Goal: Task Accomplishment & Management: Manage account settings

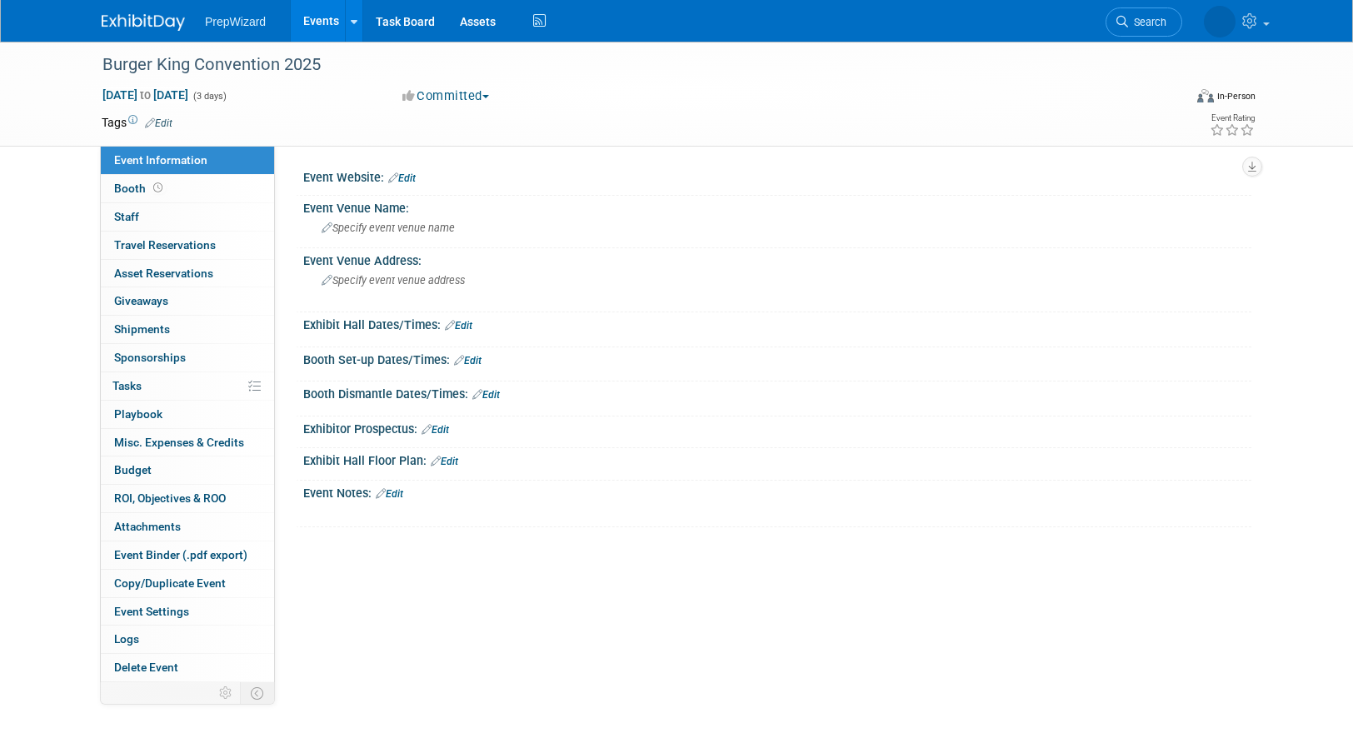
click at [409, 179] on link "Edit" at bounding box center [401, 178] width 27 height 12
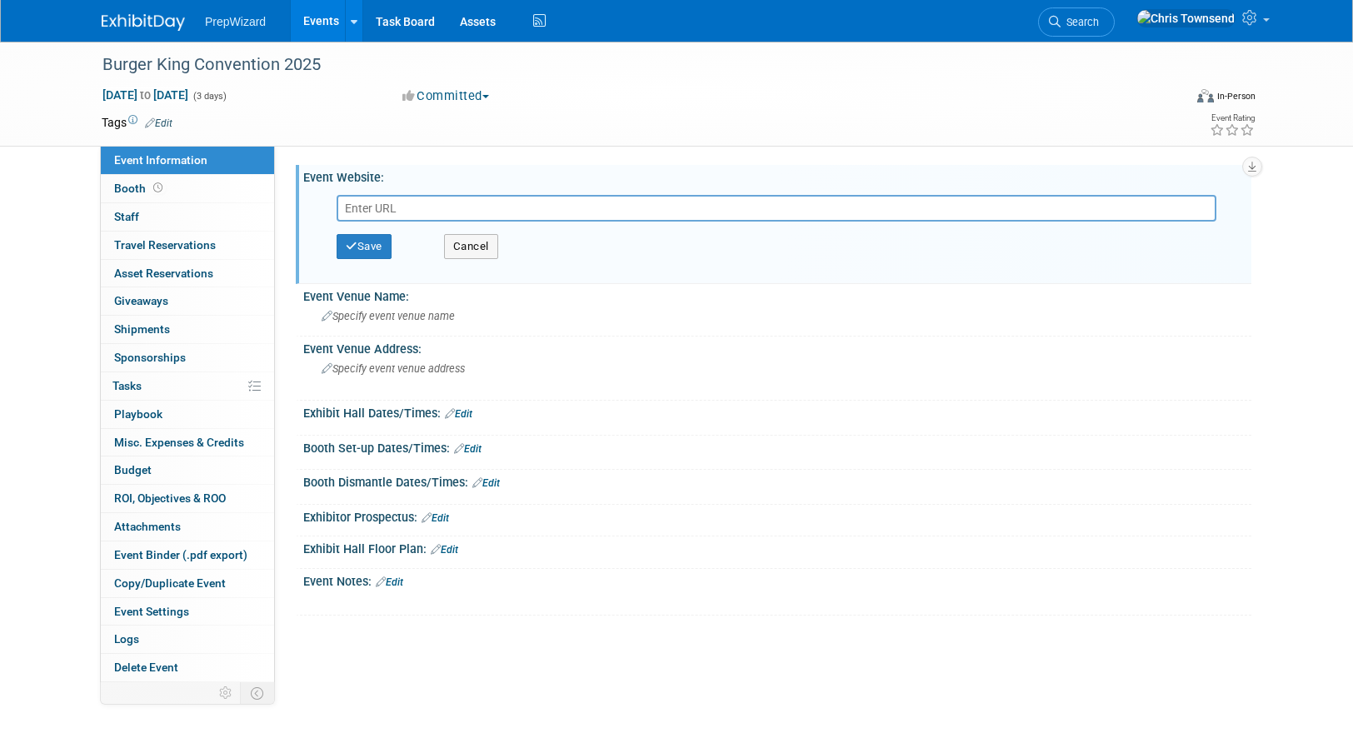
click at [392, 209] on input "text" at bounding box center [777, 208] width 880 height 27
paste input "[URL][DOMAIN_NAME]"
type input "[URL][DOMAIN_NAME]"
click at [366, 246] on button "Save" at bounding box center [364, 246] width 55 height 25
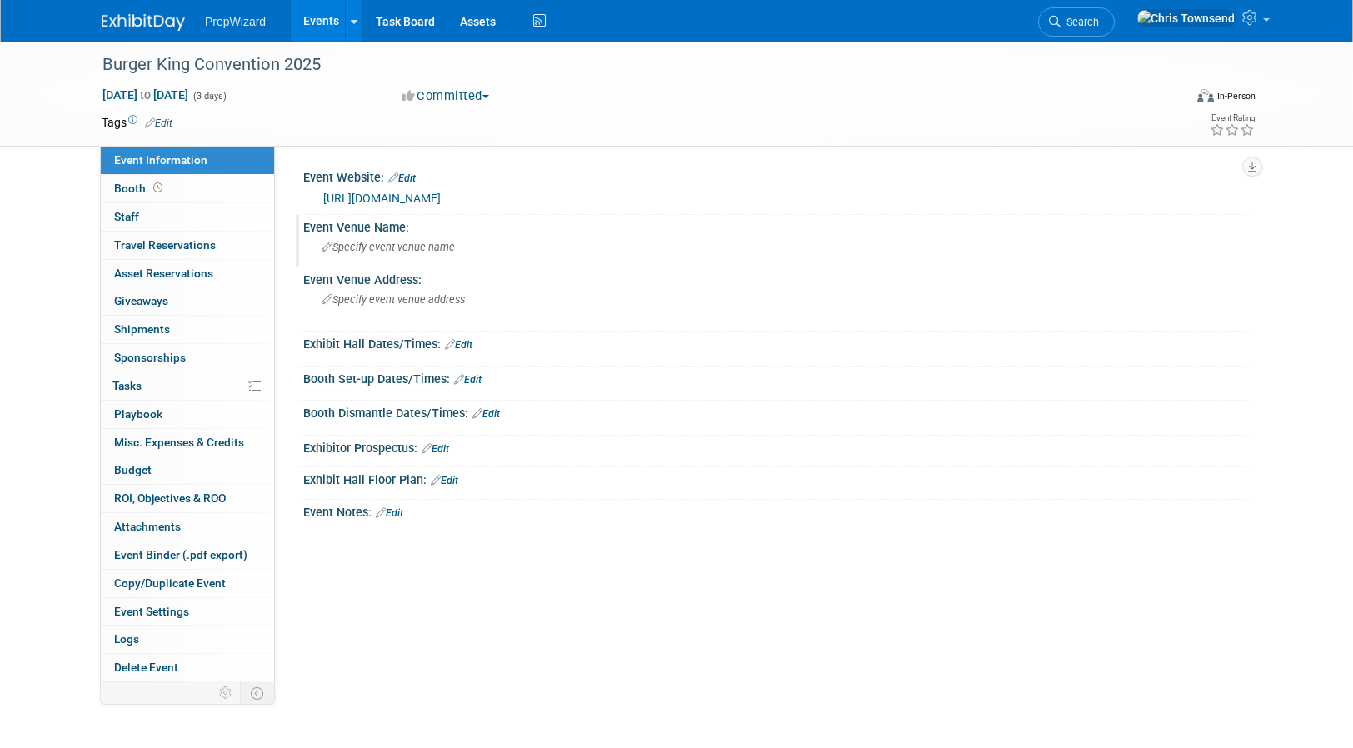
click at [400, 237] on div "Specify event venue name" at bounding box center [777, 247] width 923 height 26
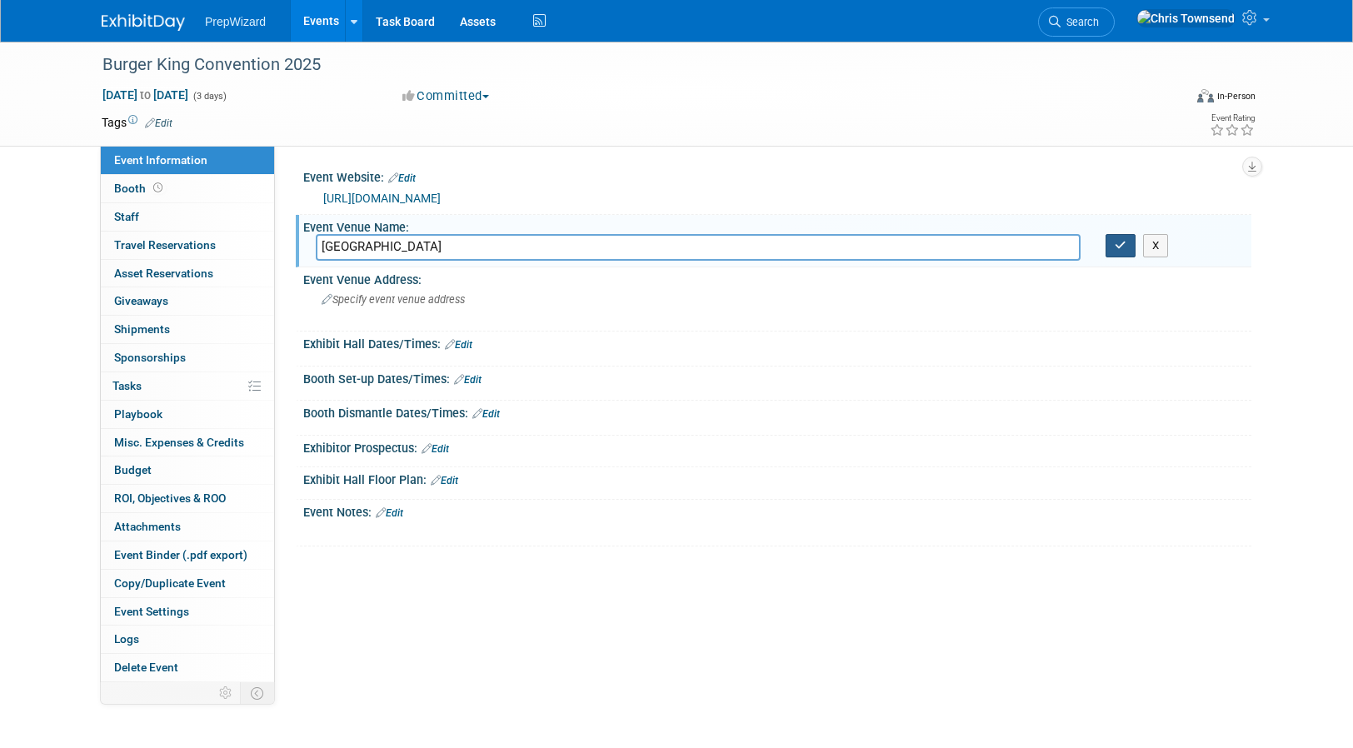
type input "[GEOGRAPHIC_DATA]"
drag, startPoint x: 1118, startPoint y: 248, endPoint x: 986, endPoint y: 230, distance: 132.9
click at [1118, 248] on icon "button" at bounding box center [1121, 245] width 12 height 11
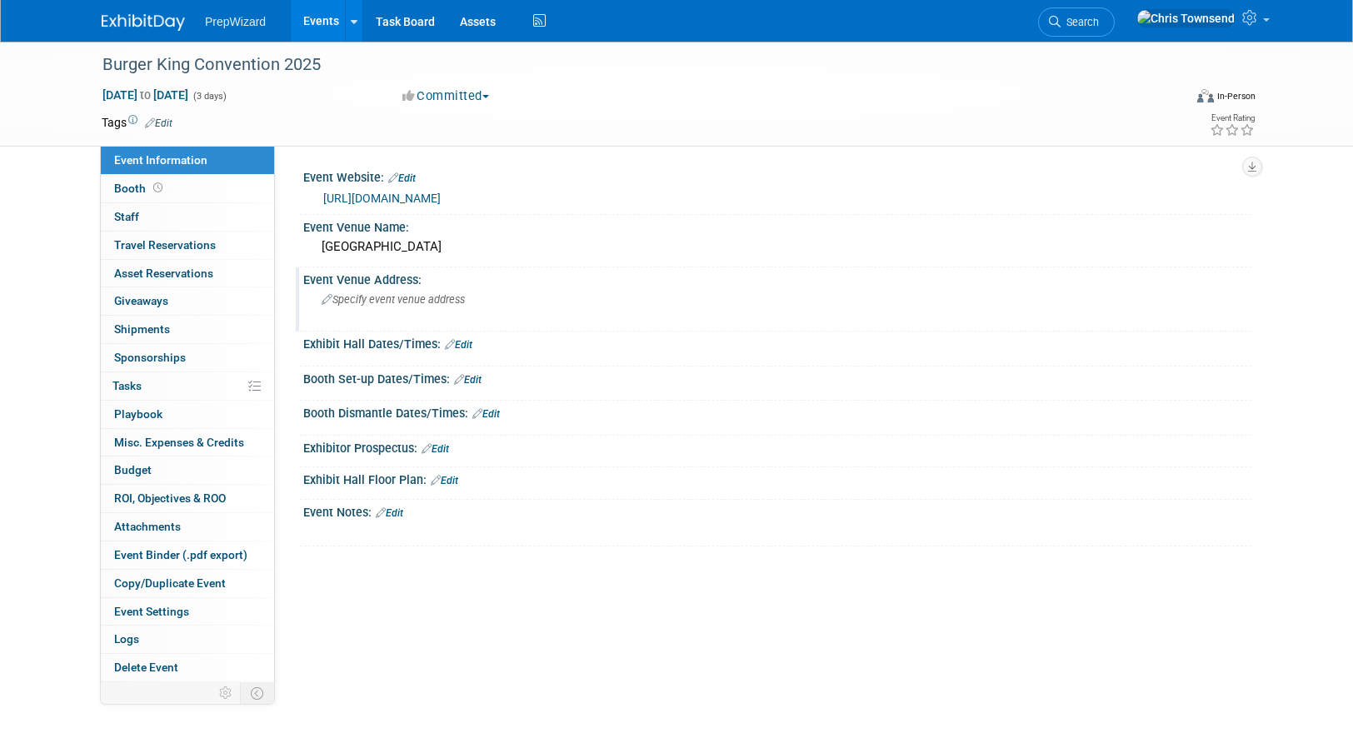
click at [374, 297] on span "Specify event venue address" at bounding box center [393, 299] width 143 height 12
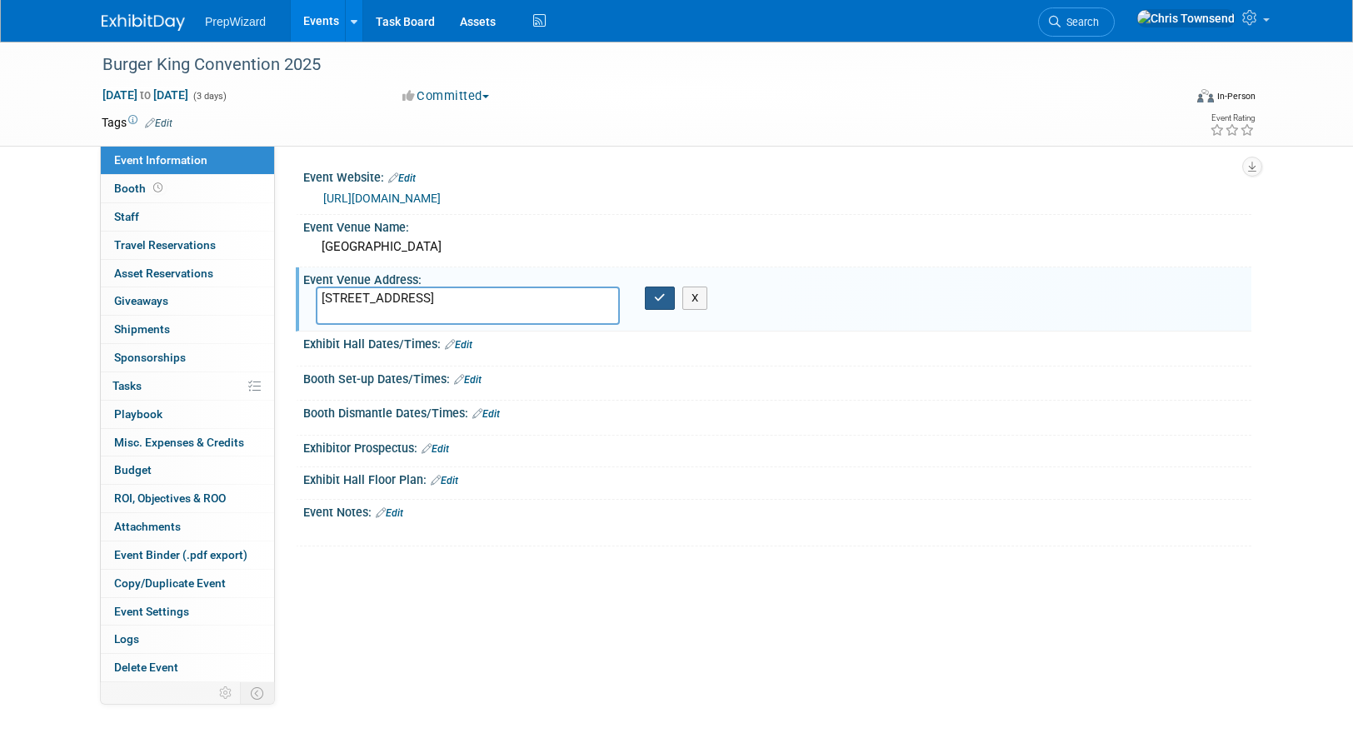
type textarea "[STREET_ADDRESS]"
click at [659, 302] on icon "button" at bounding box center [660, 297] width 12 height 11
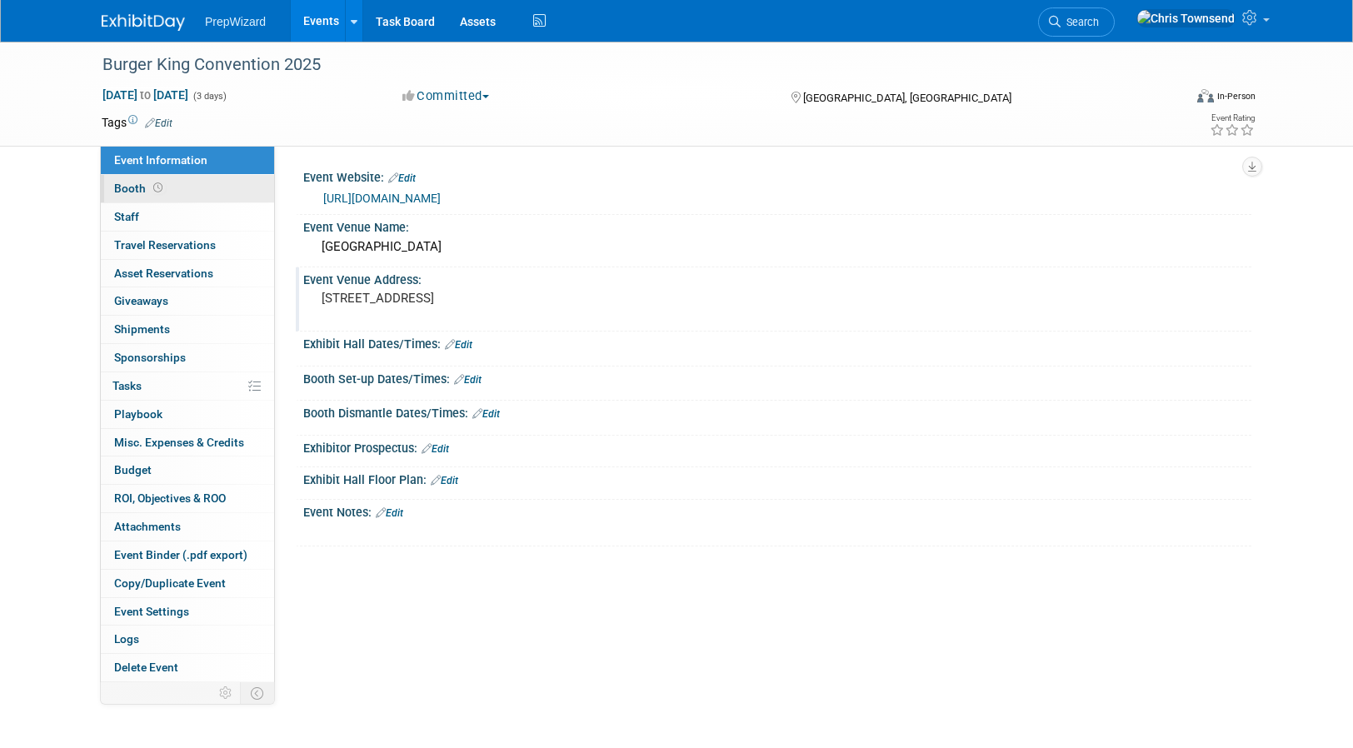
click at [136, 188] on span "Booth" at bounding box center [140, 188] width 52 height 13
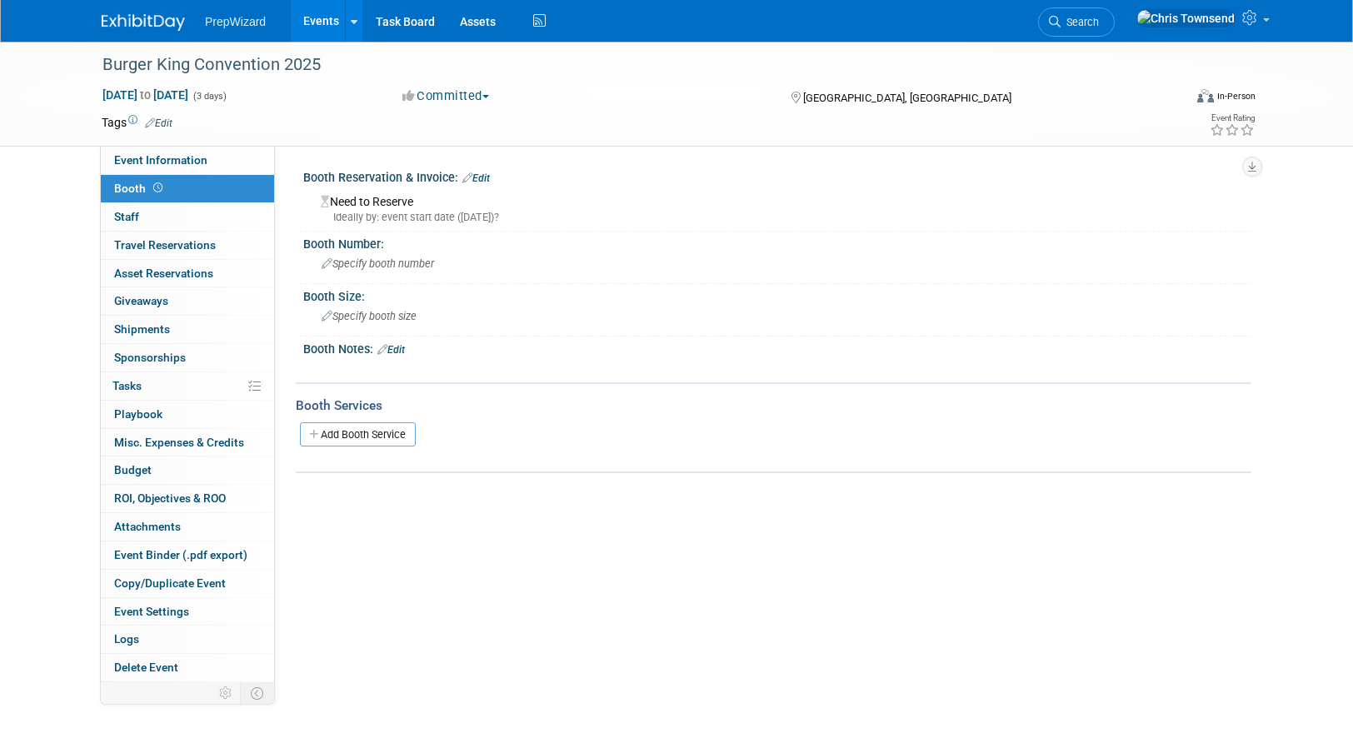
click at [390, 202] on div "Need to Reserve Ideally by: event start date ([DATE])?" at bounding box center [777, 207] width 923 height 36
click at [353, 210] on div "Ideally by: event start date ([DATE])?" at bounding box center [780, 217] width 918 height 15
click at [490, 176] on link "Edit" at bounding box center [475, 178] width 27 height 12
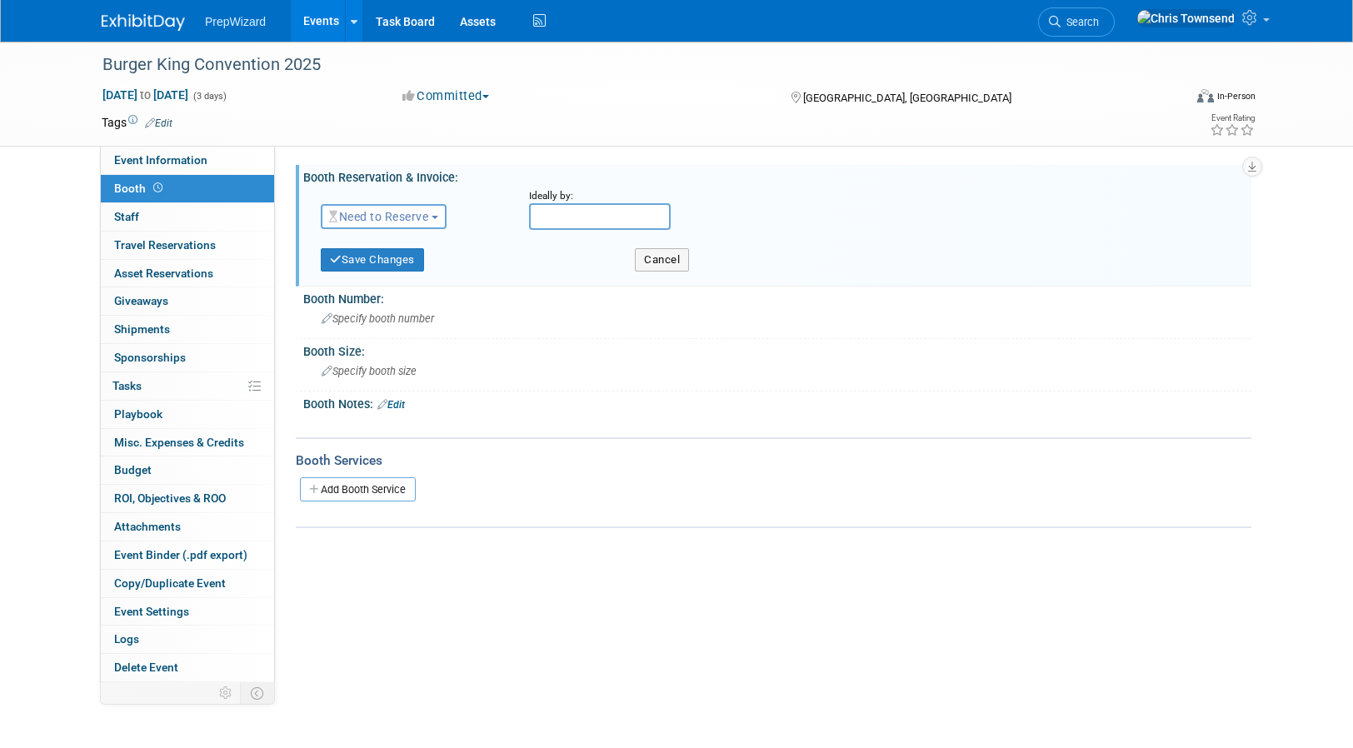
click at [418, 217] on span "Need to Reserve" at bounding box center [378, 216] width 99 height 13
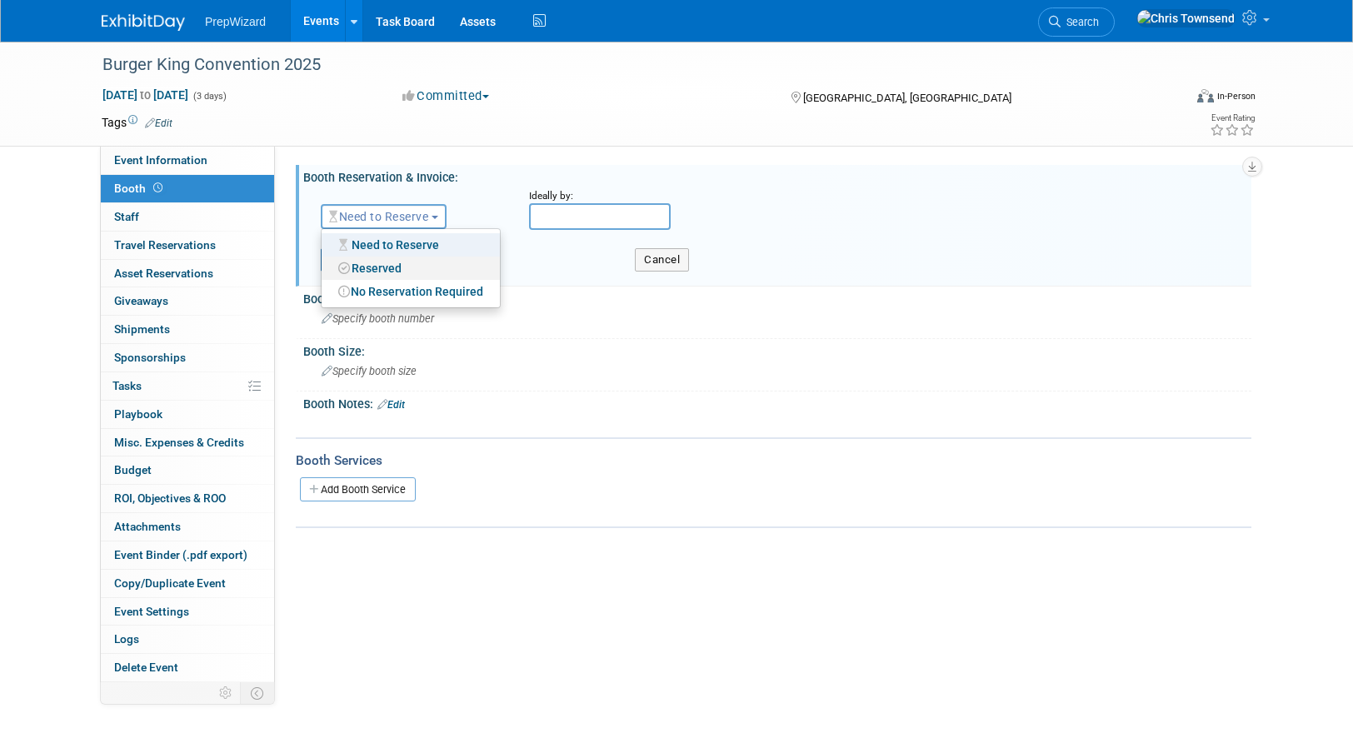
click at [407, 272] on link "Reserved" at bounding box center [411, 268] width 178 height 23
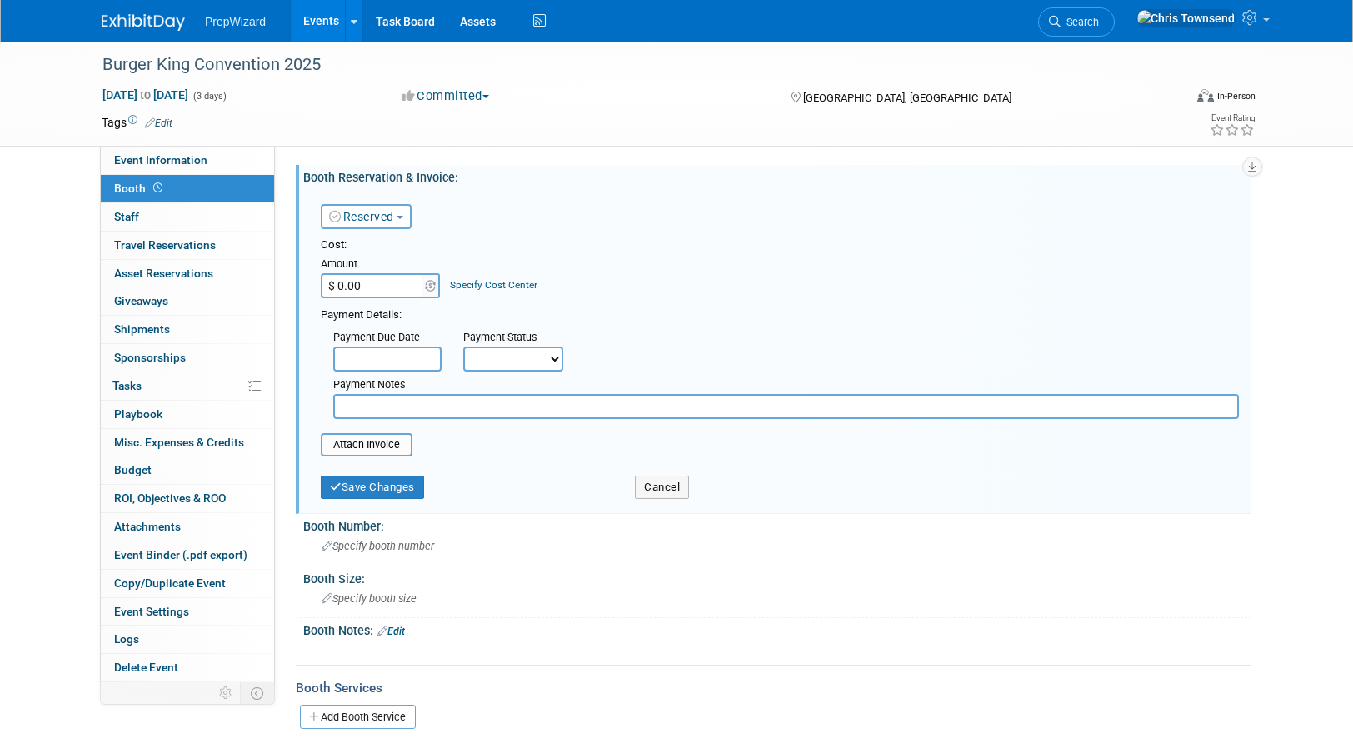
click at [541, 347] on select "Not Paid Yet Partially Paid Paid in Full" at bounding box center [513, 359] width 100 height 25
select select "1"
click at [463, 347] on select "Not Paid Yet Partially Paid Paid in Full" at bounding box center [513, 359] width 100 height 25
click at [379, 487] on button "Save Changes" at bounding box center [372, 487] width 103 height 23
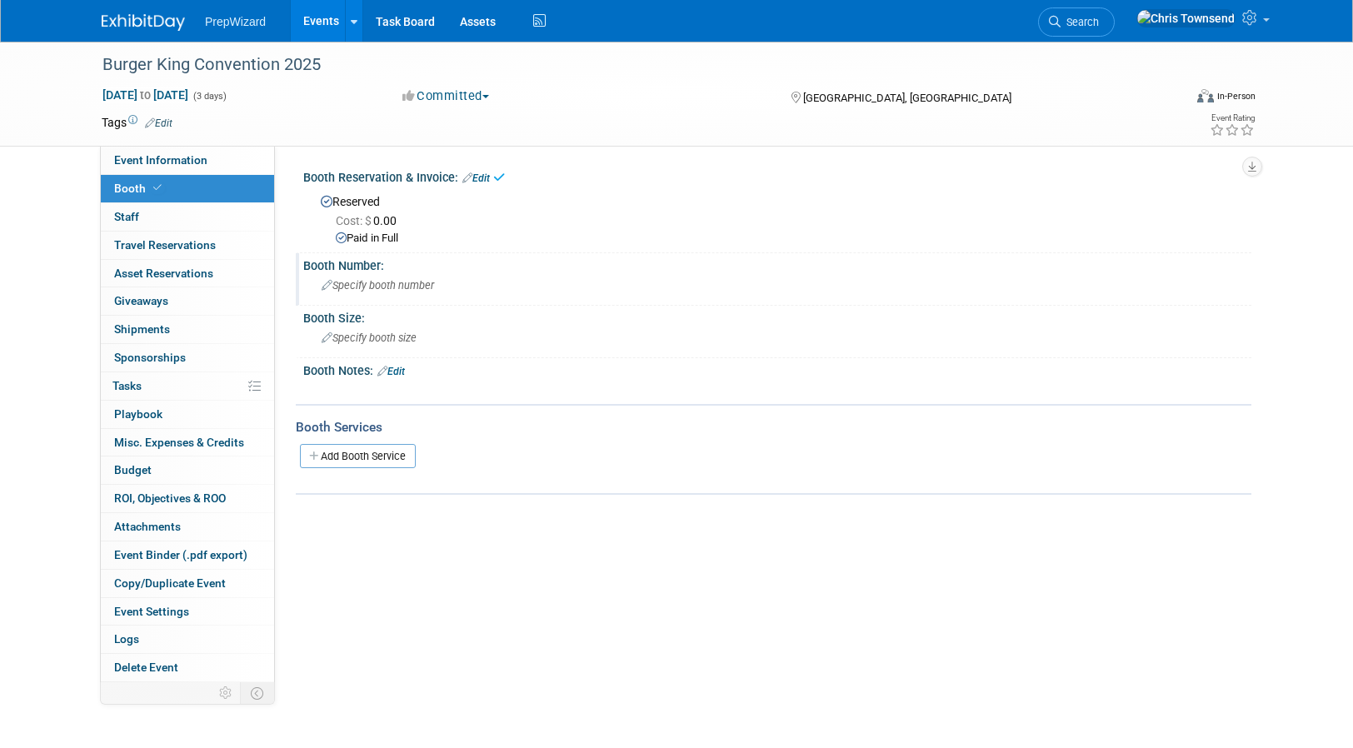
click at [363, 290] on span "Specify booth number" at bounding box center [378, 285] width 112 height 12
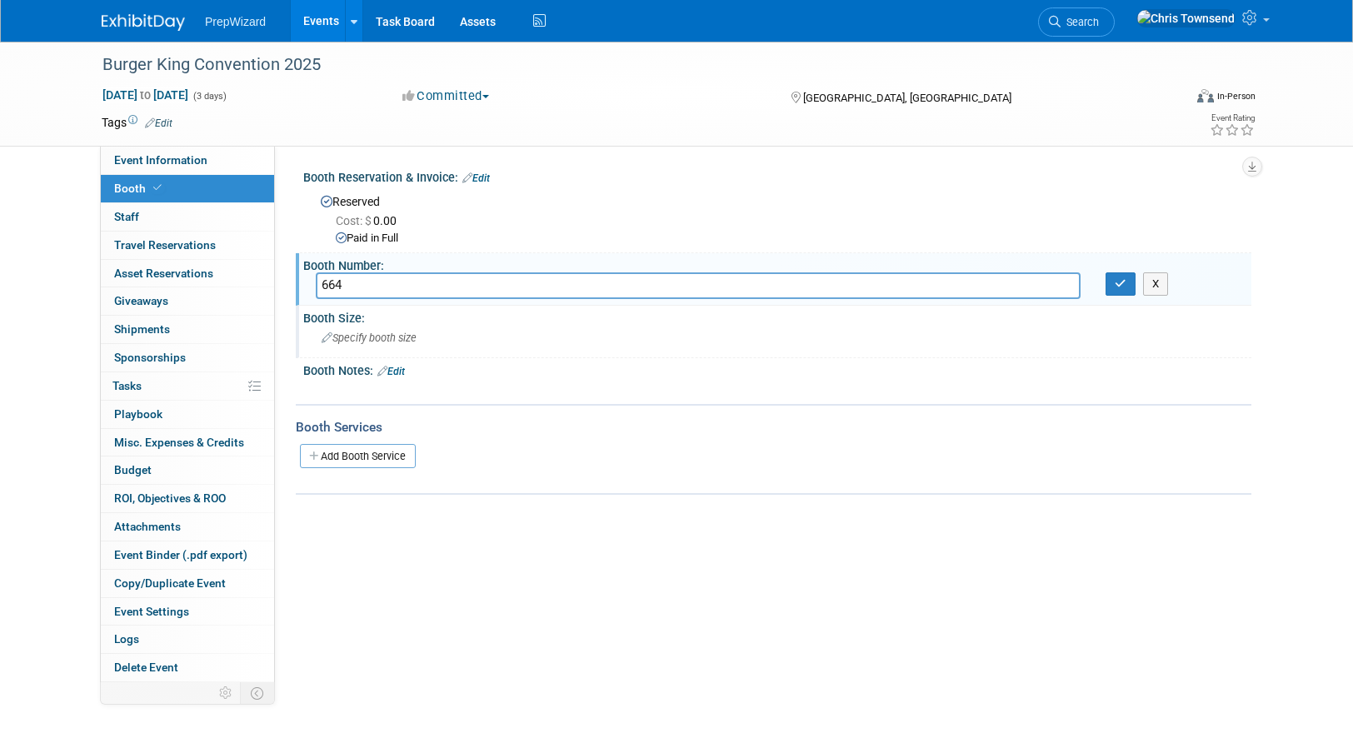
type input "664"
click at [372, 337] on span "Specify booth size" at bounding box center [369, 338] width 95 height 12
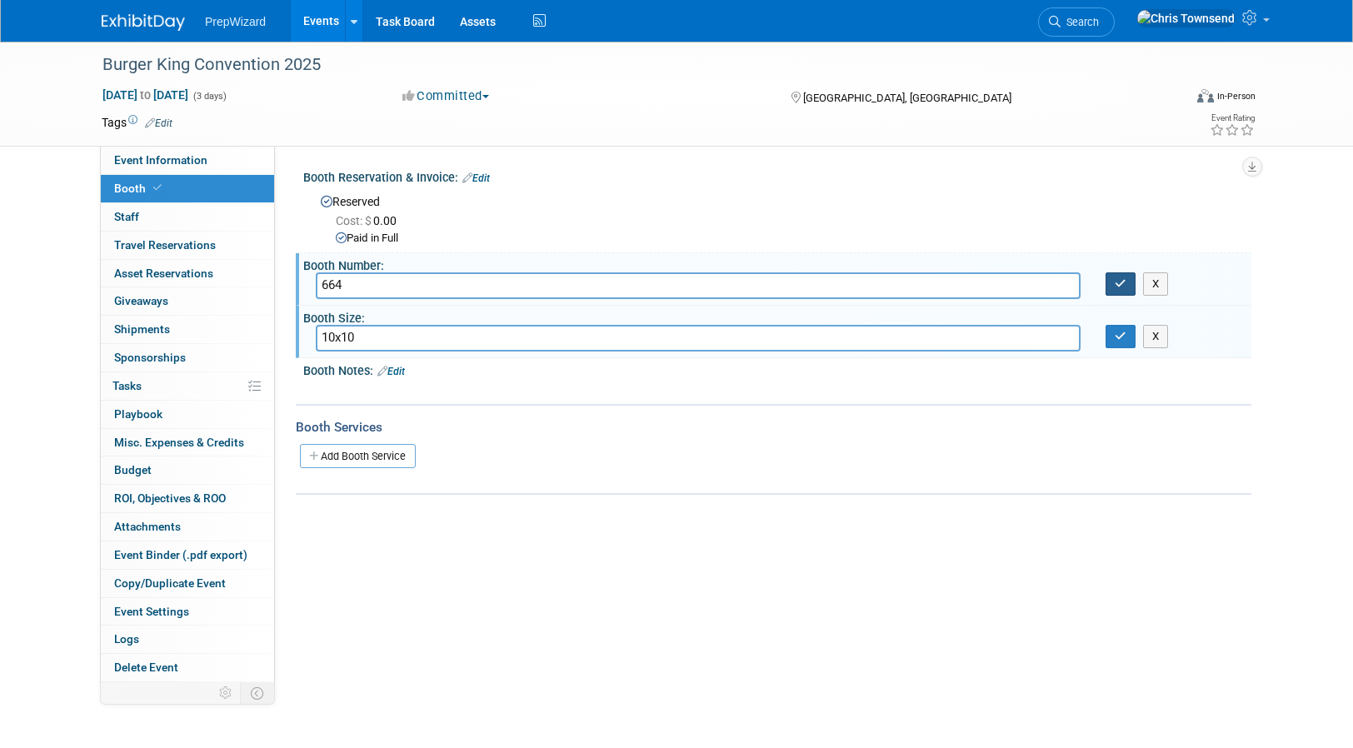
type input "10x10"
click at [1115, 289] on icon "button" at bounding box center [1121, 283] width 12 height 11
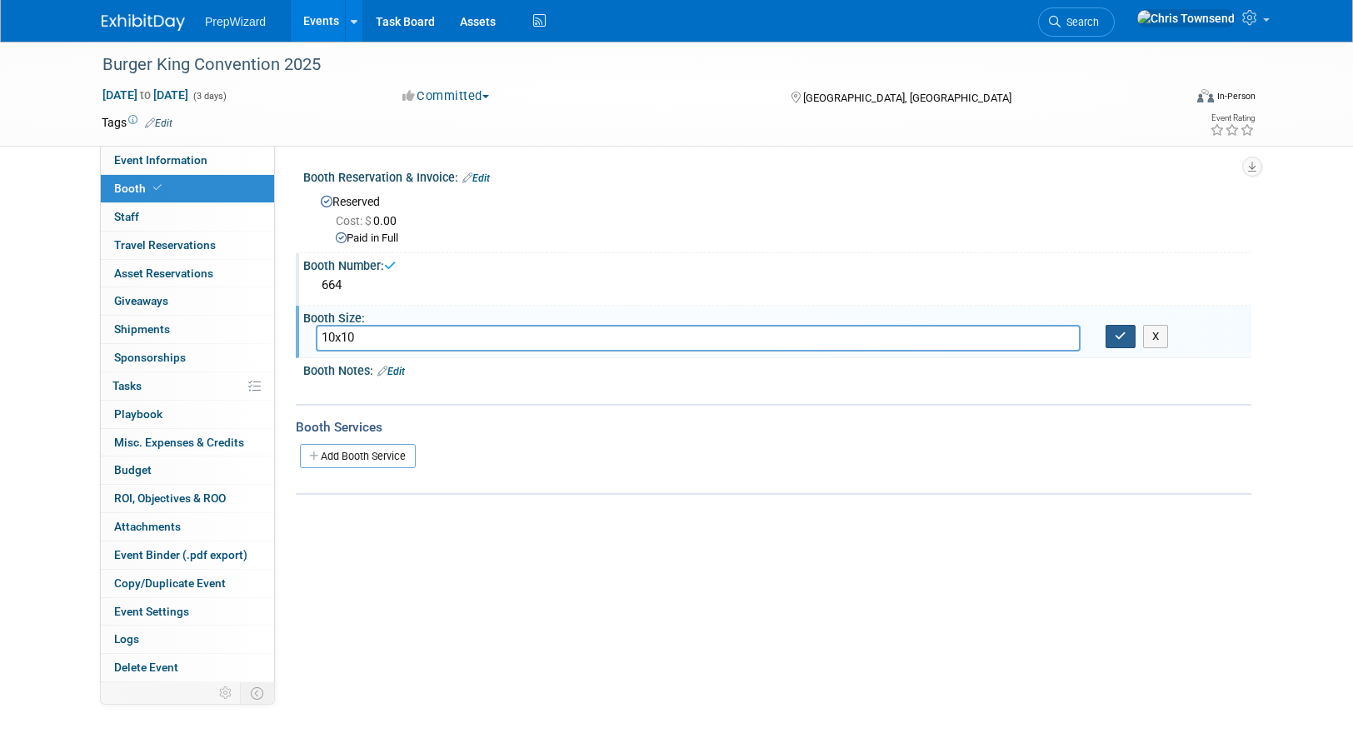
click at [1128, 337] on button "button" at bounding box center [1120, 336] width 30 height 23
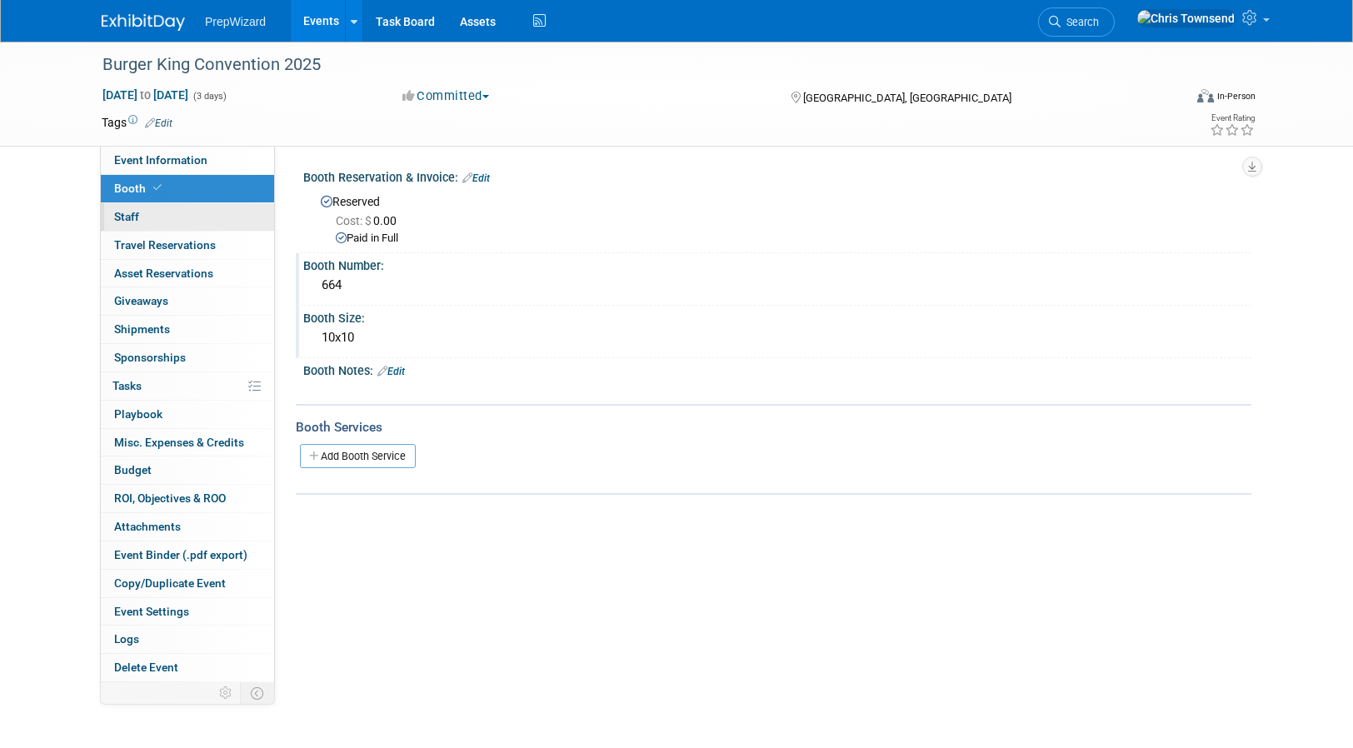
click at [117, 218] on span "Staff 0" at bounding box center [126, 216] width 25 height 13
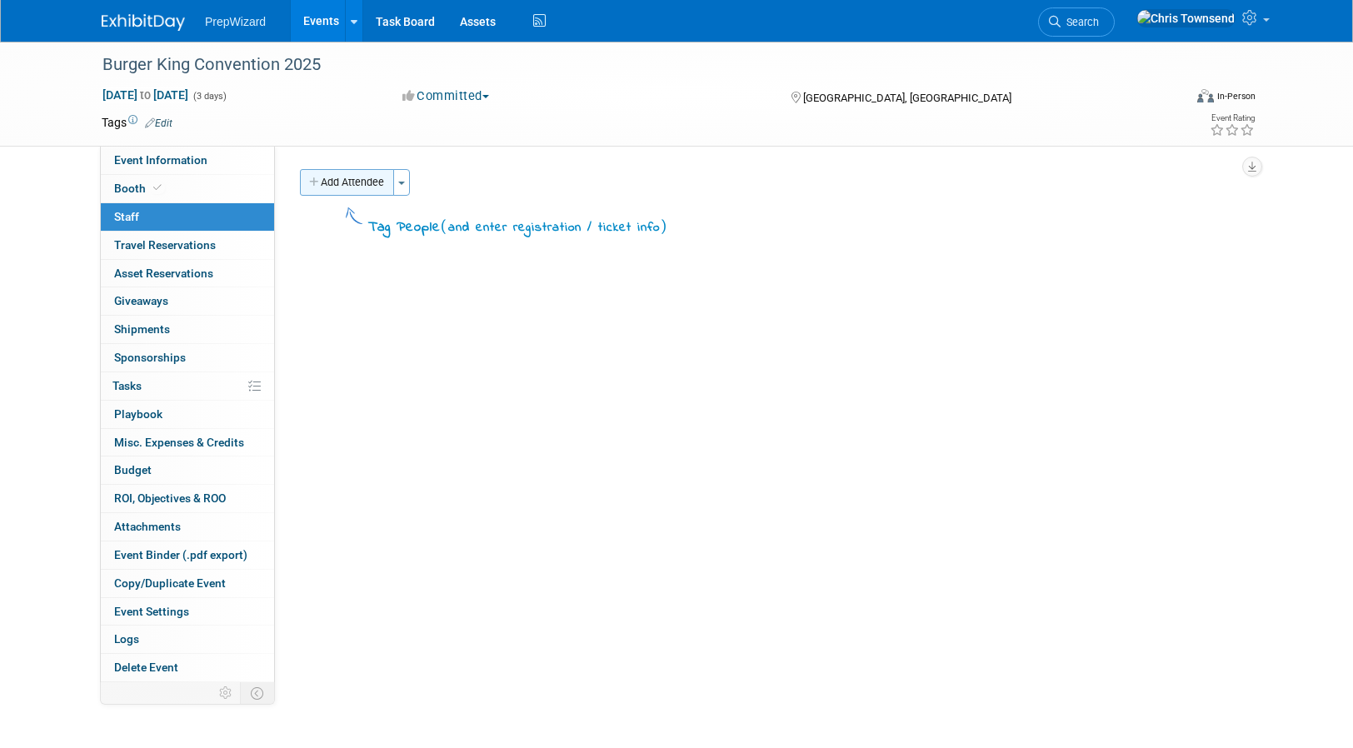
click at [367, 183] on button "Add Attendee" at bounding box center [347, 182] width 94 height 27
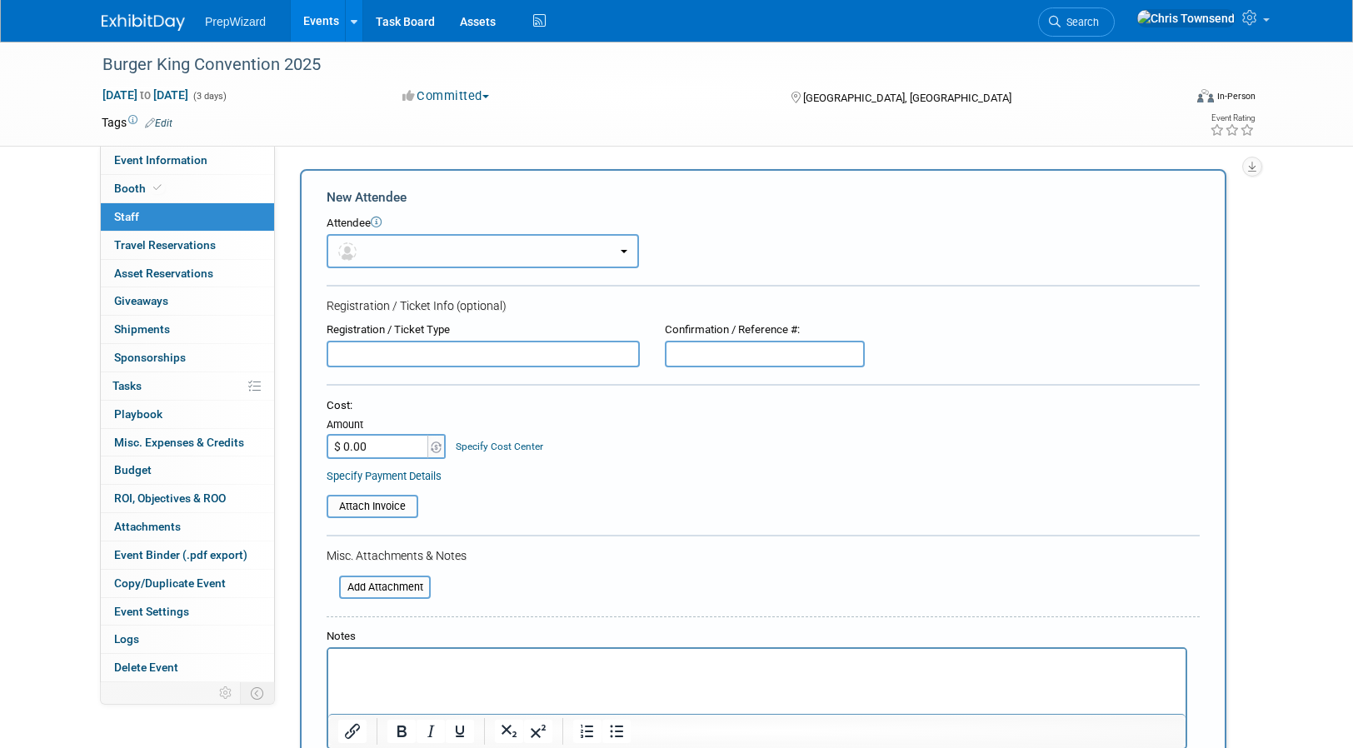
click at [383, 252] on button "button" at bounding box center [483, 251] width 312 height 34
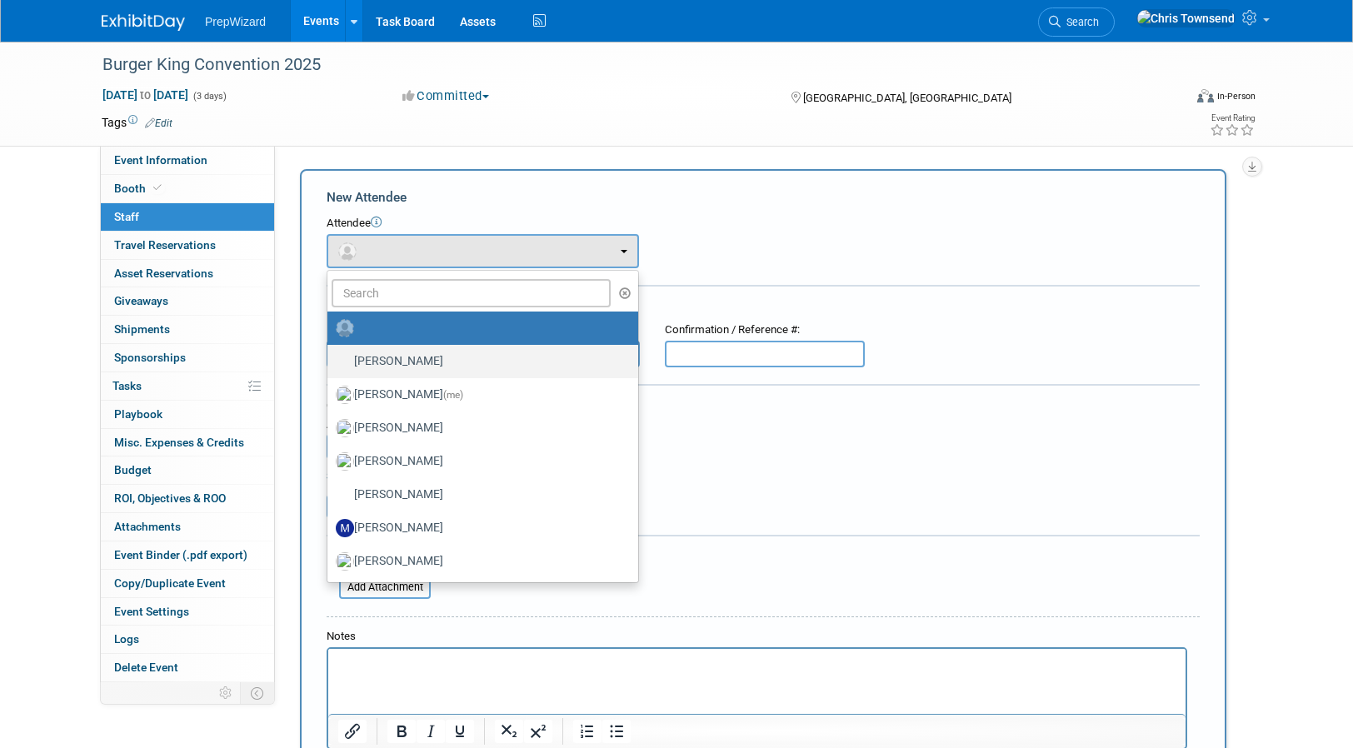
click at [430, 364] on label "[PERSON_NAME]" at bounding box center [479, 361] width 286 height 27
click at [330, 364] on input "[PERSON_NAME]" at bounding box center [324, 359] width 11 height 11
select select "cceb5847-02bc-4786-8461-cc4a21c298d9"
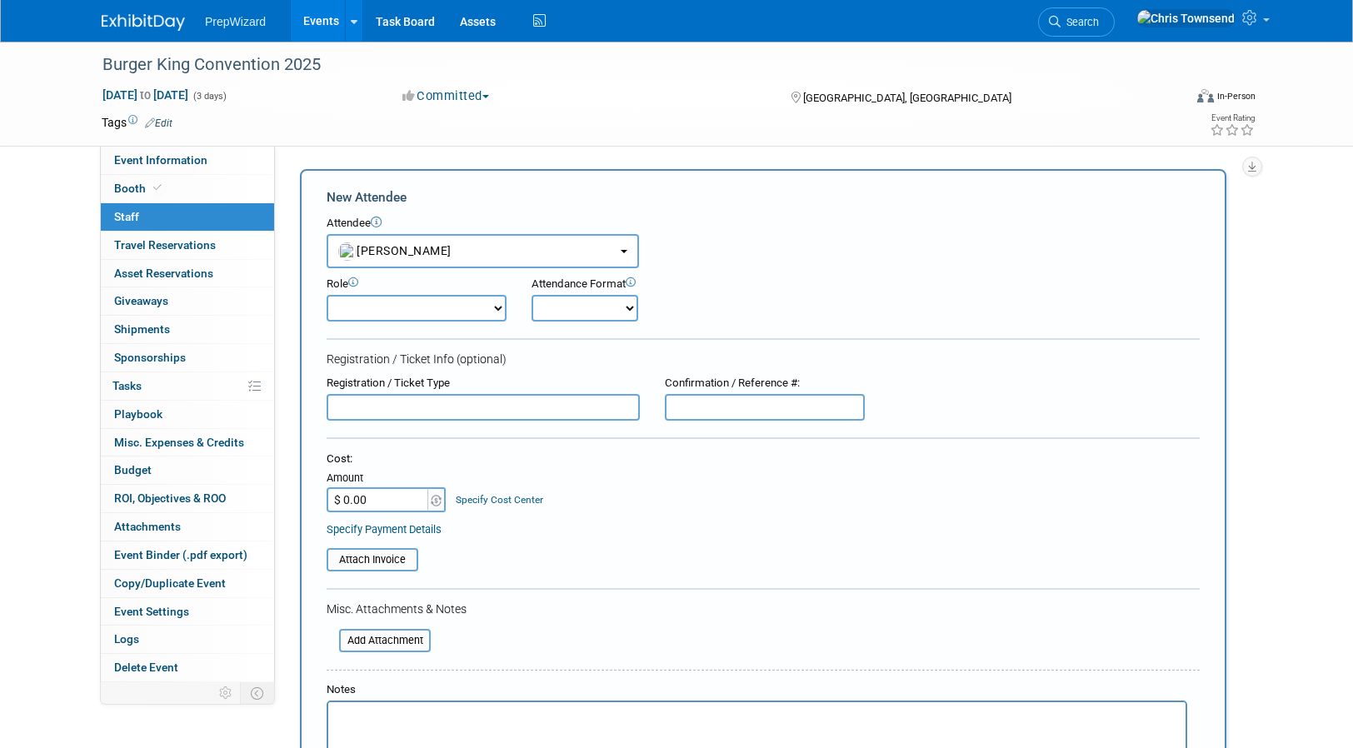
click at [493, 311] on select "Demonstrator Host Planner Presenter Sales Representative Set-up/Dismantle Crew …" at bounding box center [417, 308] width 180 height 27
select select "4"
click at [327, 295] on select "Demonstrator Host Planner Presenter Sales Representative Set-up/Dismantle Crew …" at bounding box center [417, 308] width 180 height 27
click at [622, 303] on select "Onsite Remote" at bounding box center [584, 308] width 107 height 27
select select "1"
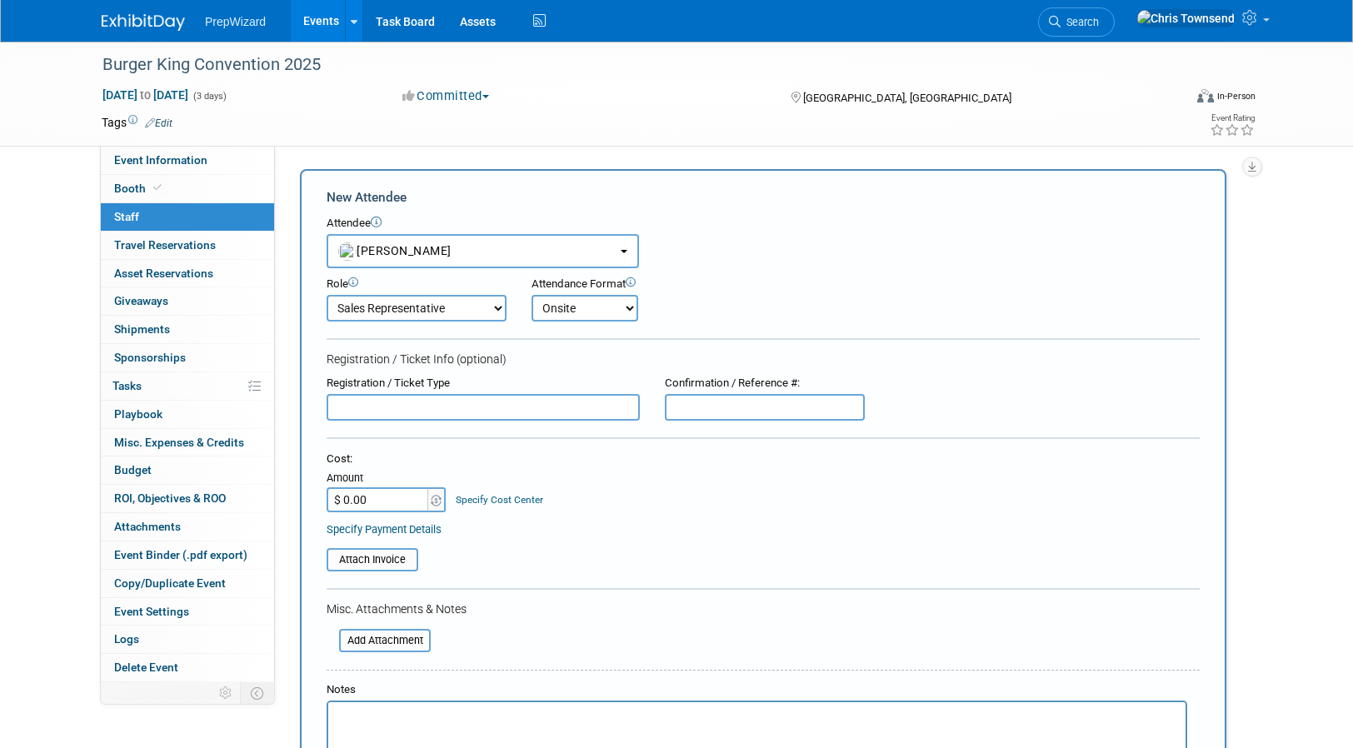
click at [531, 295] on select "Onsite Remote" at bounding box center [584, 308] width 107 height 27
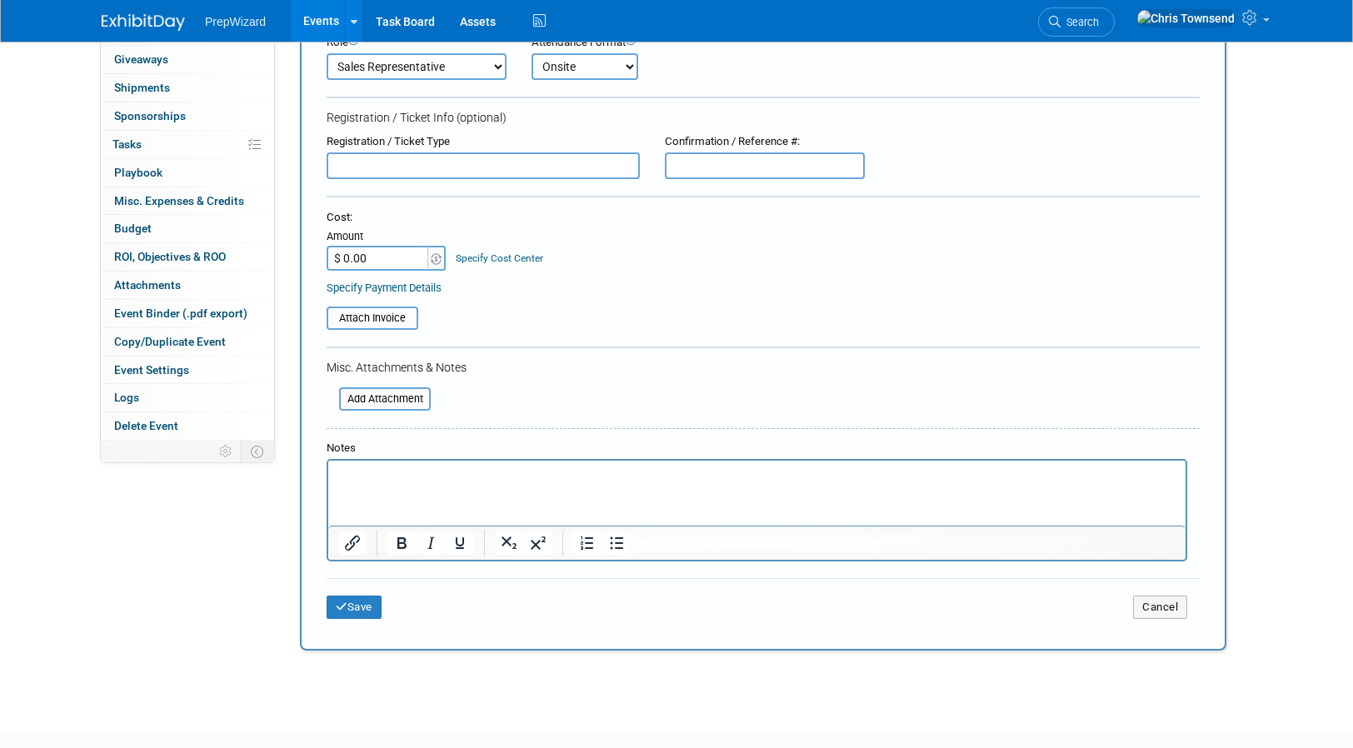
scroll to position [341, 0]
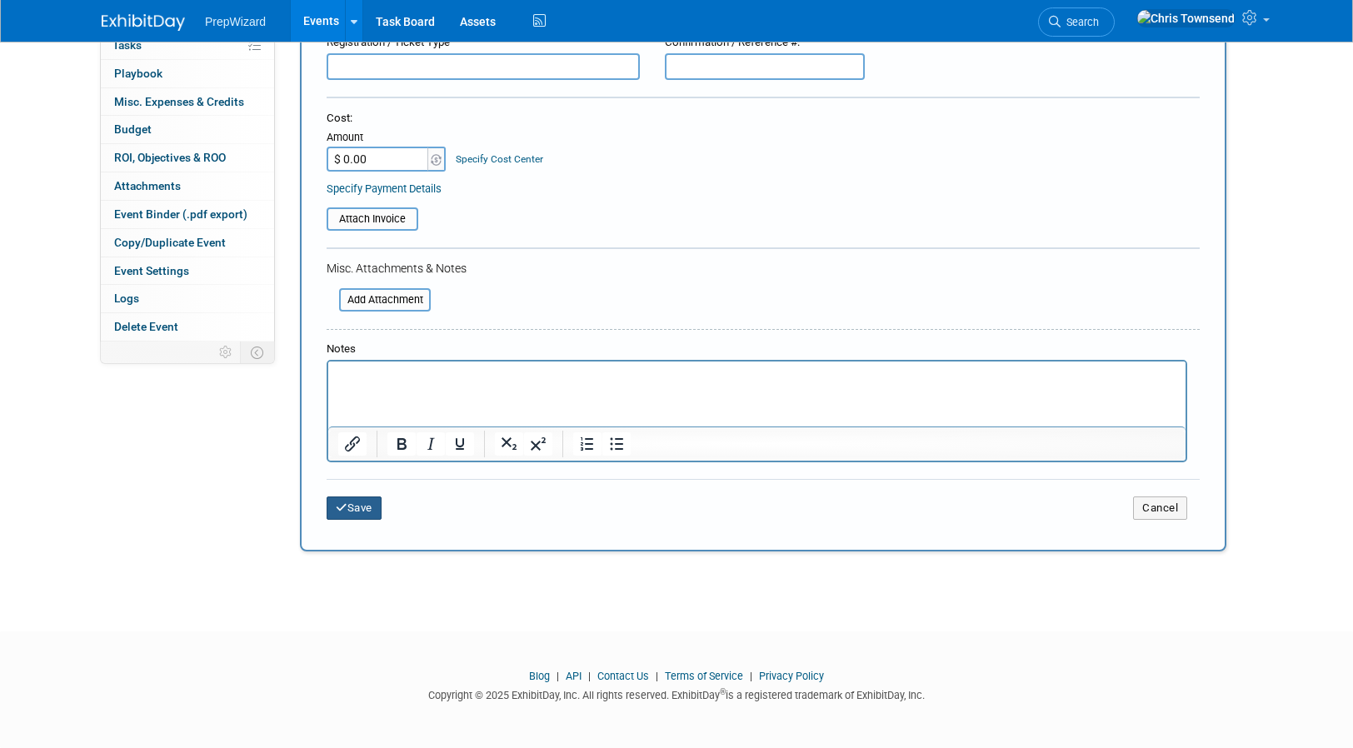
click at [358, 512] on button "Save" at bounding box center [354, 507] width 55 height 23
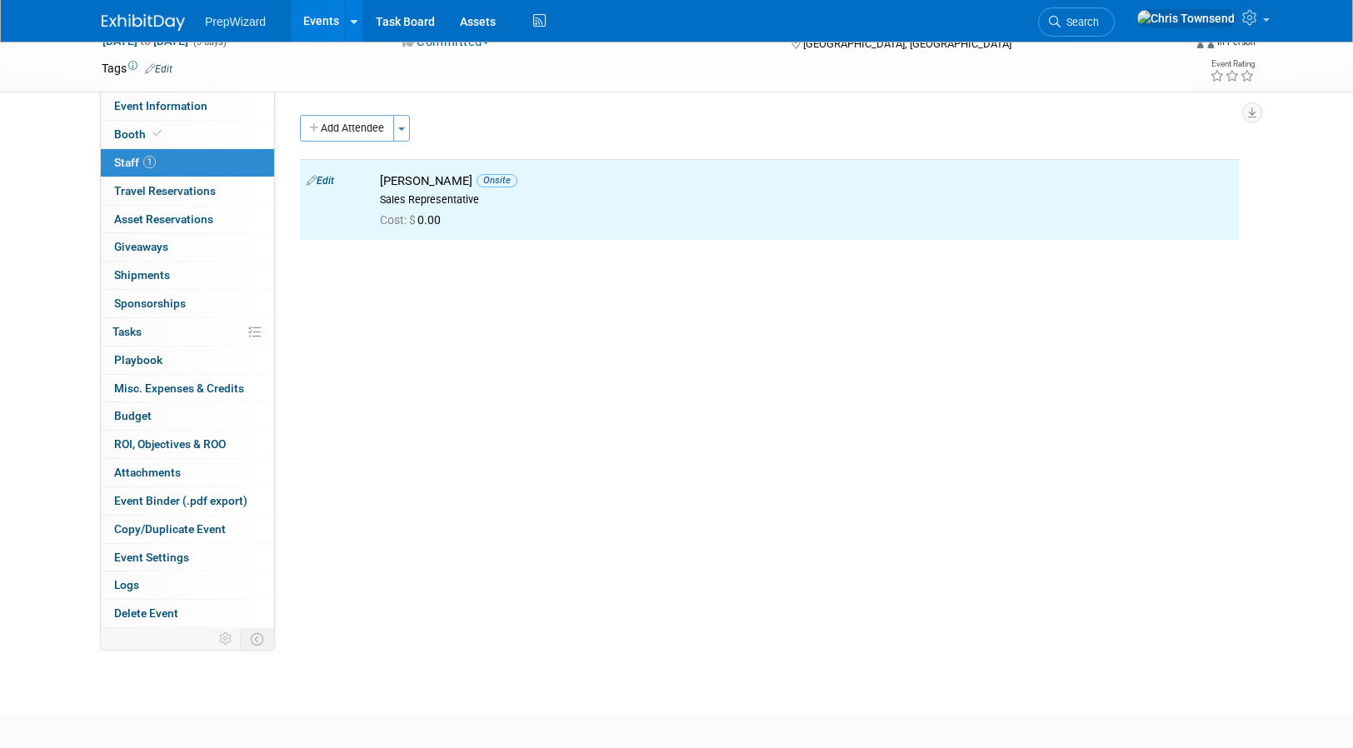
scroll to position [0, 0]
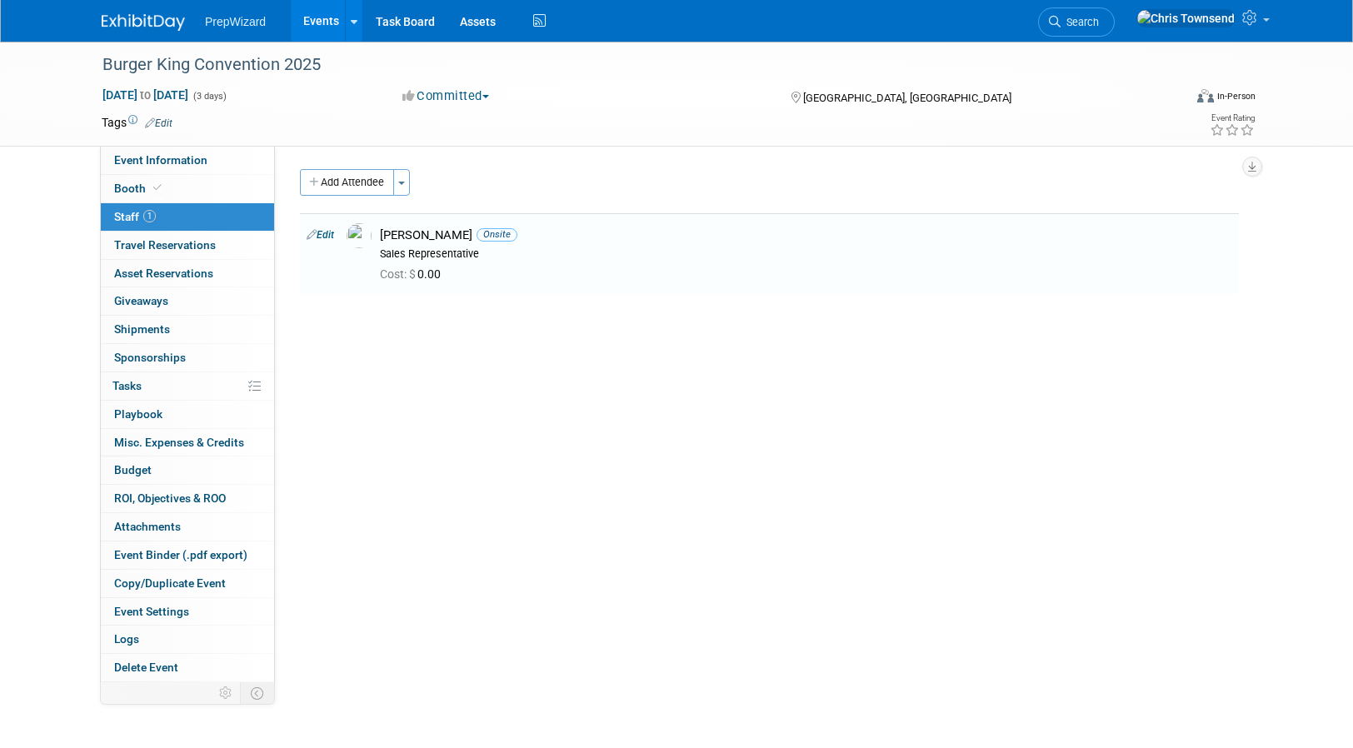
click at [355, 186] on button "Add Attendee" at bounding box center [347, 182] width 94 height 27
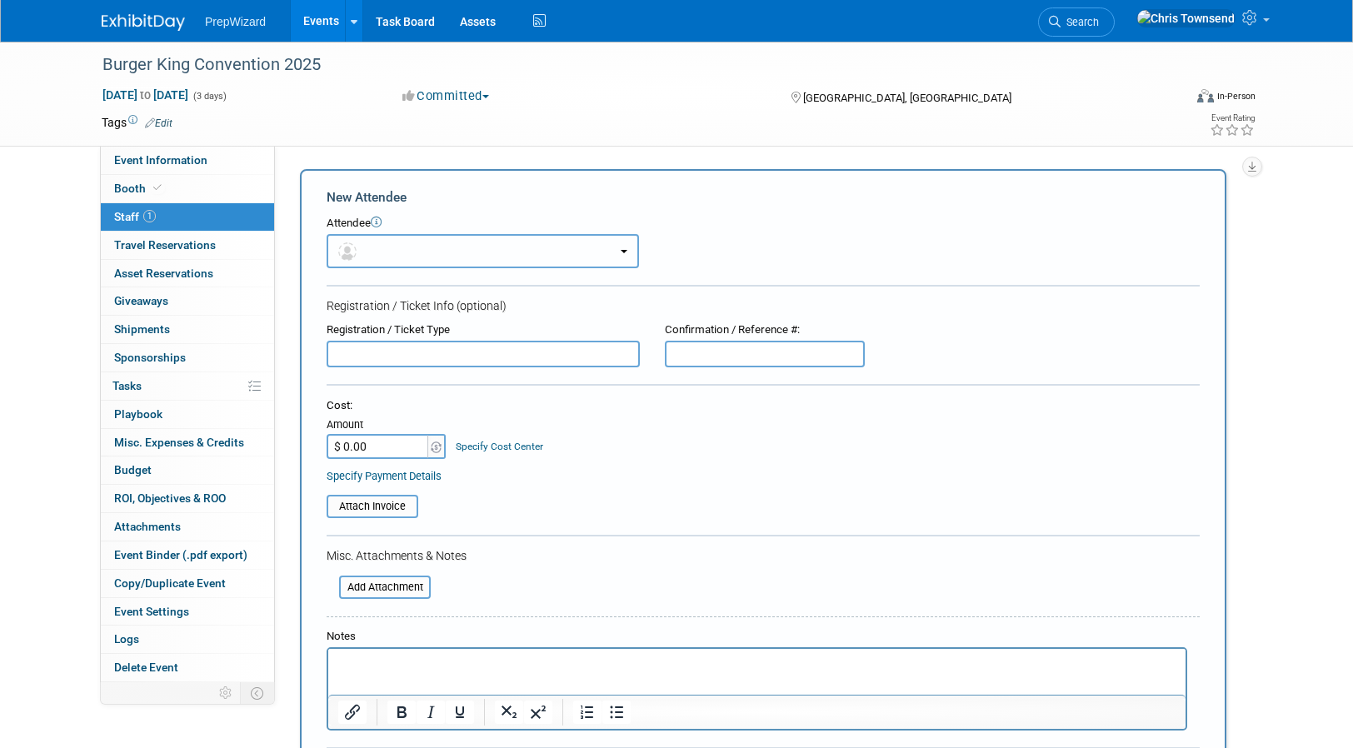
click at [451, 242] on button "button" at bounding box center [483, 251] width 312 height 34
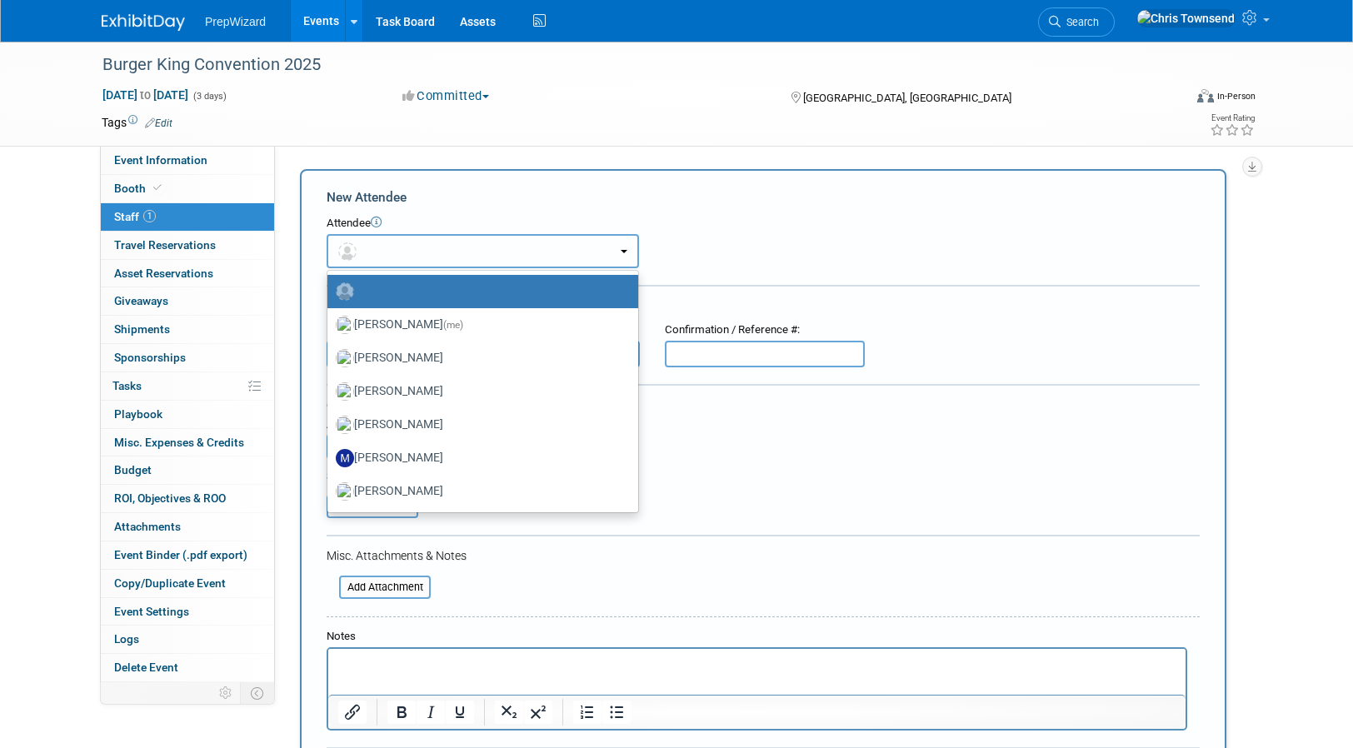
click at [433, 251] on button "button" at bounding box center [483, 251] width 312 height 34
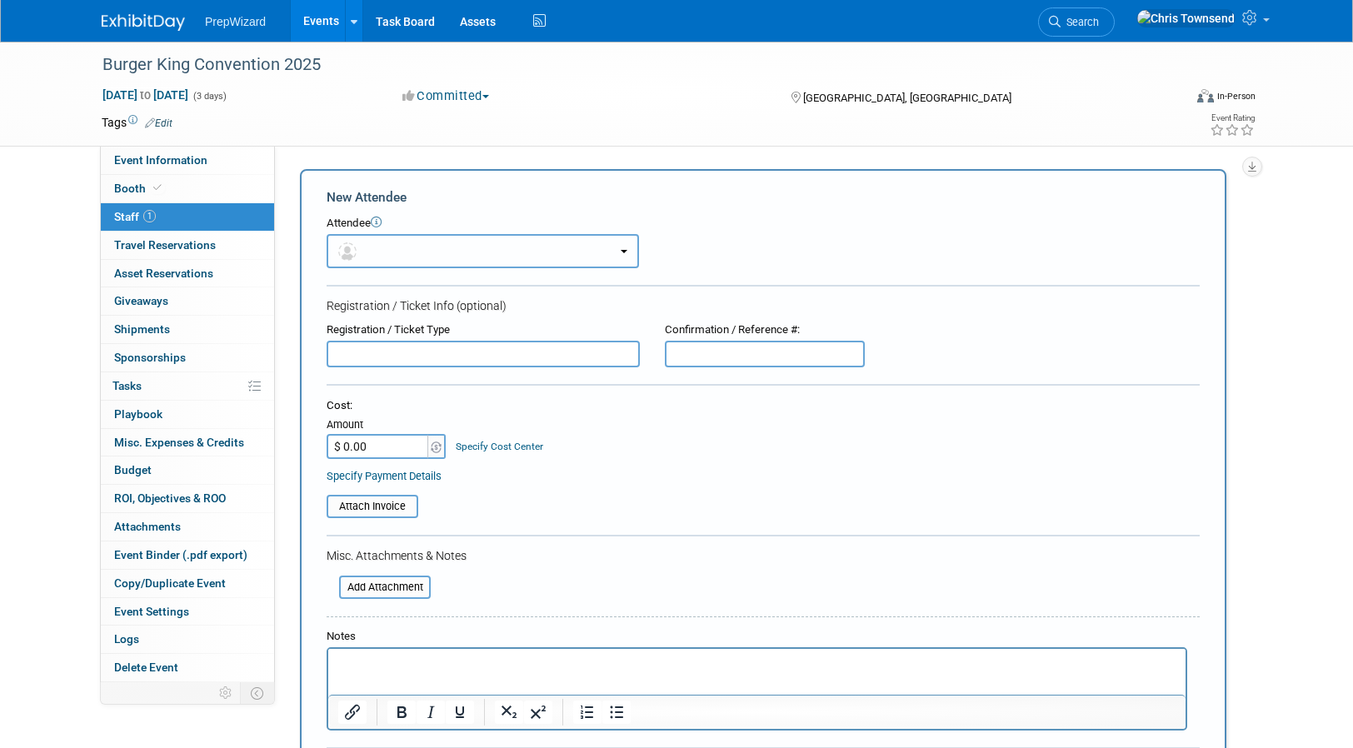
click at [433, 251] on button "button" at bounding box center [483, 251] width 312 height 34
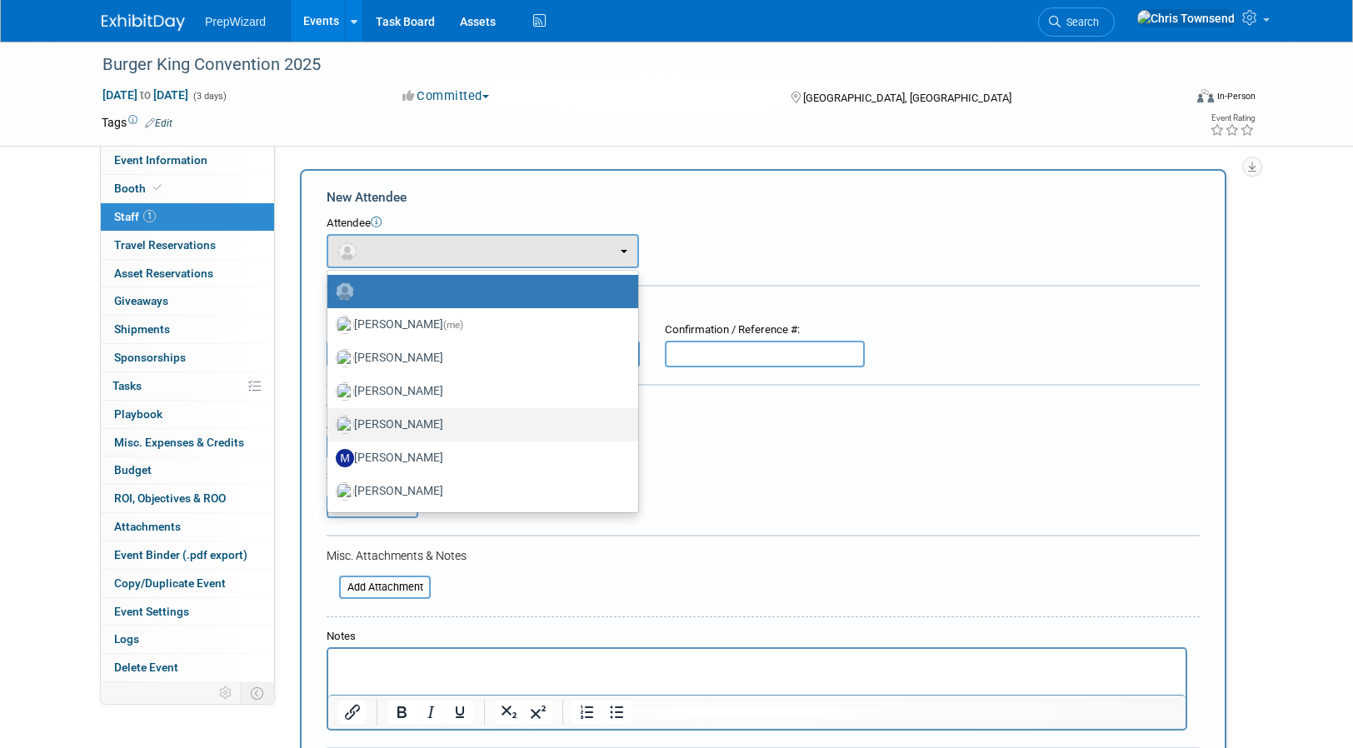
click at [431, 421] on label "[PERSON_NAME]" at bounding box center [479, 425] width 286 height 27
click at [330, 421] on input "[PERSON_NAME]" at bounding box center [324, 422] width 11 height 11
select select "da649ee2-db93-4afc-8d55-5eca0fc71e9e"
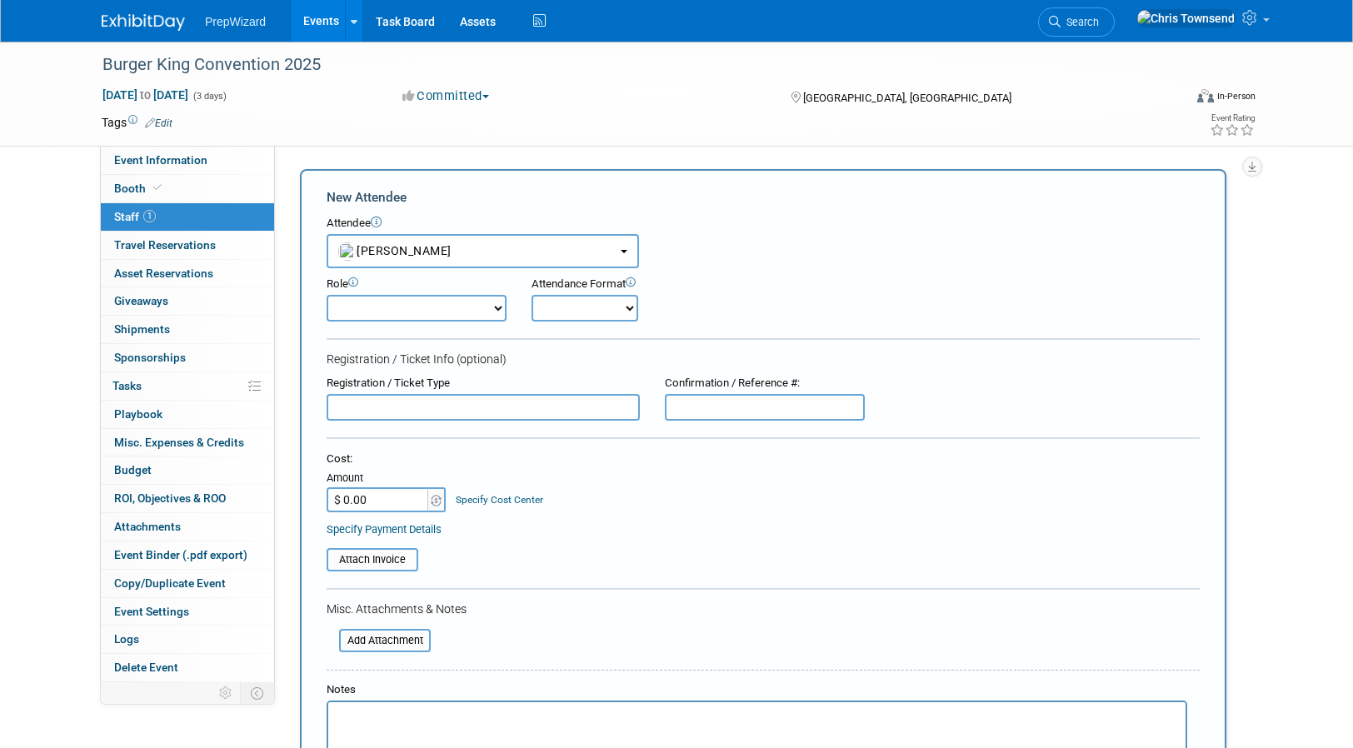
click at [372, 309] on select "Demonstrator Host Planner Presenter Sales Representative Set-up/Dismantle Crew …" at bounding box center [417, 308] width 180 height 27
select select "4"
click at [327, 295] on select "Demonstrator Host Planner Presenter Sales Representative Set-up/Dismantle Crew …" at bounding box center [417, 308] width 180 height 27
click at [612, 307] on select "Onsite Remote" at bounding box center [584, 308] width 107 height 27
select select "1"
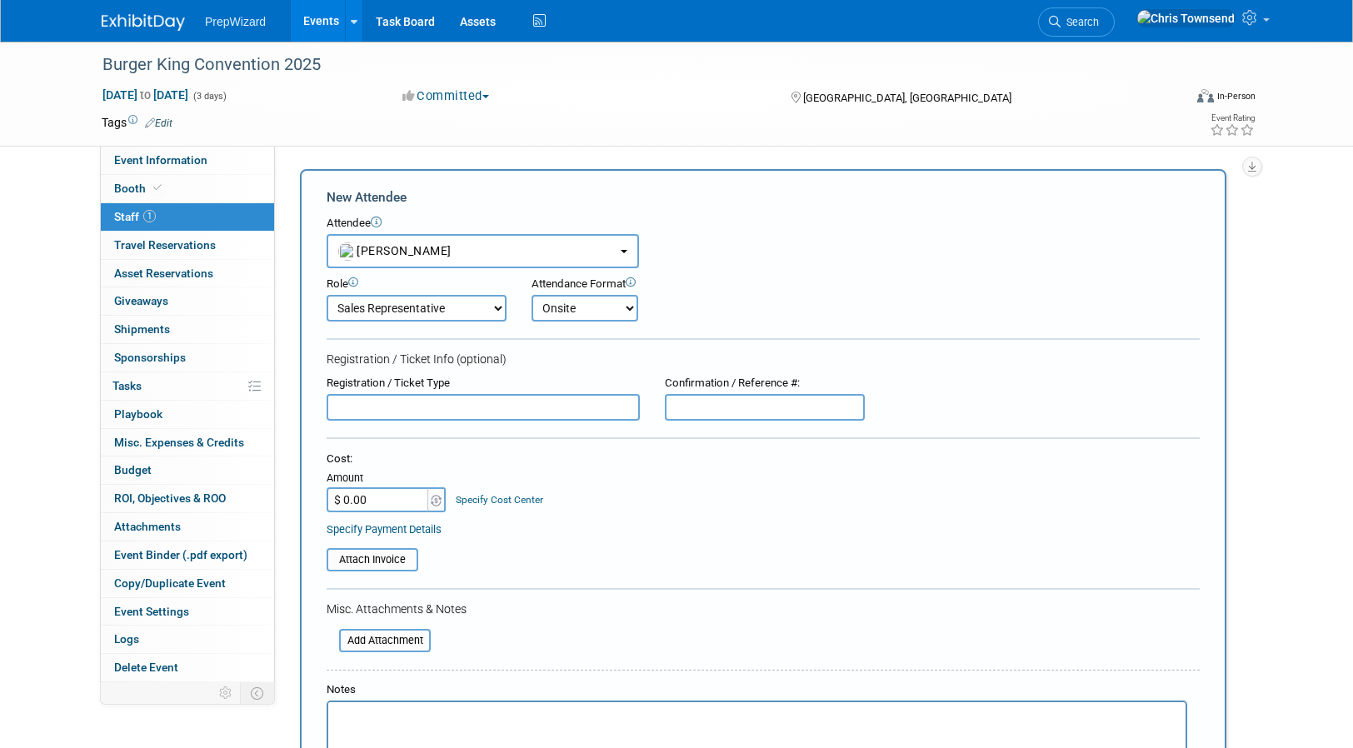
click at [531, 295] on select "Onsite Remote" at bounding box center [584, 308] width 107 height 27
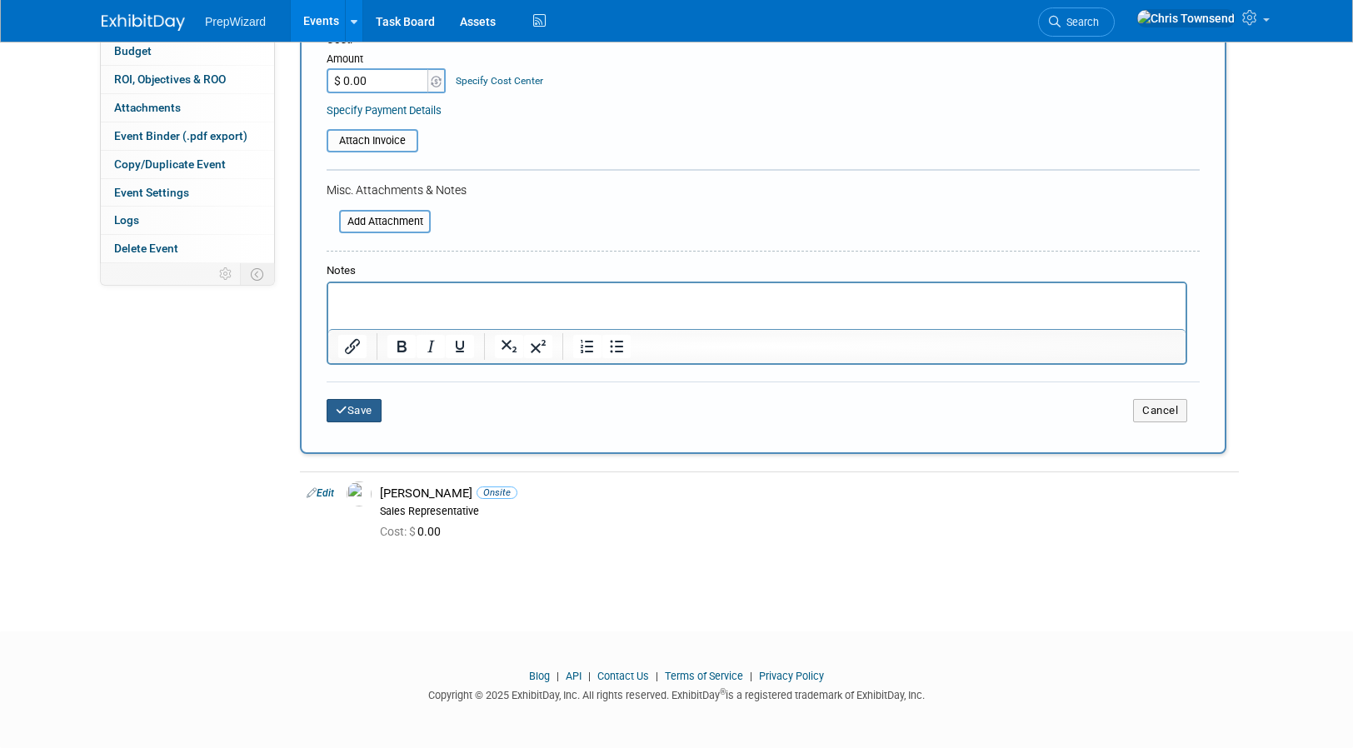
click at [357, 414] on button "Save" at bounding box center [354, 410] width 55 height 23
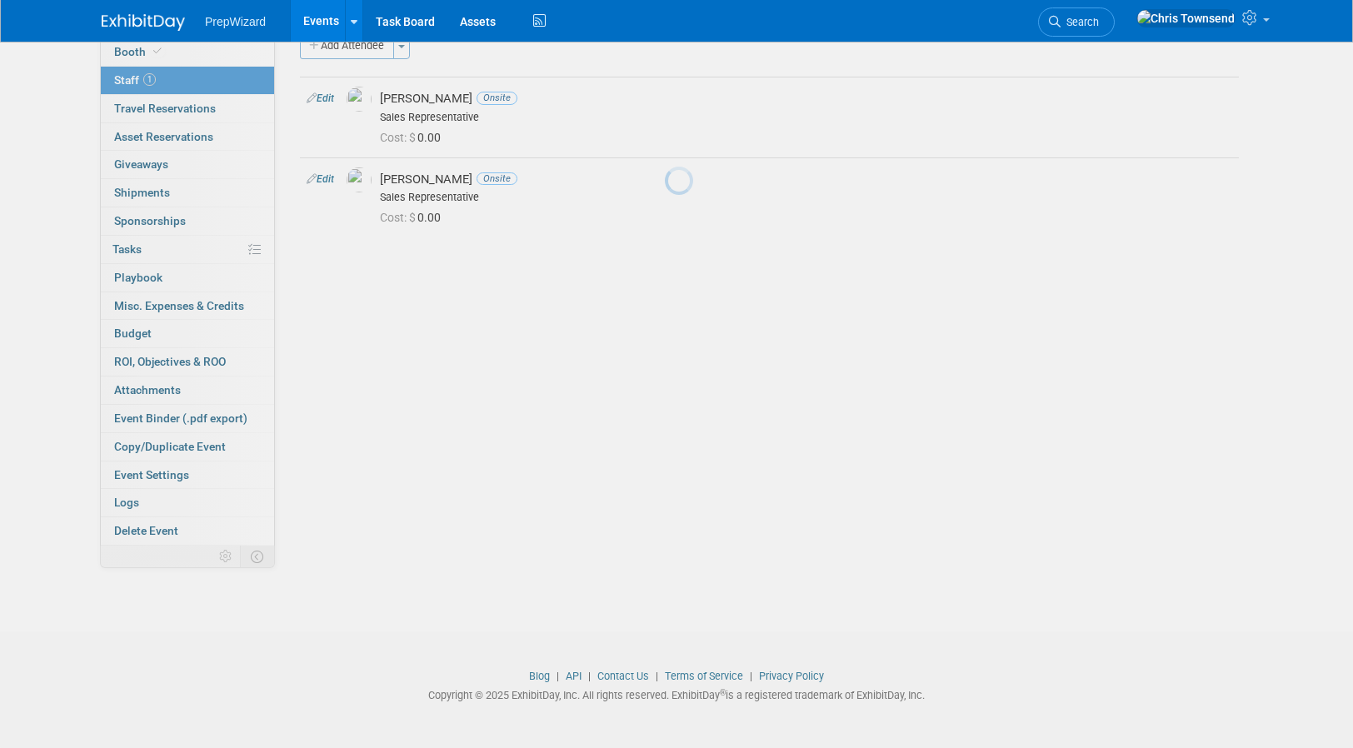
scroll to position [137, 0]
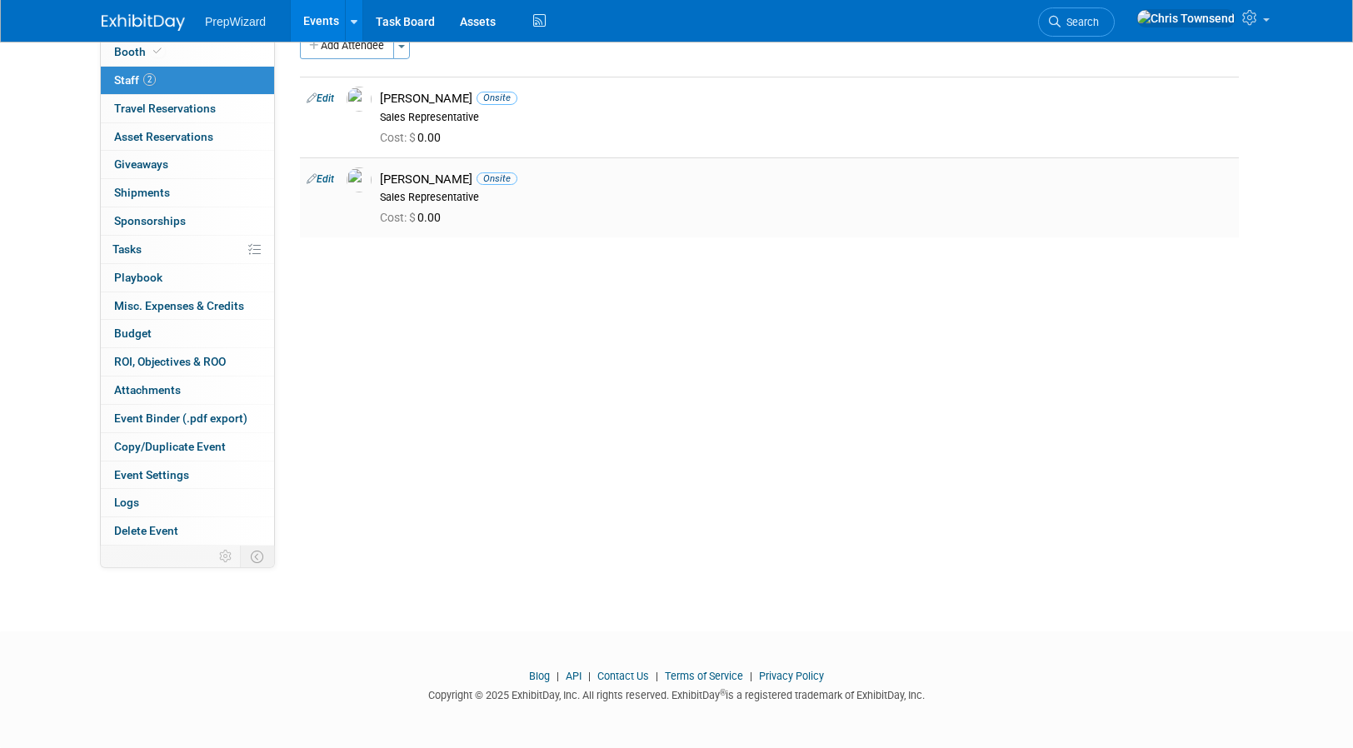
click at [327, 179] on link "Edit" at bounding box center [320, 179] width 27 height 12
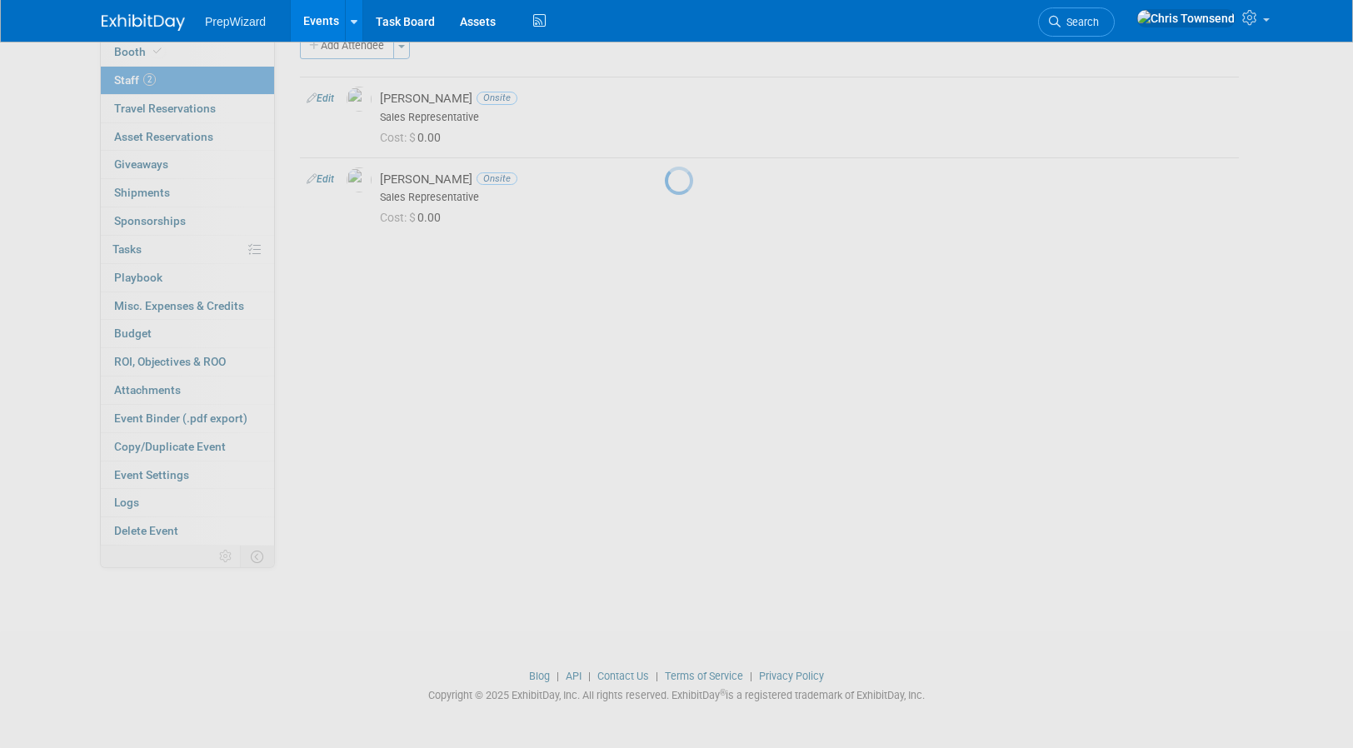
select select "da649ee2-db93-4afc-8d55-5eca0fc71e9e"
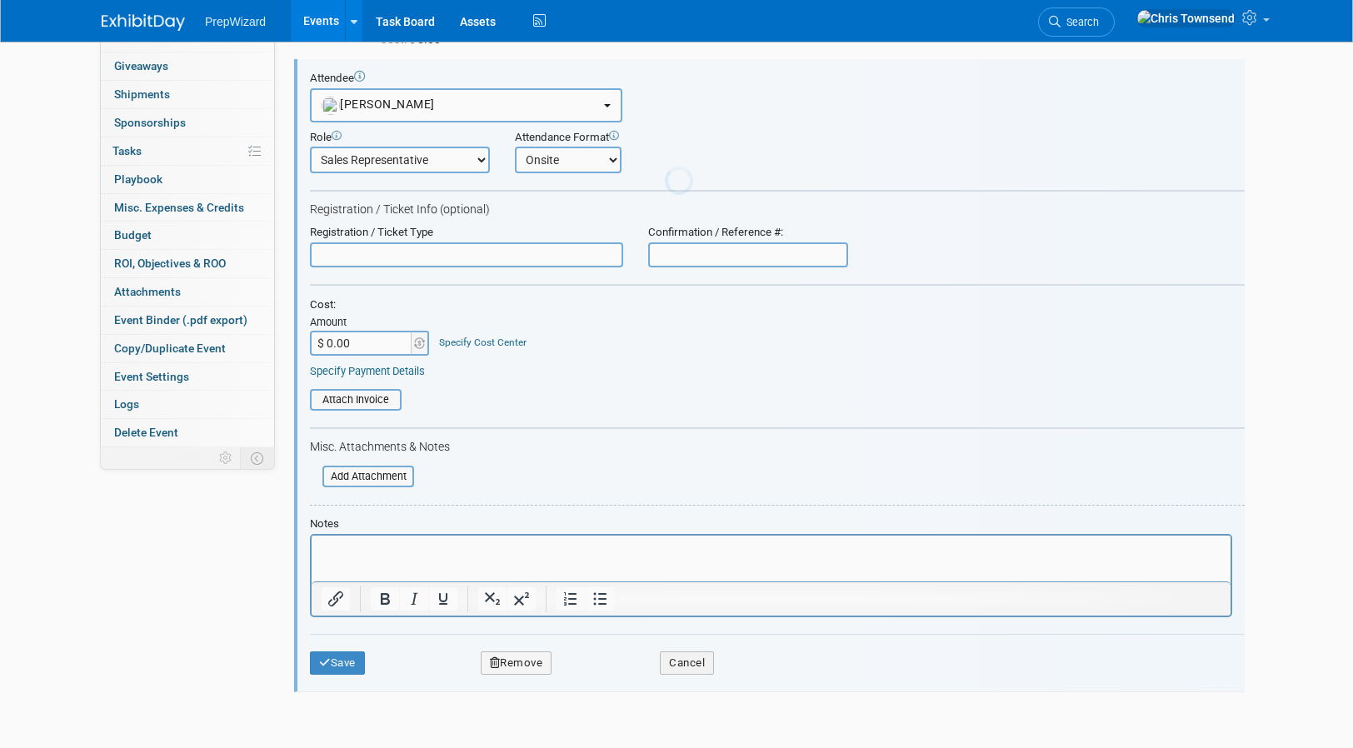
scroll to position [0, 0]
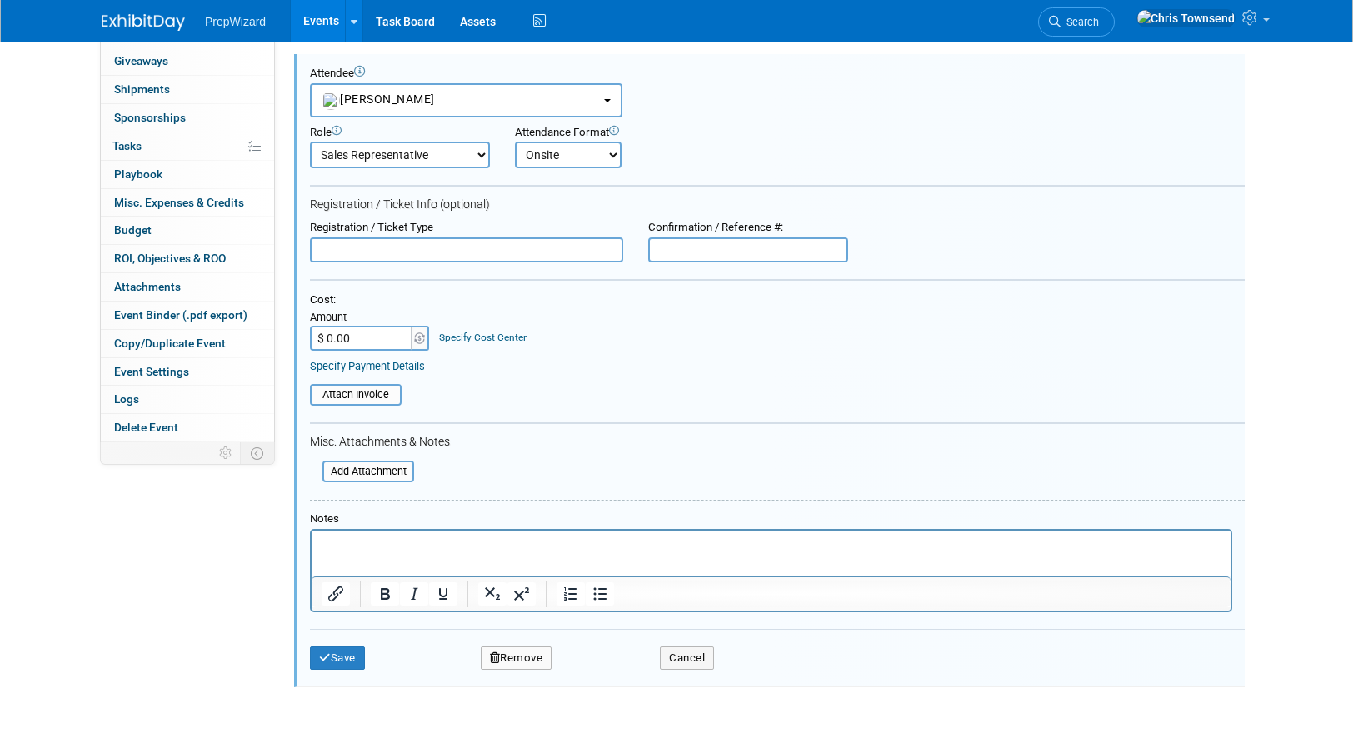
click at [384, 247] on input "text" at bounding box center [466, 249] width 313 height 25
click at [691, 252] on input "text" at bounding box center [748, 249] width 200 height 25
paste input "LQN5442RW8R"
type input "LQN5442RW8R"
click at [1029, 267] on form "Attendee <img src="[URL][DOMAIN_NAME]" style="width: 22px; height: 22px; border…" at bounding box center [777, 375] width 935 height 616
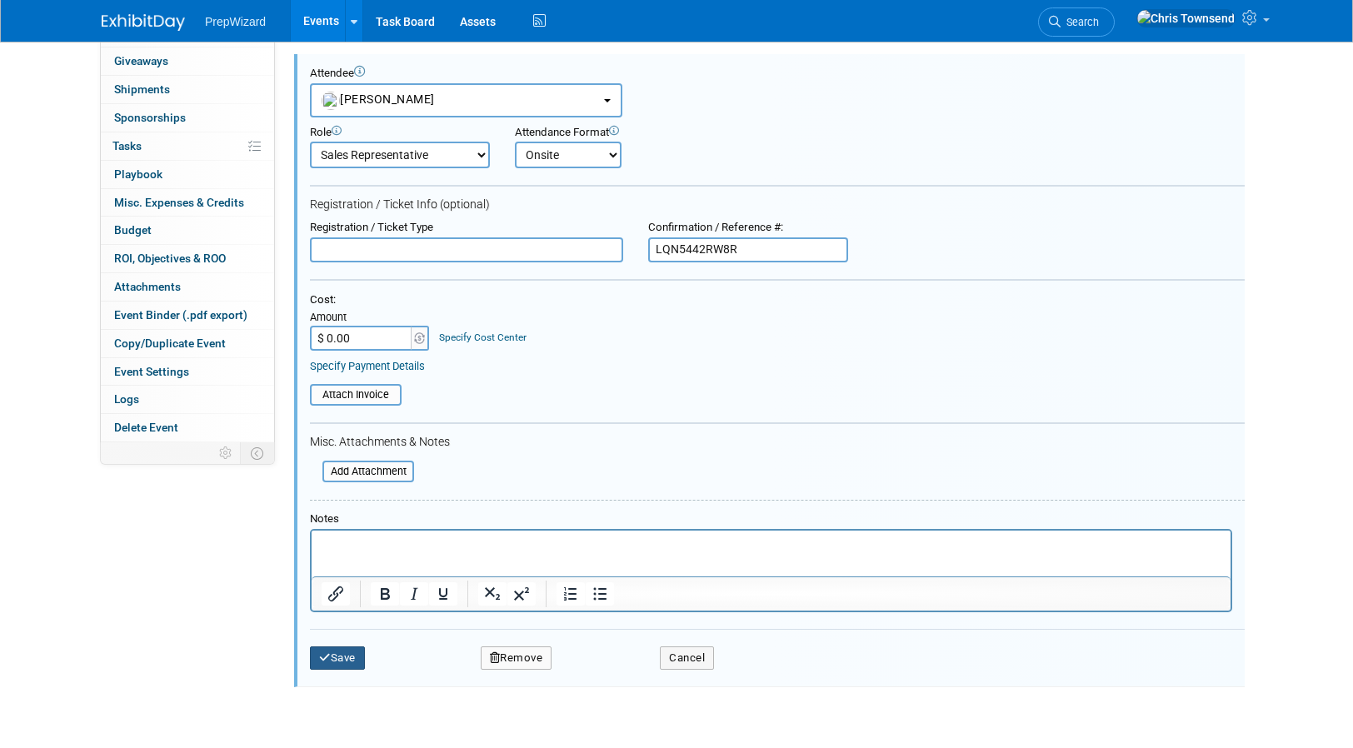
click at [344, 656] on button "Save" at bounding box center [337, 657] width 55 height 23
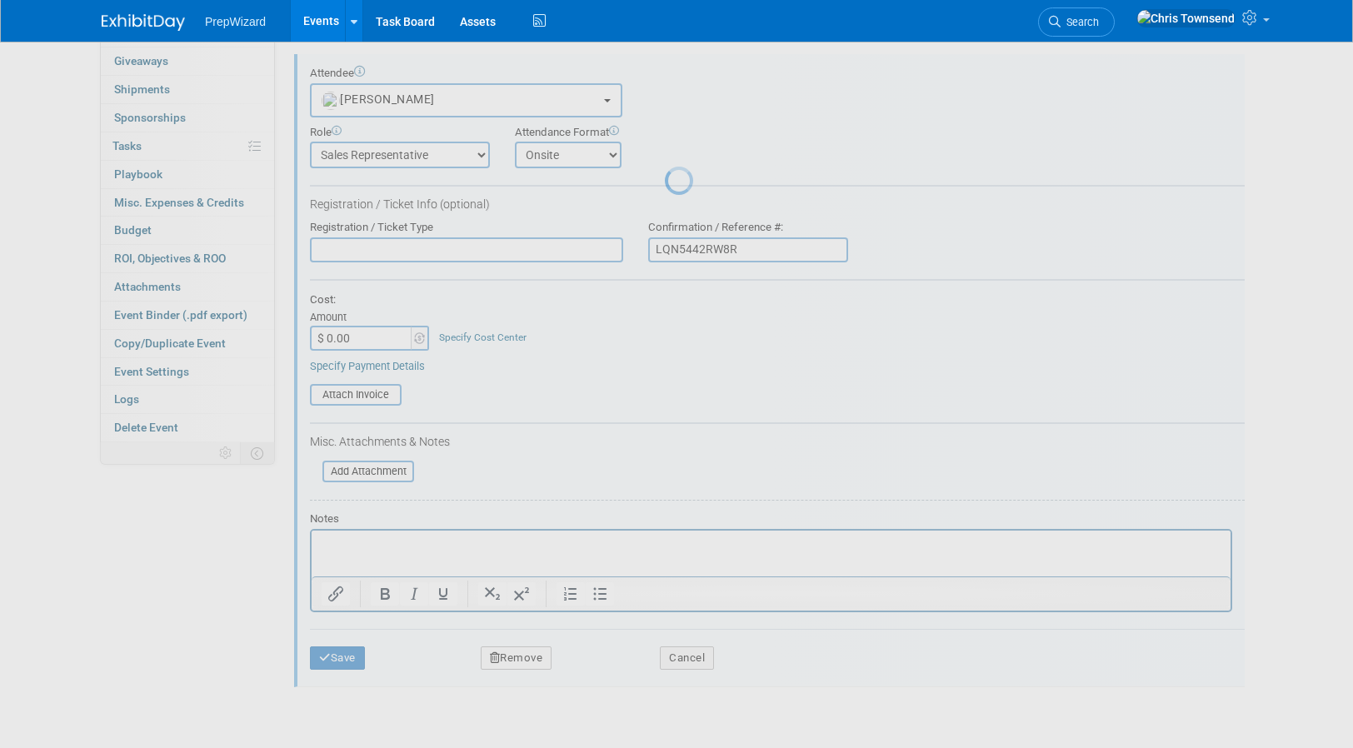
scroll to position [137, 0]
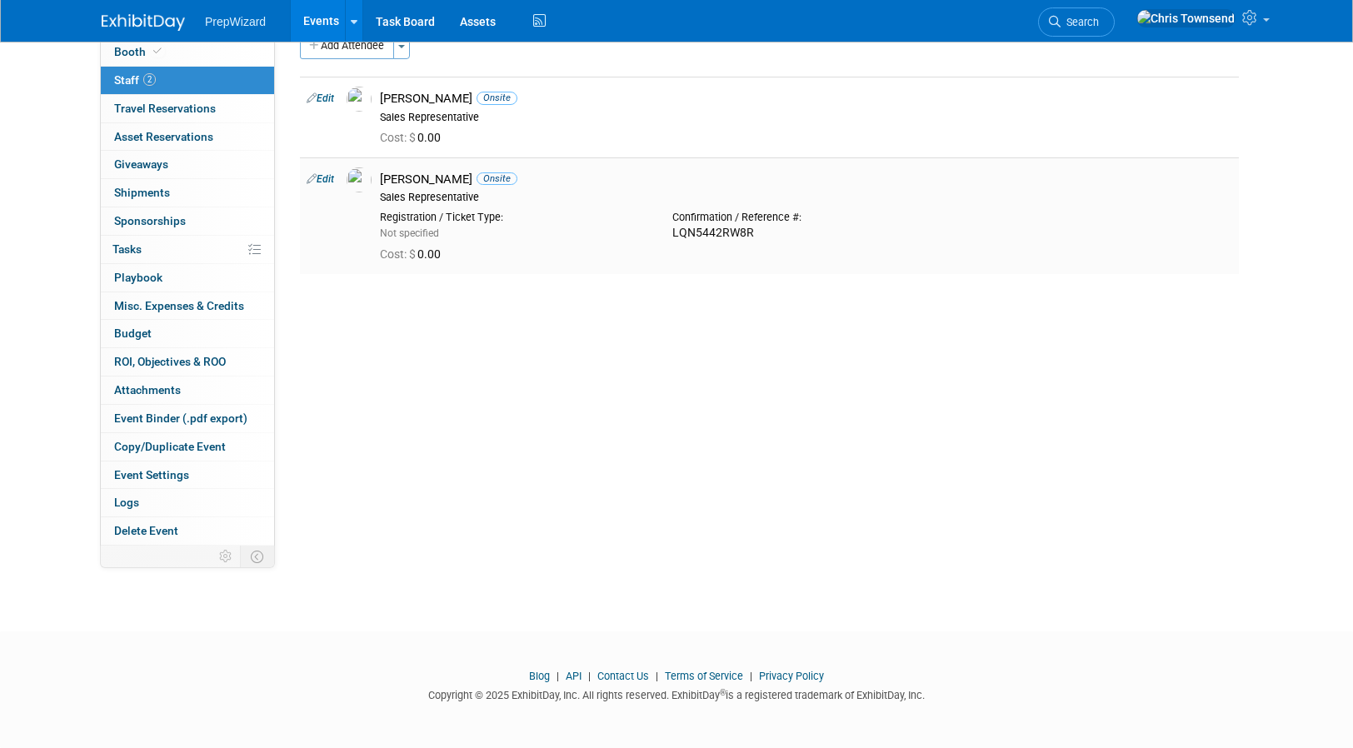
click at [717, 230] on div "LQN5442RW8R" at bounding box center [805, 233] width 267 height 15
copy div "LQN5442RW8R"
click at [417, 94] on div "[PERSON_NAME] Onsite" at bounding box center [806, 99] width 852 height 16
drag, startPoint x: 327, startPoint y: 94, endPoint x: 1212, endPoint y: 414, distance: 940.7
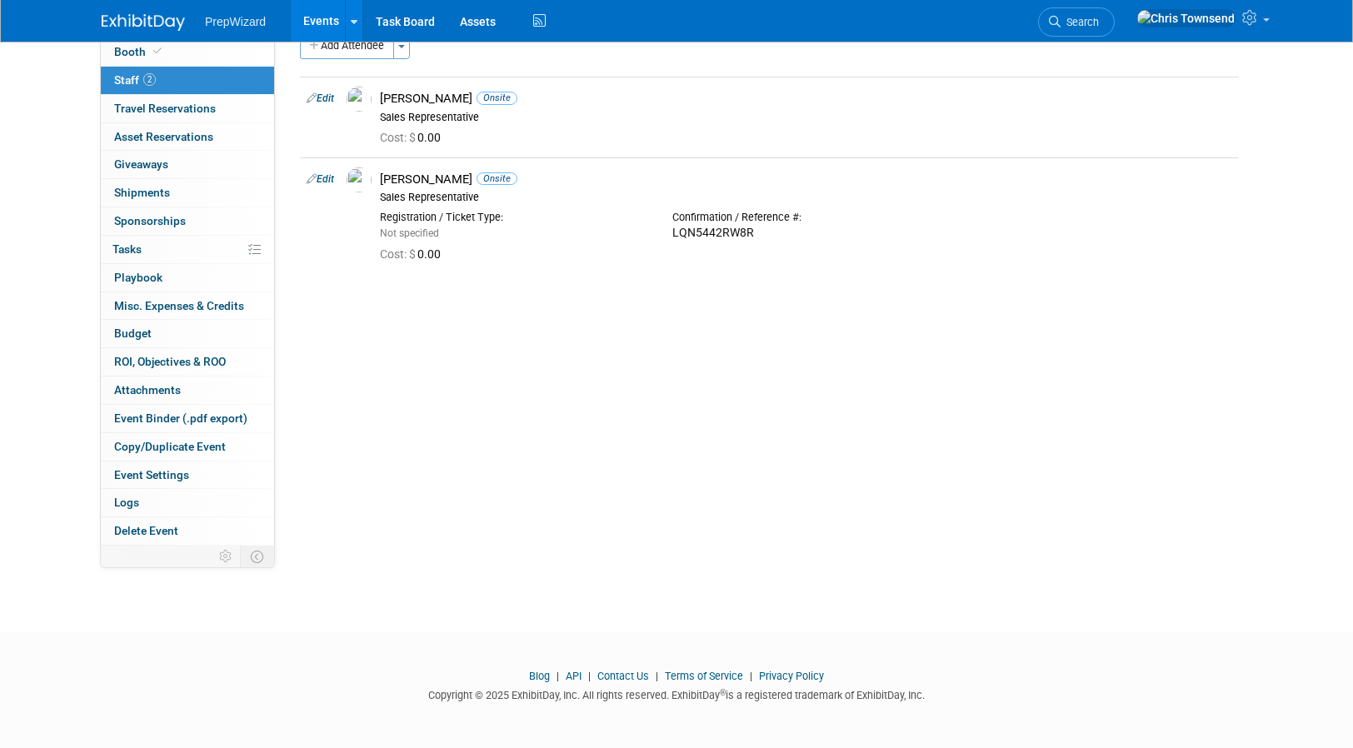
click at [327, 94] on link "Edit" at bounding box center [320, 98] width 27 height 12
select select "cceb5847-02bc-4786-8461-cc4a21c298d9"
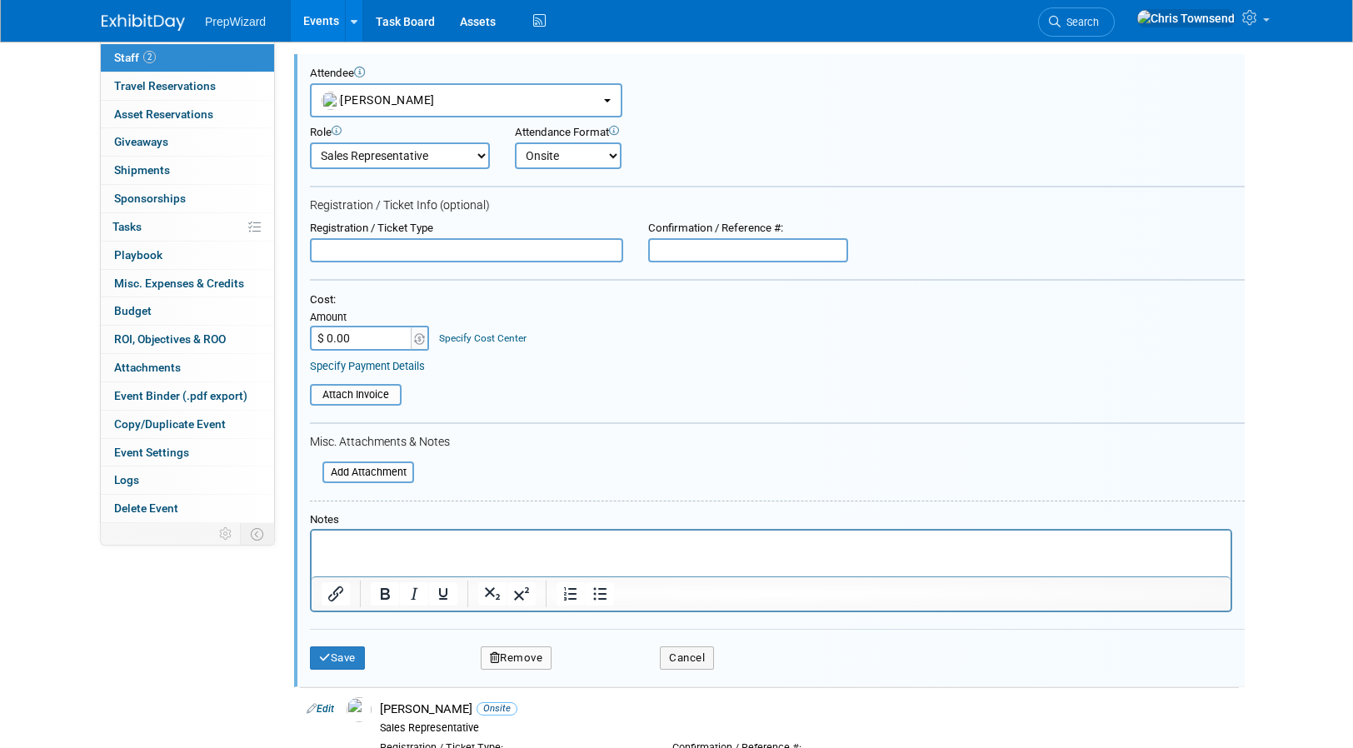
scroll to position [0, 0]
click at [724, 252] on input "text" at bounding box center [748, 250] width 200 height 25
paste input "4ZN6DVQHYY5"
type input "4ZN6DVQHYY5"
click at [1005, 181] on form "Attendee <img src="[URL][DOMAIN_NAME]" style="width: 22px; height: 22px; border…" at bounding box center [777, 375] width 935 height 616
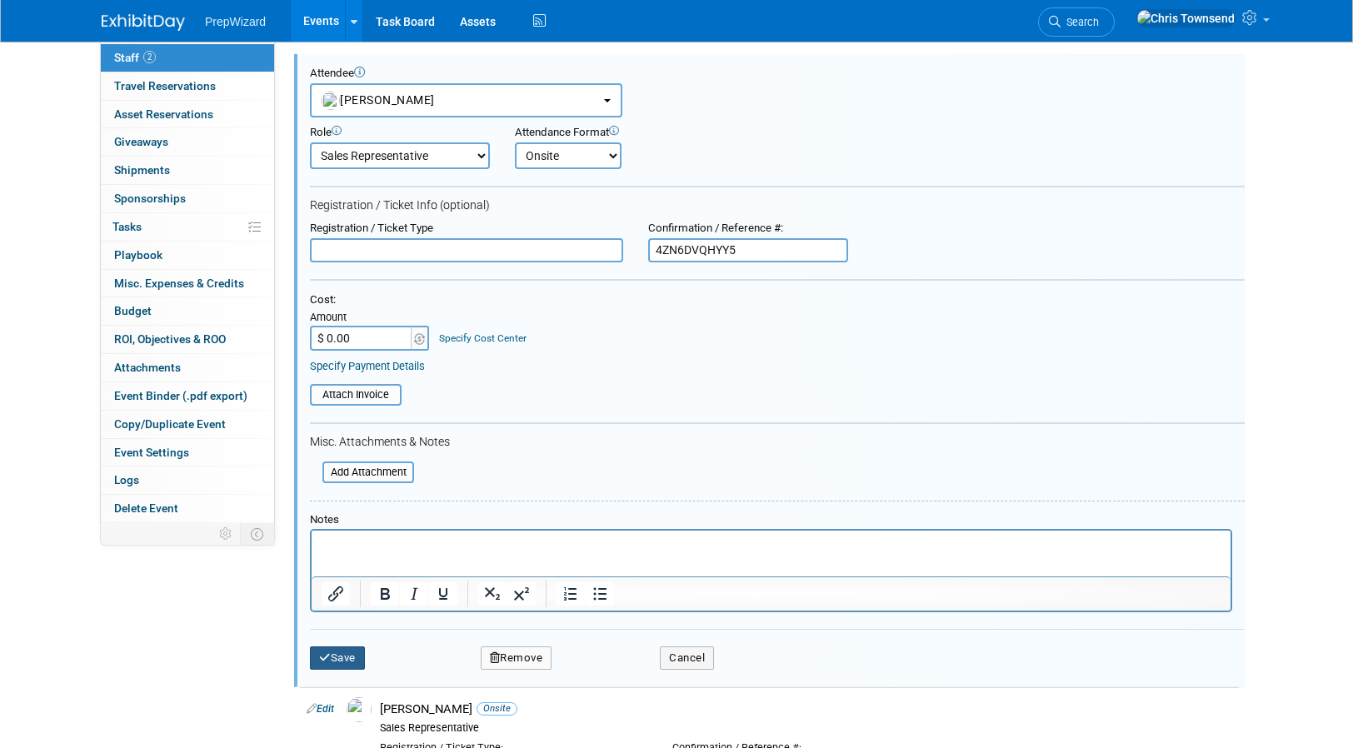
click at [342, 661] on button "Save" at bounding box center [337, 657] width 55 height 23
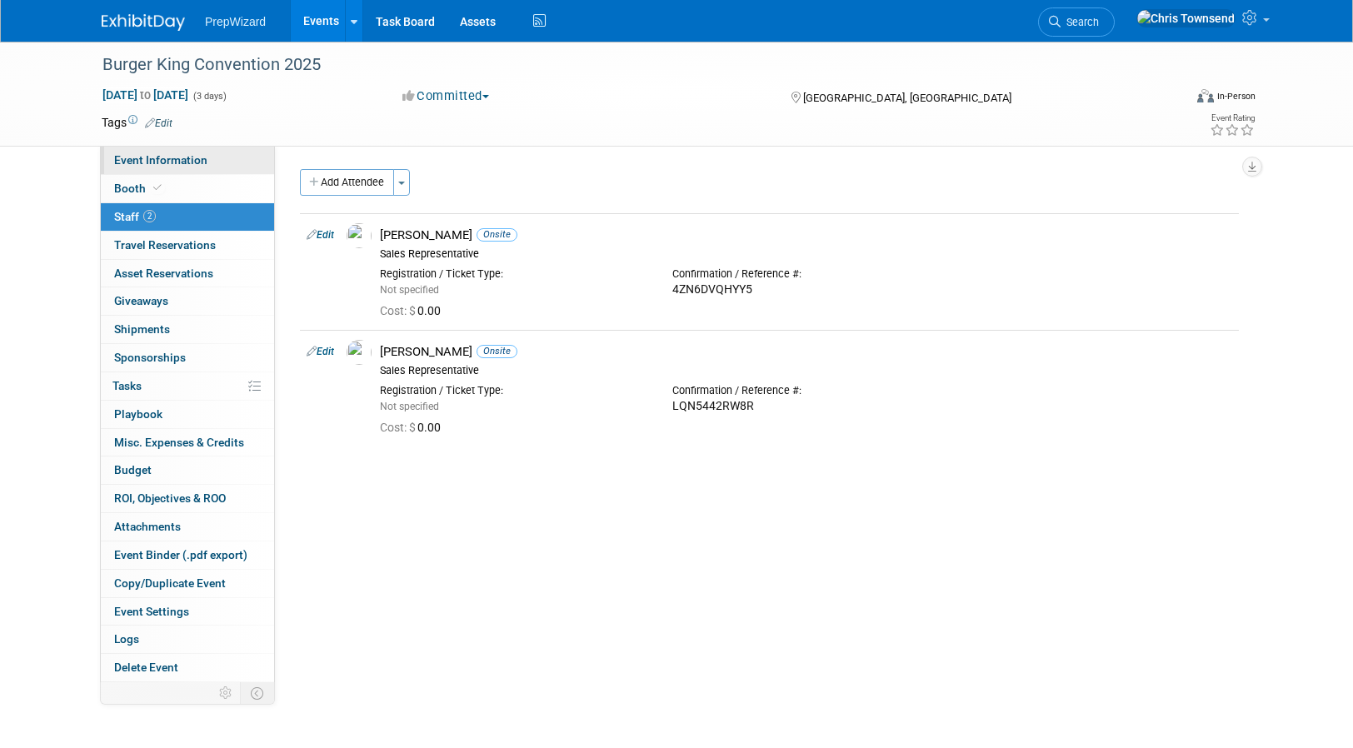
click at [147, 166] on span "Event Information" at bounding box center [160, 159] width 93 height 13
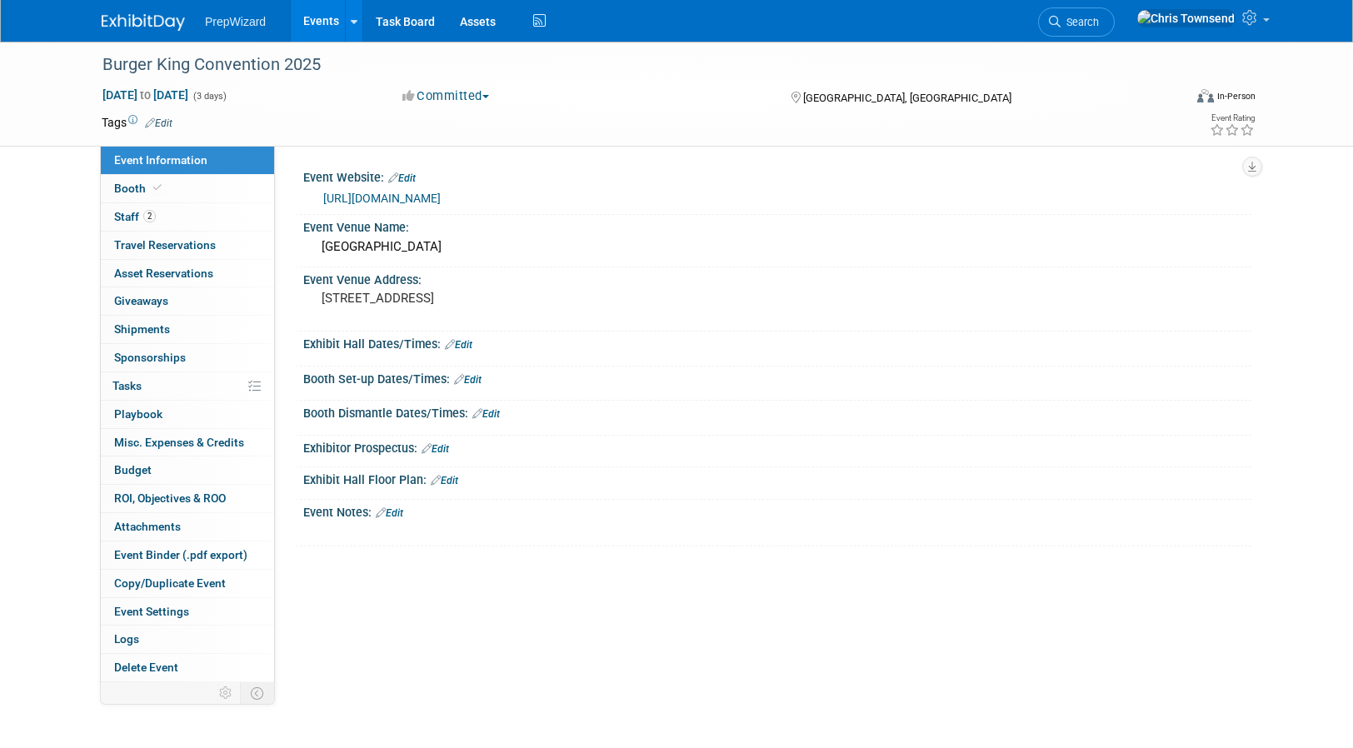
click at [441, 196] on link "[URL][DOMAIN_NAME]" at bounding box center [381, 198] width 117 height 13
click at [207, 191] on link "Booth" at bounding box center [187, 188] width 173 height 27
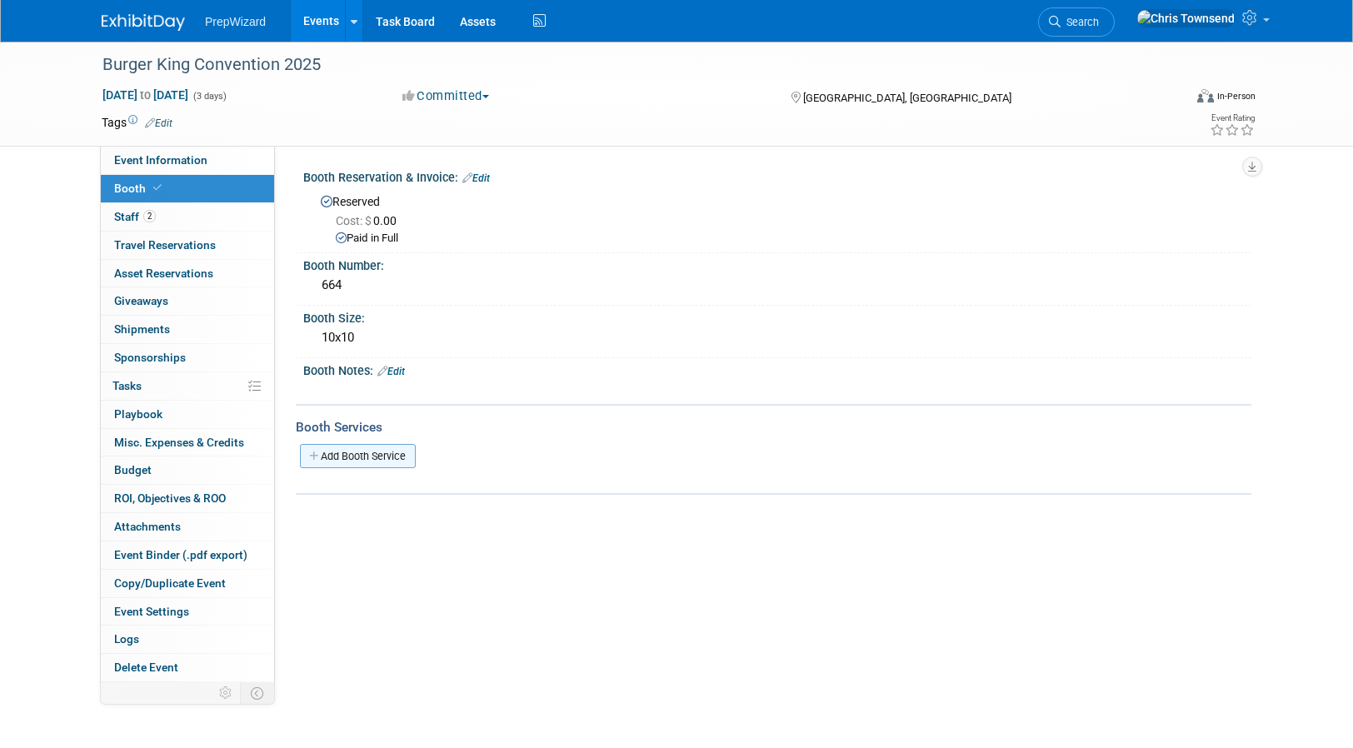
click at [342, 450] on link "Add Booth Service" at bounding box center [358, 456] width 116 height 24
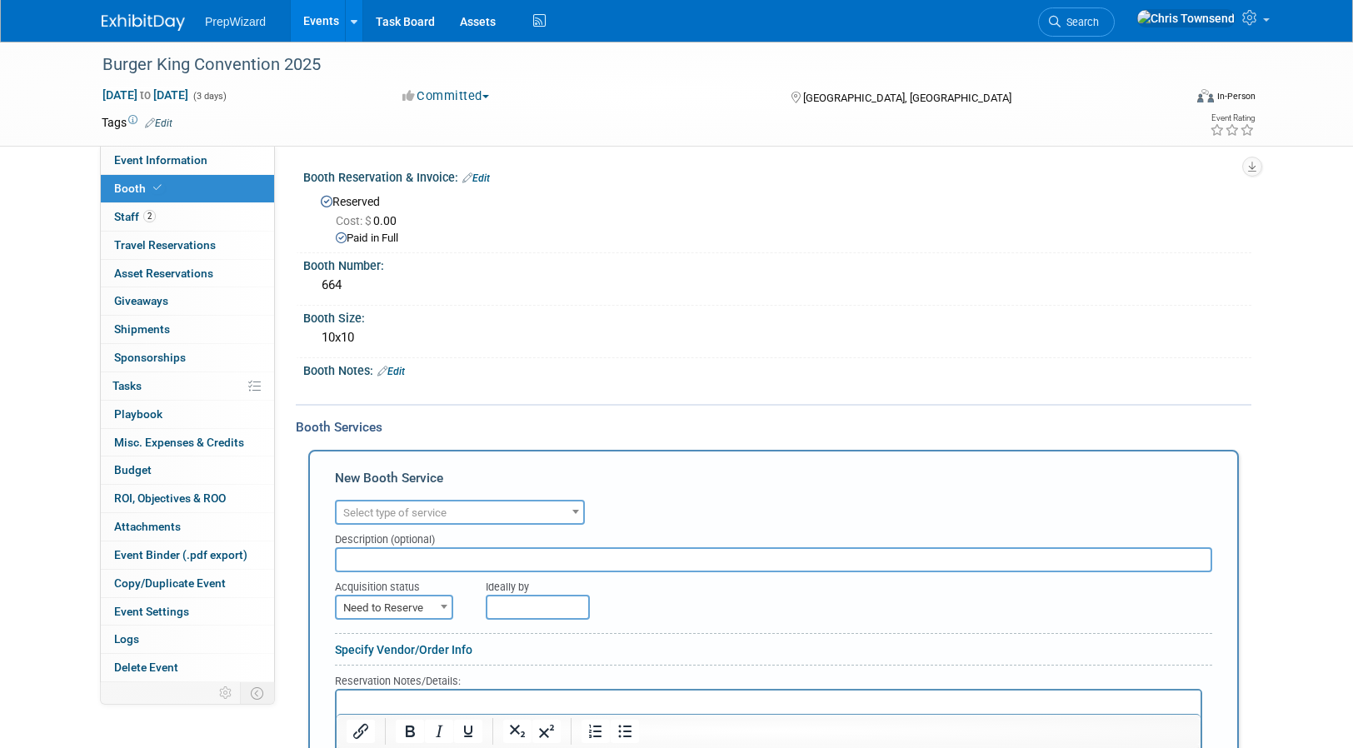
click at [461, 513] on span "Select type of service" at bounding box center [460, 512] width 247 height 23
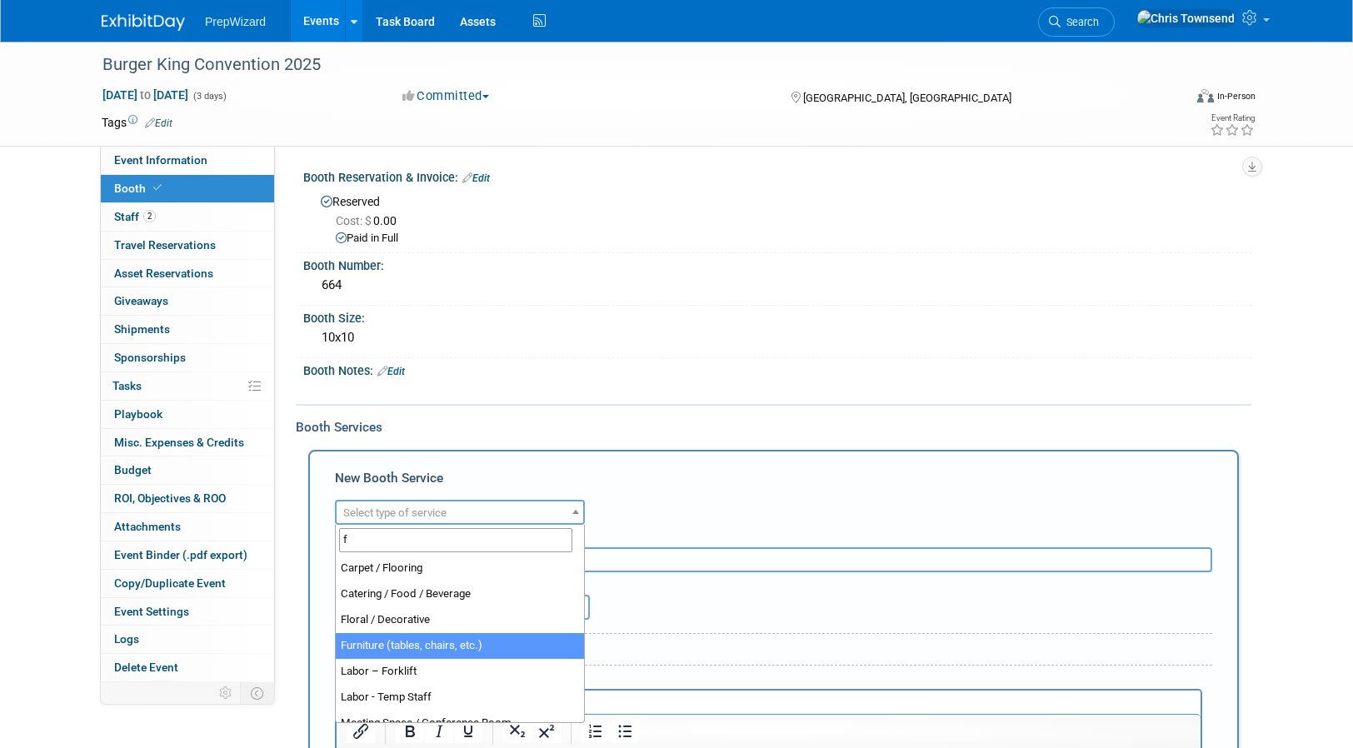
type input "f"
select select "6"
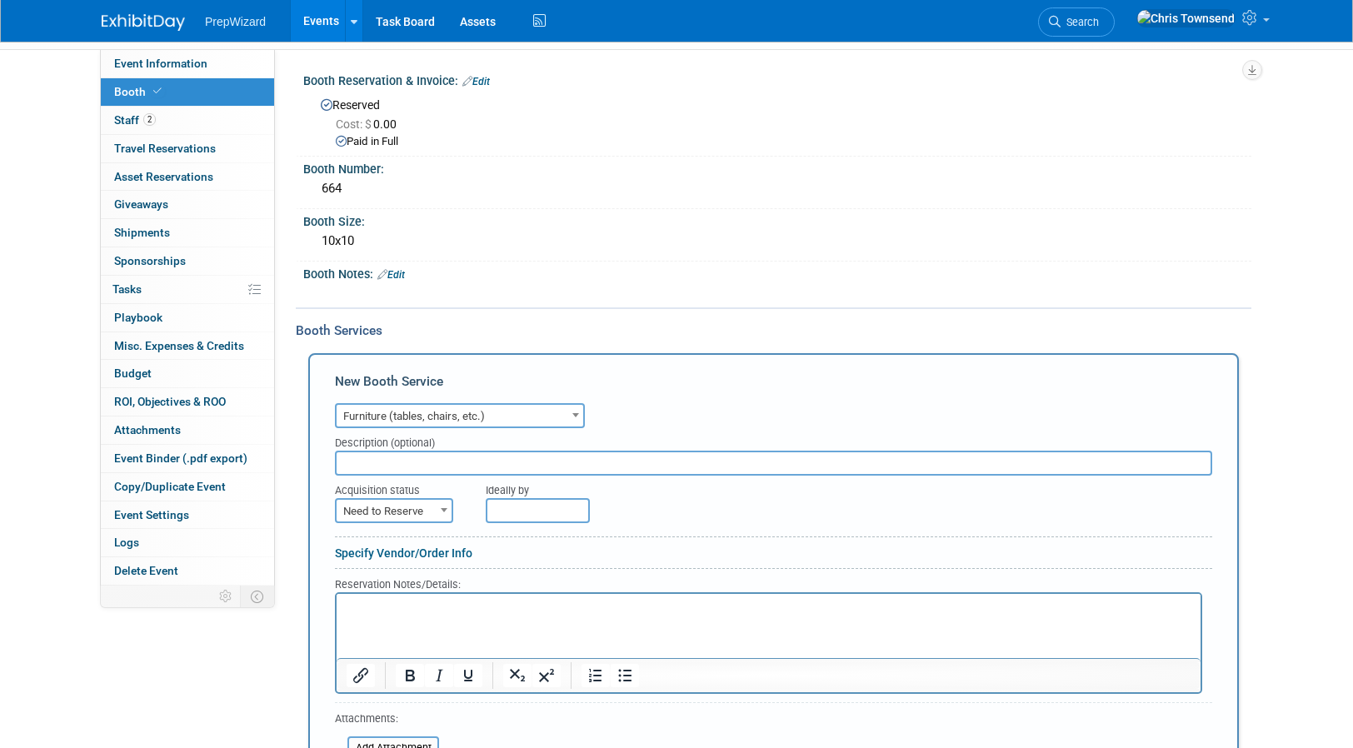
scroll to position [102, 0]
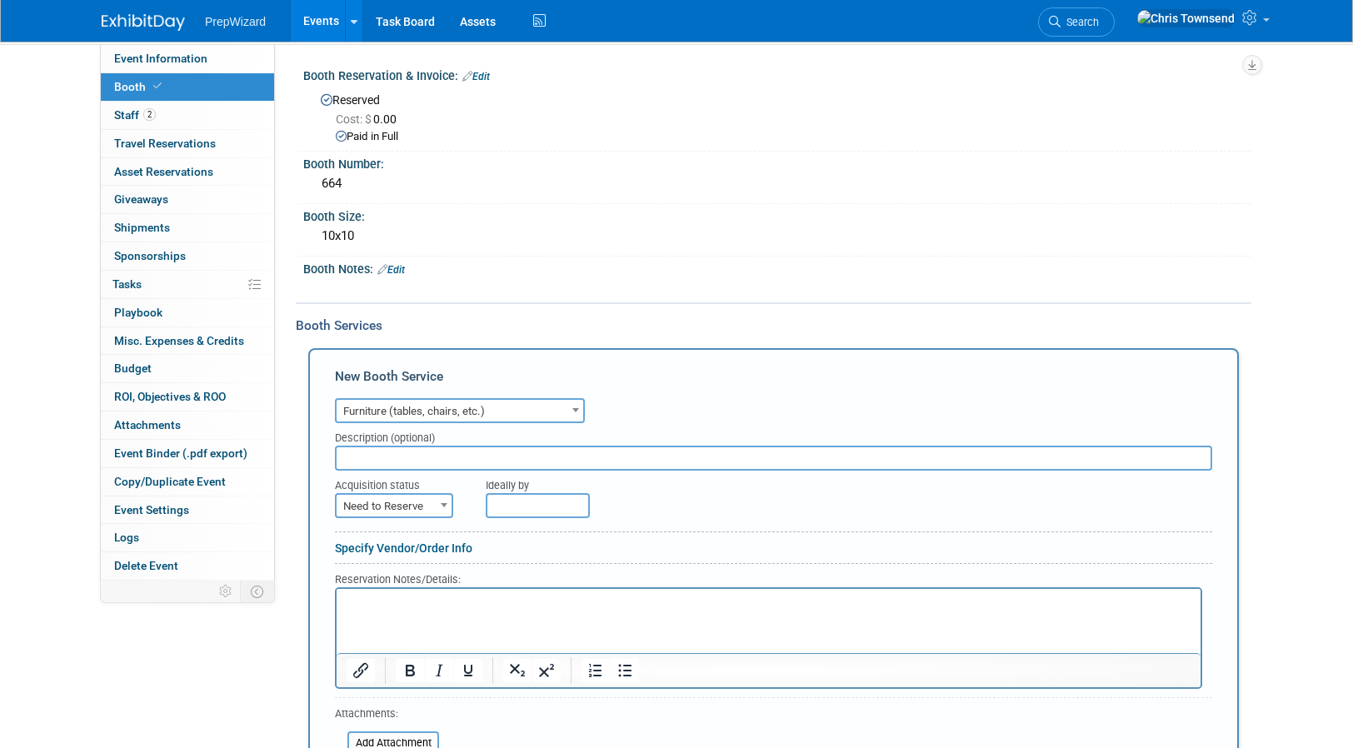
click at [444, 501] on span at bounding box center [444, 505] width 17 height 22
select select "2"
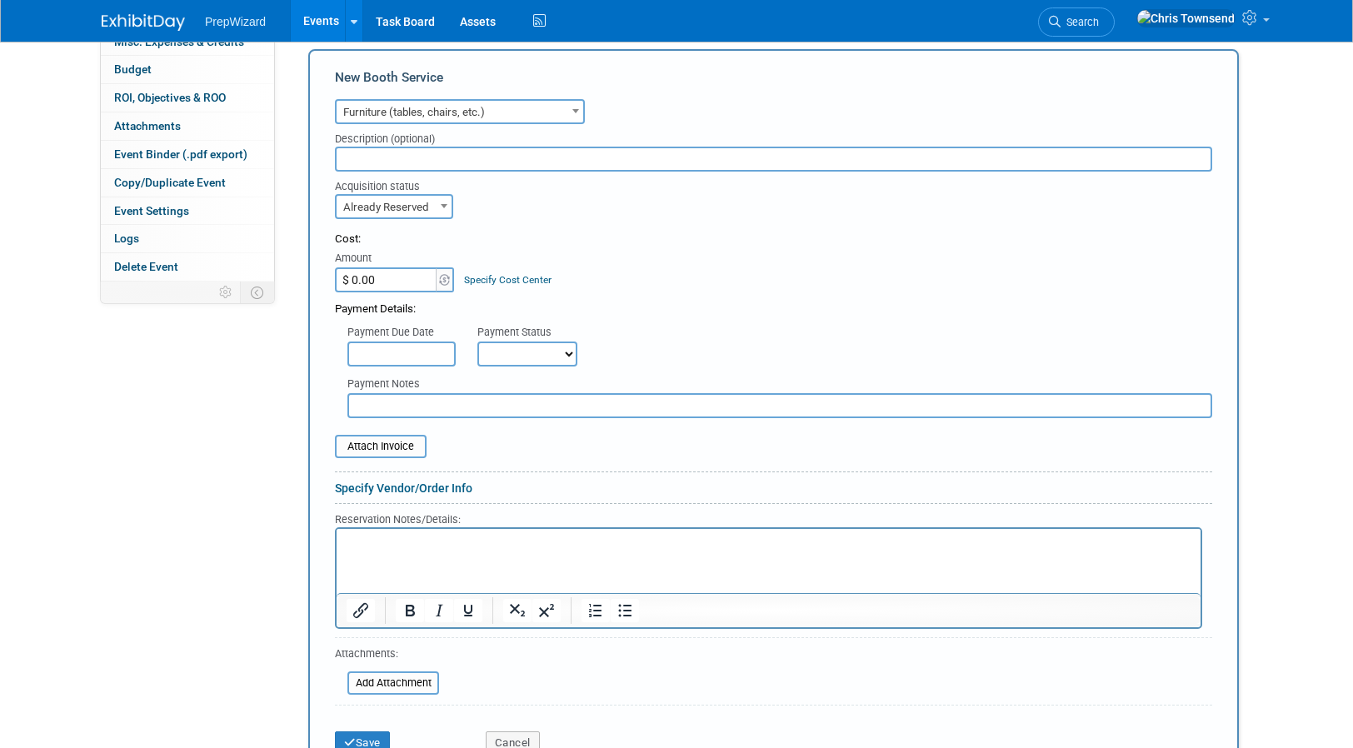
scroll to position [404, 0]
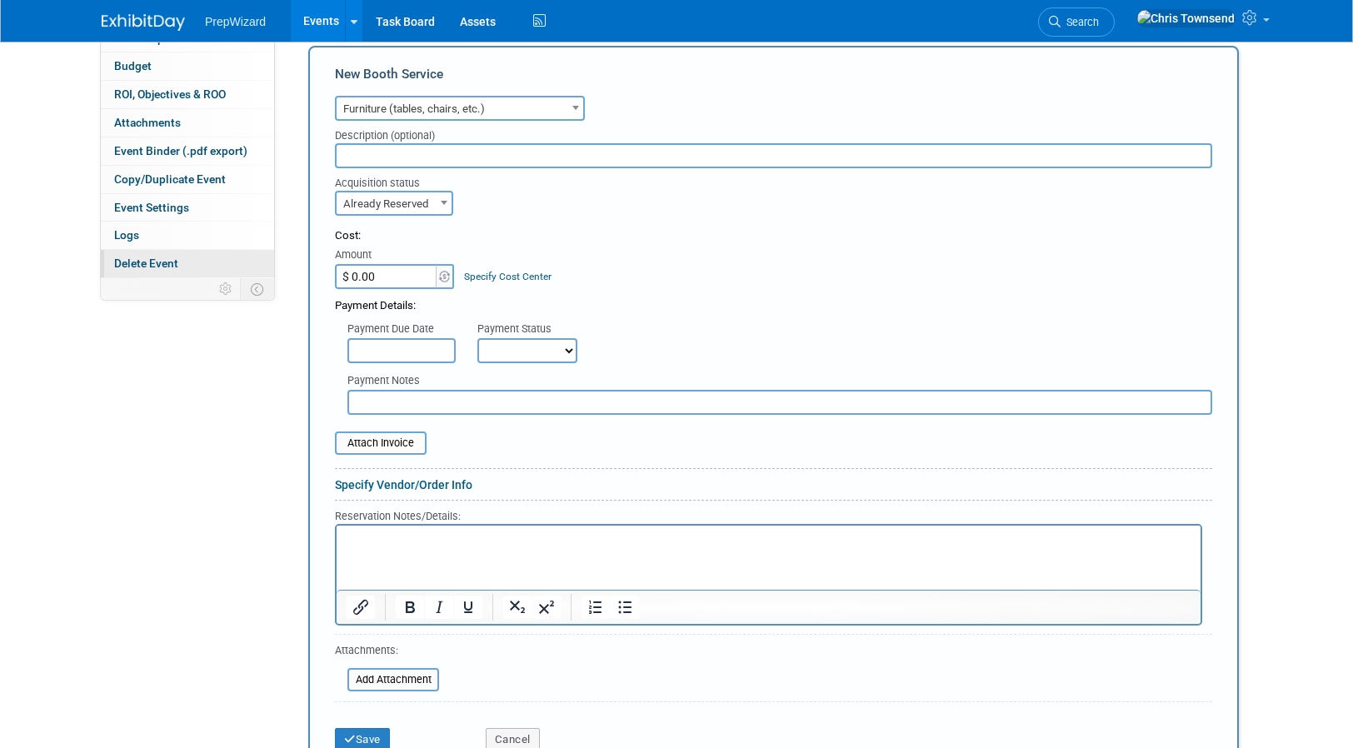
drag, startPoint x: 385, startPoint y: 275, endPoint x: 219, endPoint y: 259, distance: 166.5
click at [220, 259] on div "Event Information Event Info Booth Booth 2 Staff 2 Staff 0 Travel Reservations …" at bounding box center [676, 271] width 1175 height 1056
click at [378, 738] on button "Save" at bounding box center [362, 739] width 55 height 23
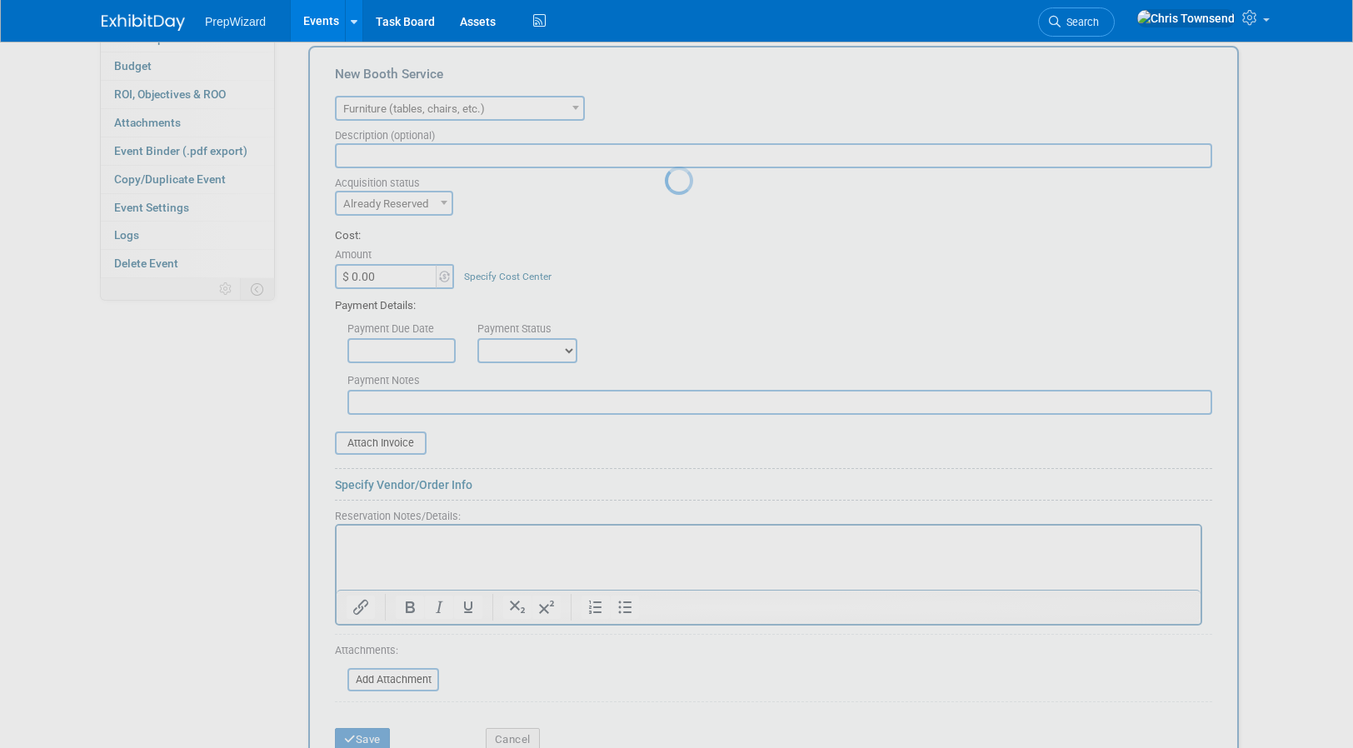
scroll to position [137, 0]
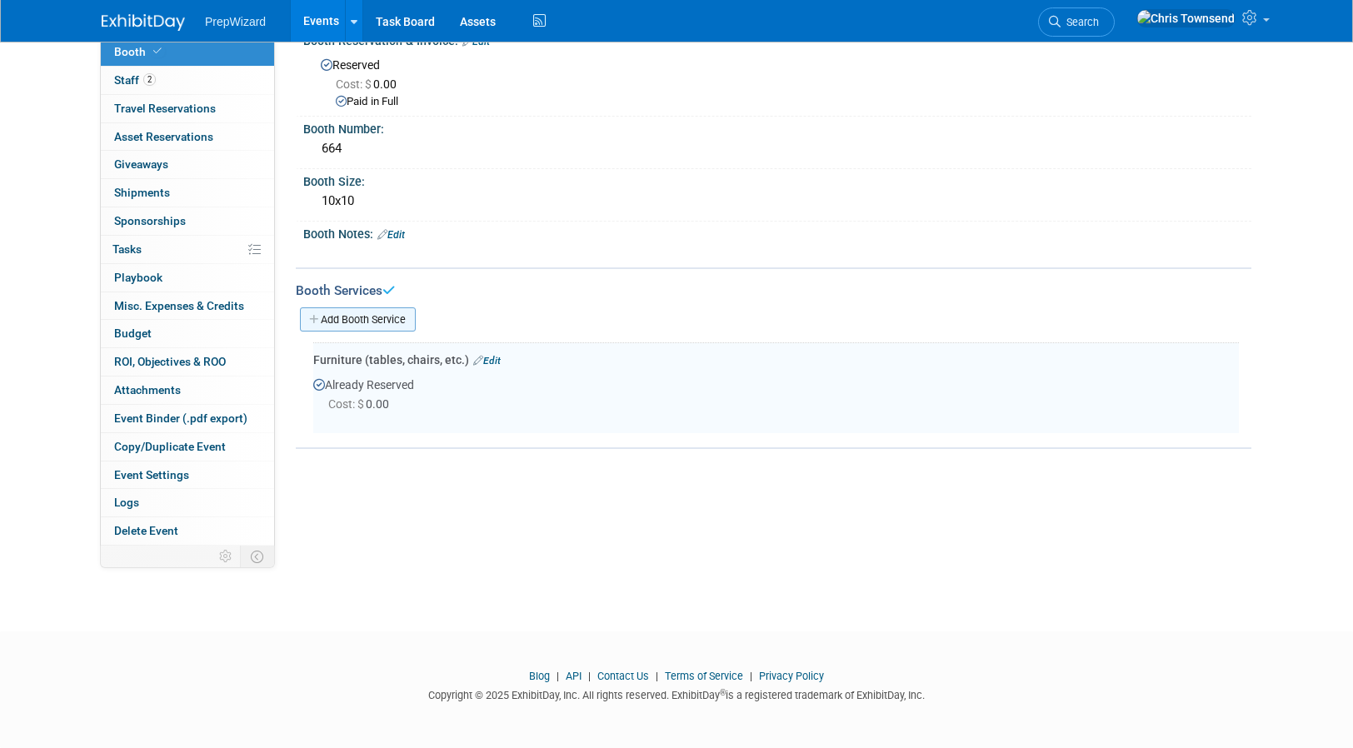
click at [372, 322] on link "Add Booth Service" at bounding box center [358, 319] width 116 height 24
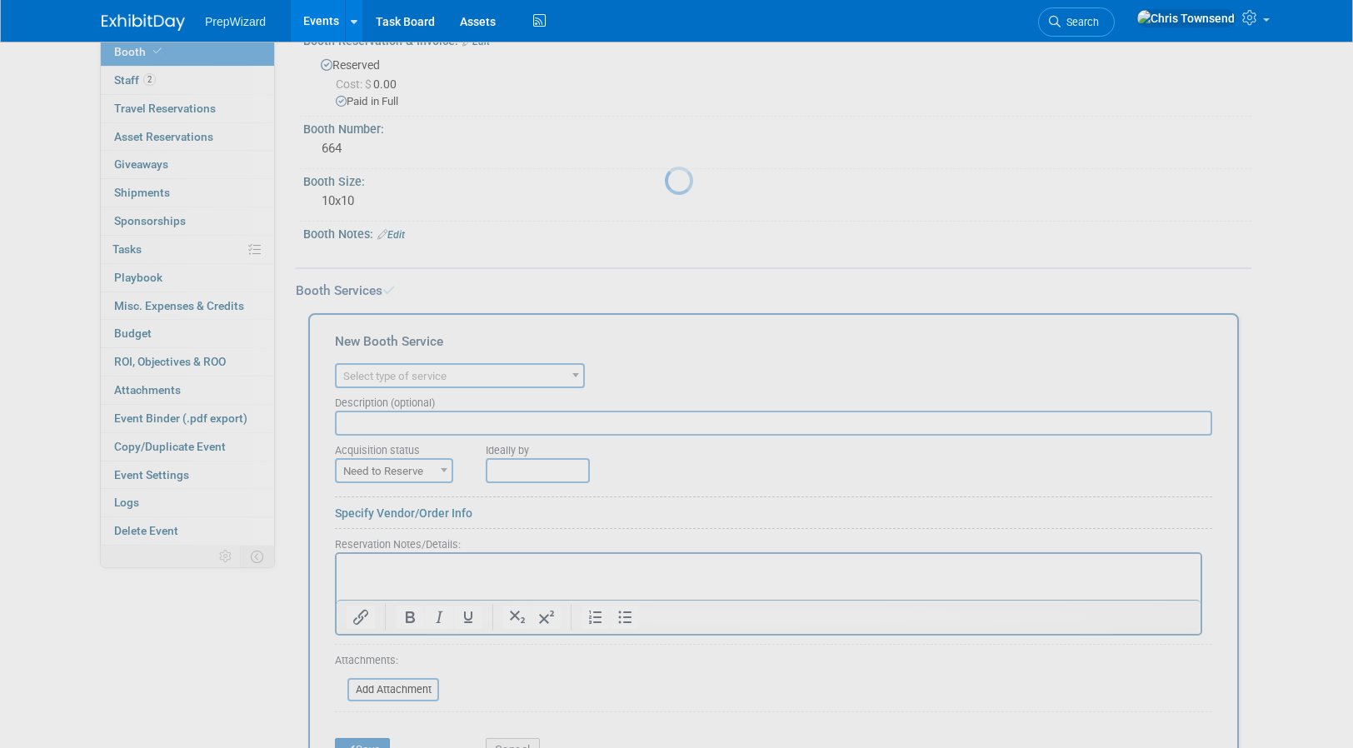
scroll to position [0, 0]
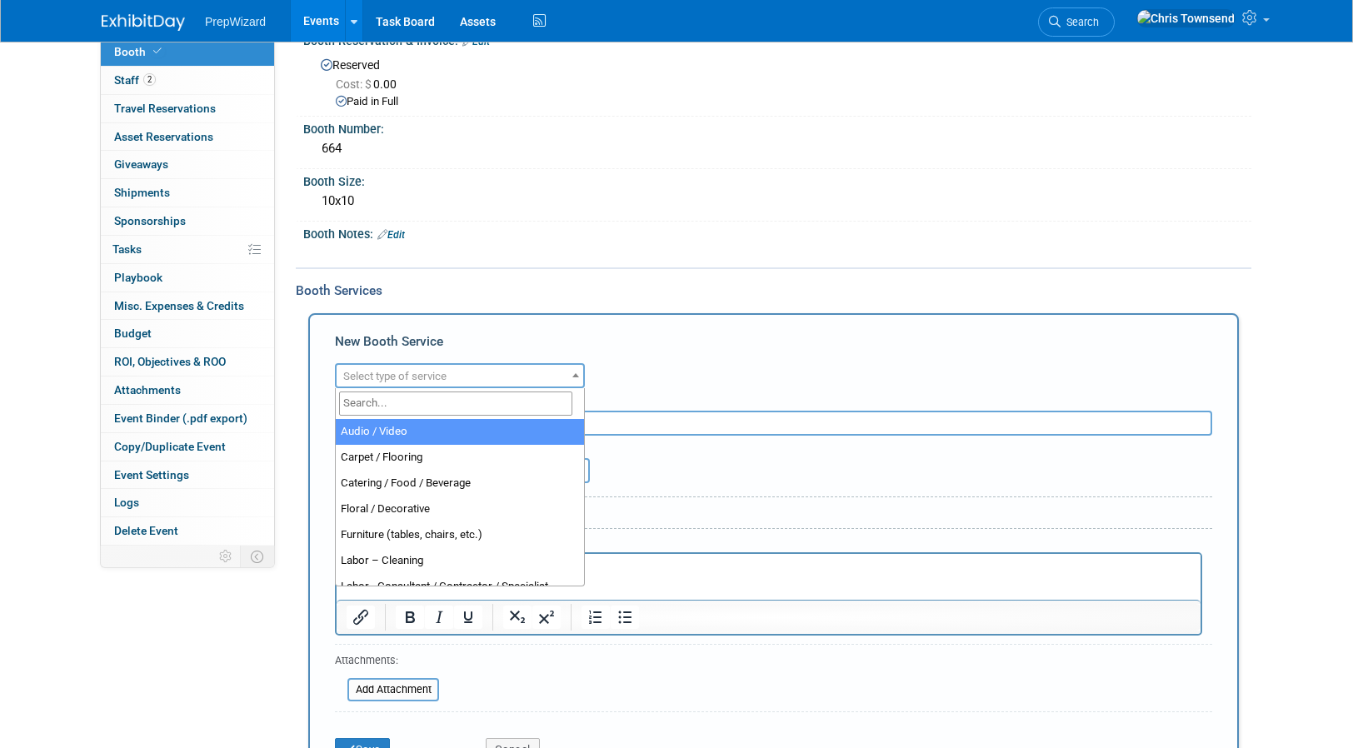
click at [471, 378] on span "Select type of service" at bounding box center [460, 376] width 247 height 23
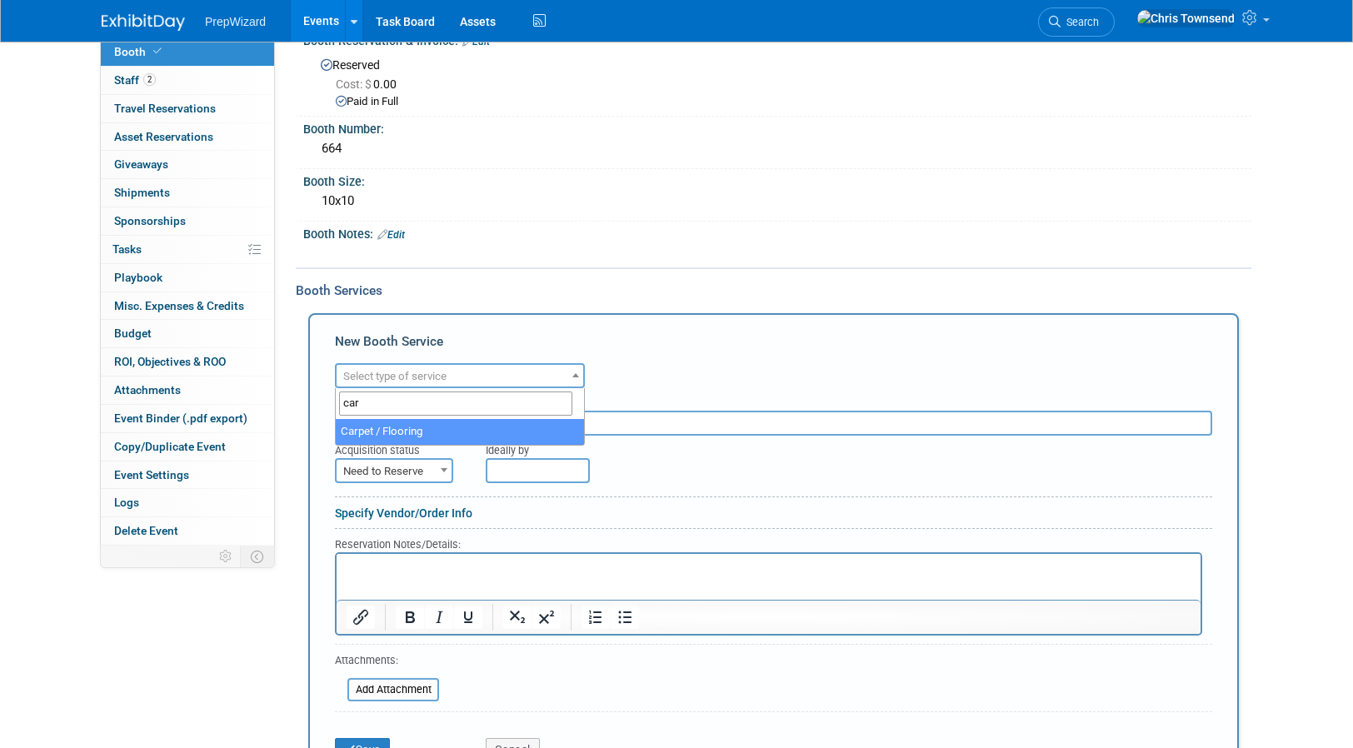
type input "car"
select select "4"
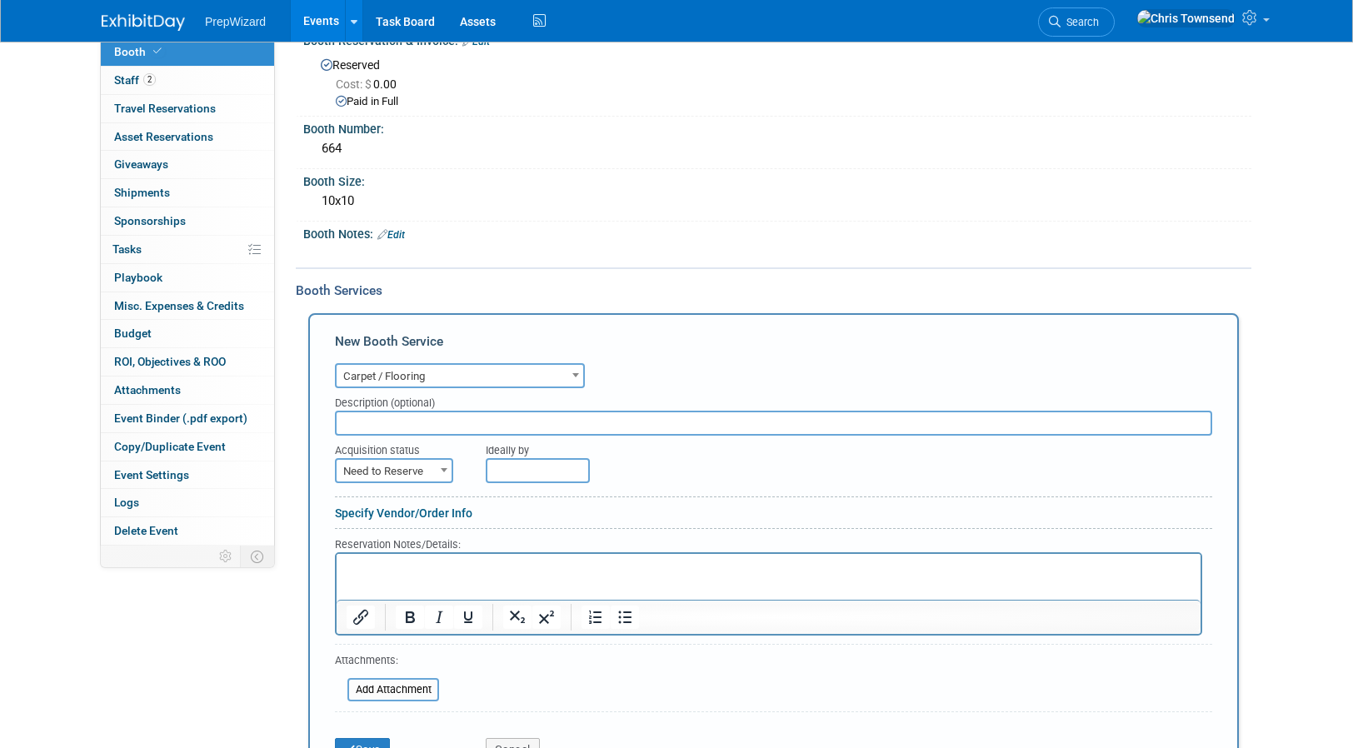
click at [431, 466] on span "Need to Reserve" at bounding box center [394, 471] width 115 height 23
select select "2"
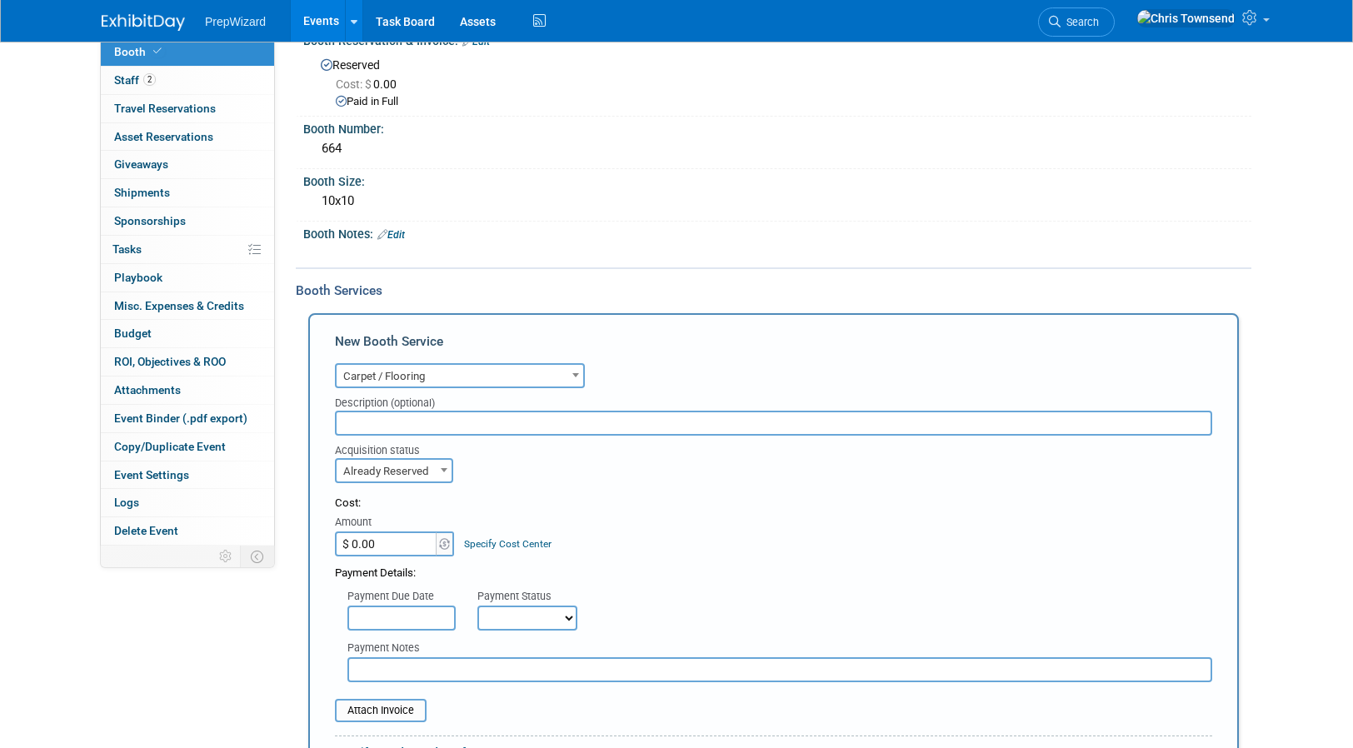
drag, startPoint x: 400, startPoint y: 540, endPoint x: 412, endPoint y: 546, distance: 13.8
click at [400, 540] on input "$ 0.00" at bounding box center [387, 543] width 104 height 25
paste input "946.99"
type input "$ 946.99"
click at [651, 544] on div "Cost: Amount $ 946.99 Specify Cost Center Cost Center -- Not Specified --" at bounding box center [773, 526] width 877 height 61
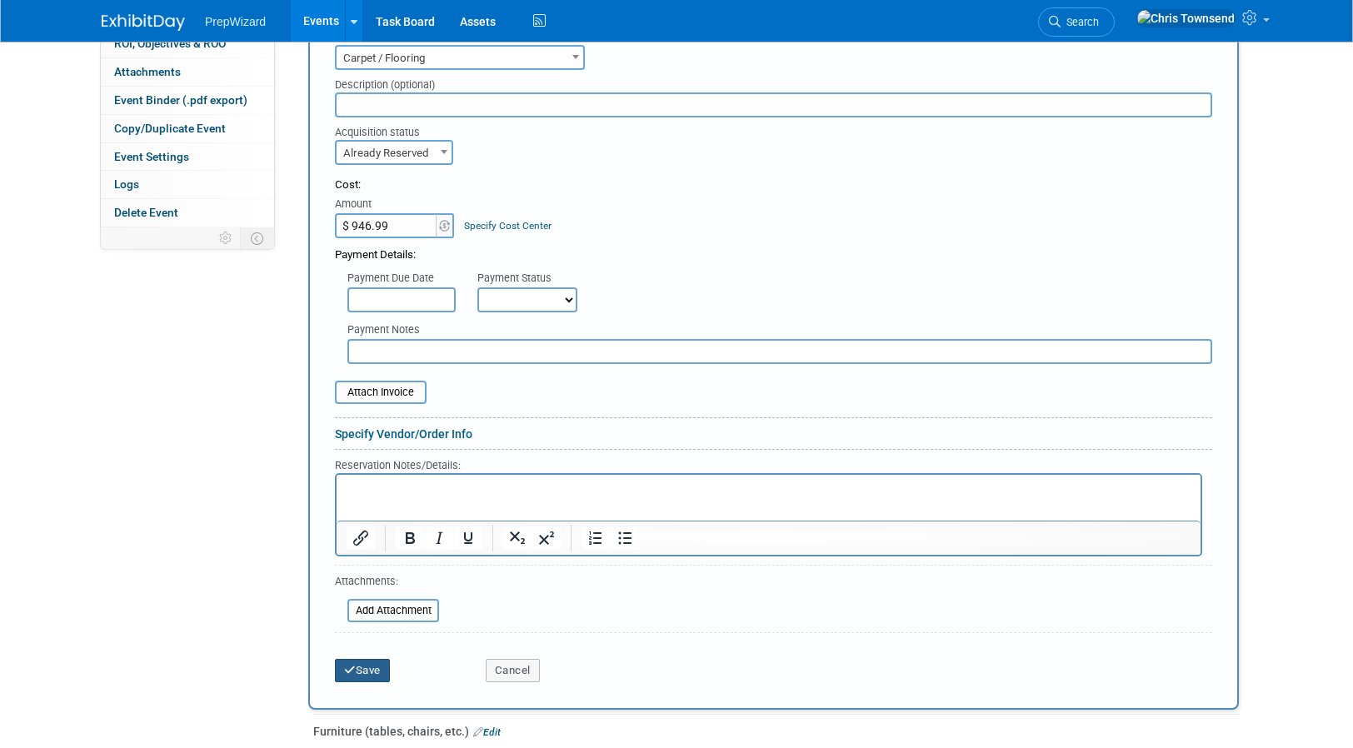
click at [364, 667] on button "Save" at bounding box center [362, 670] width 55 height 23
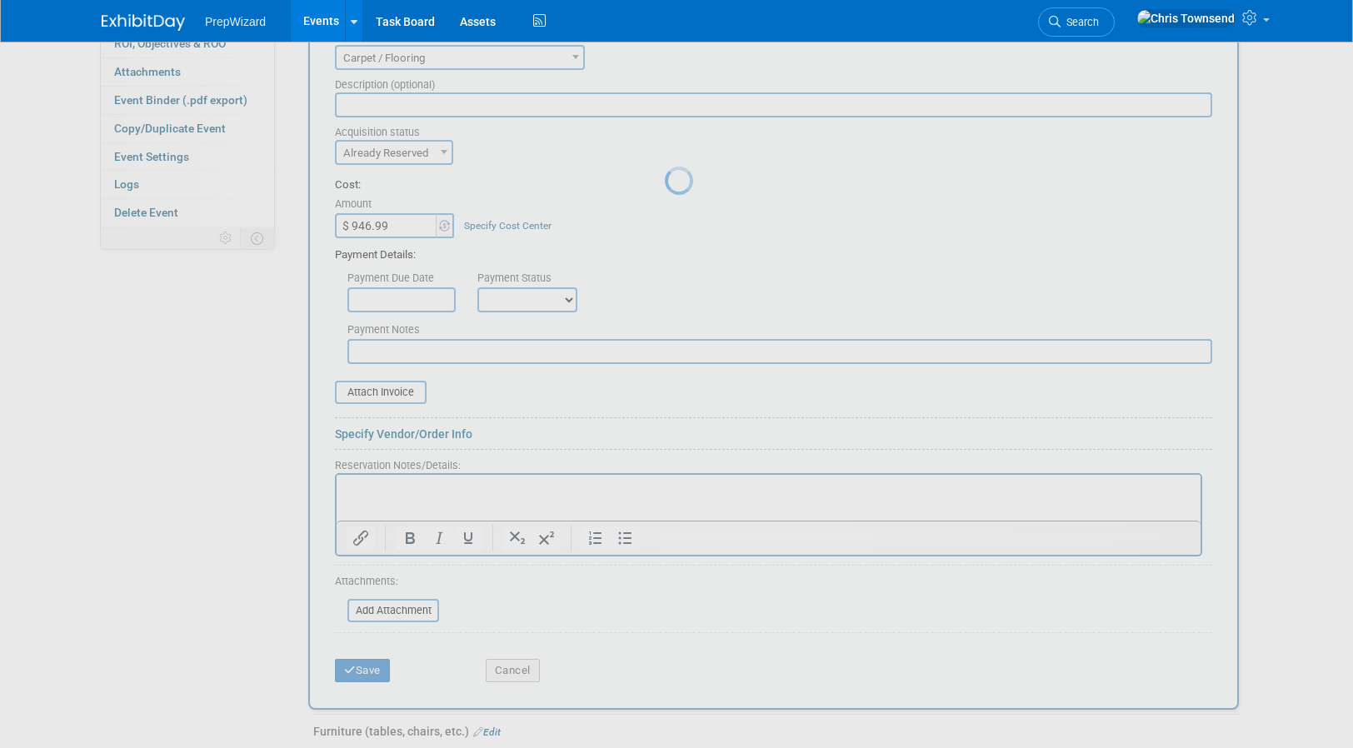
scroll to position [137, 0]
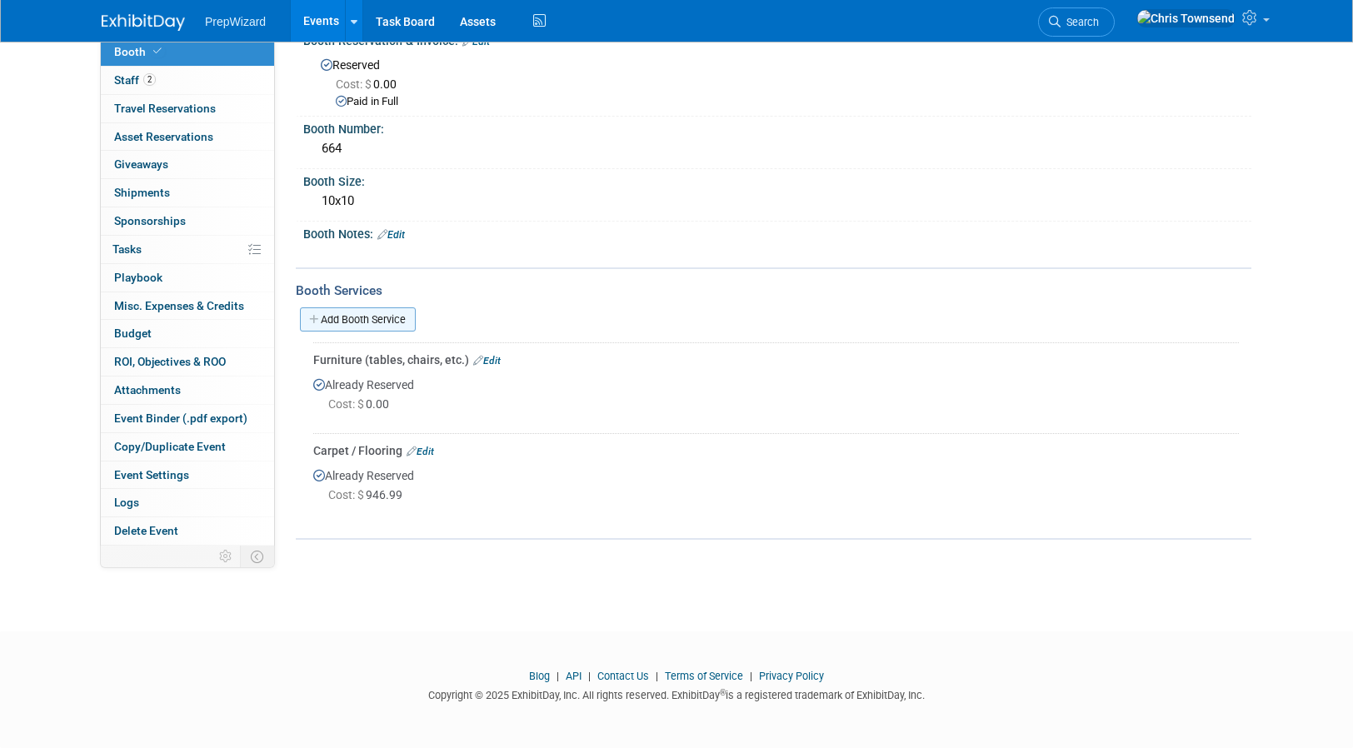
click at [395, 317] on link "Add Booth Service" at bounding box center [358, 319] width 116 height 24
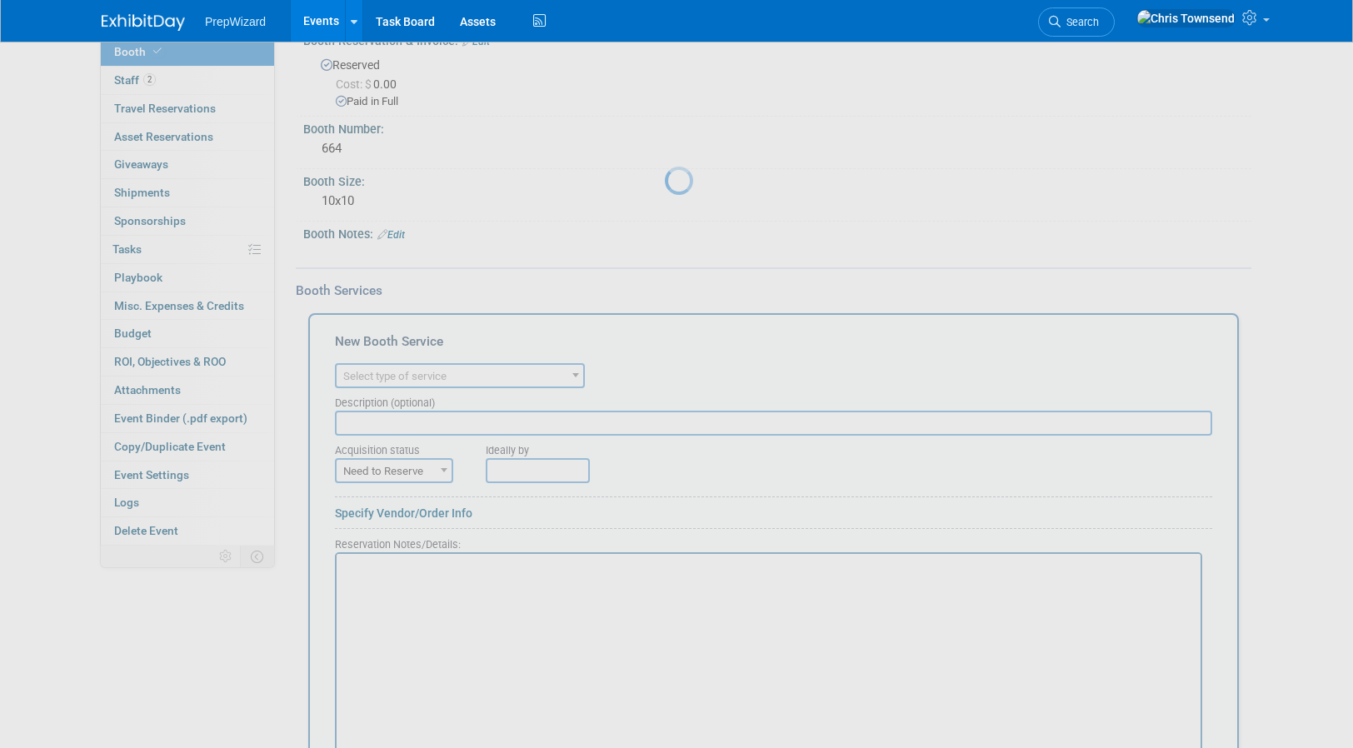
scroll to position [0, 0]
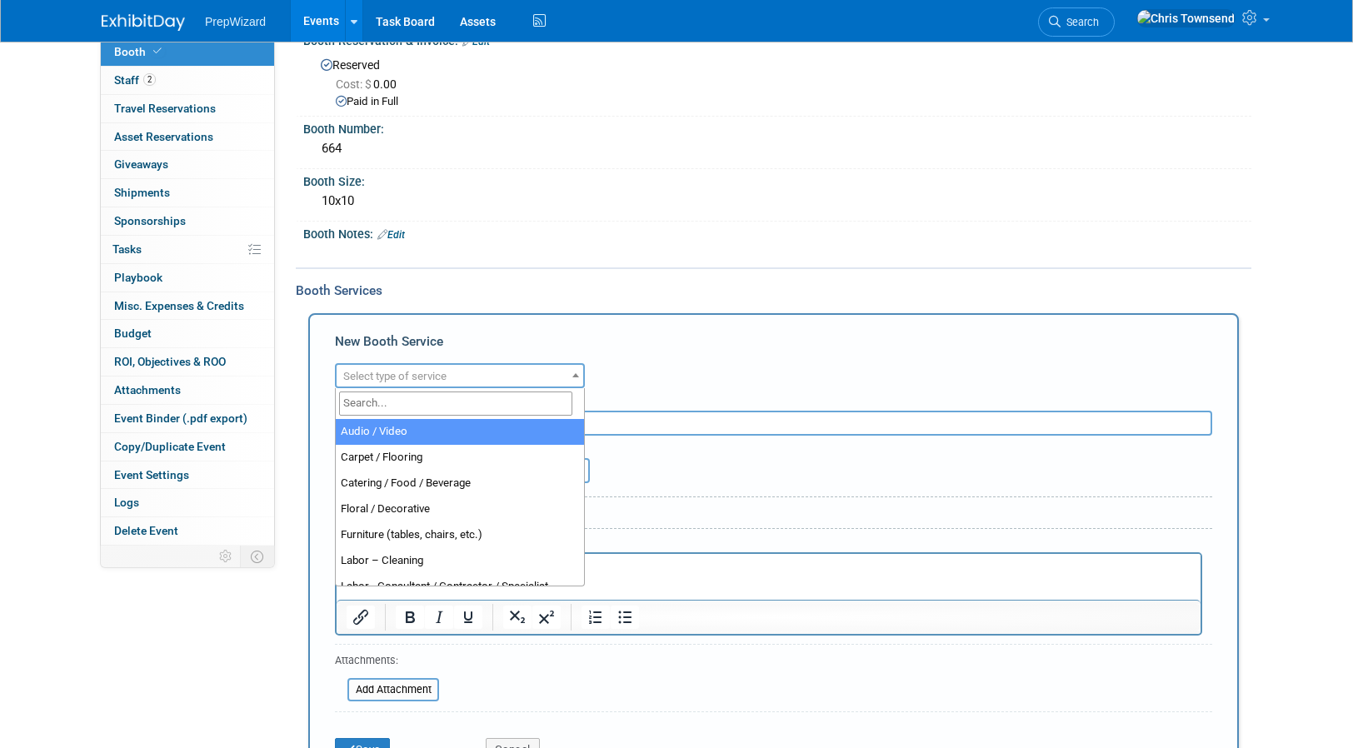
click at [432, 377] on span "Select type of service" at bounding box center [394, 376] width 103 height 12
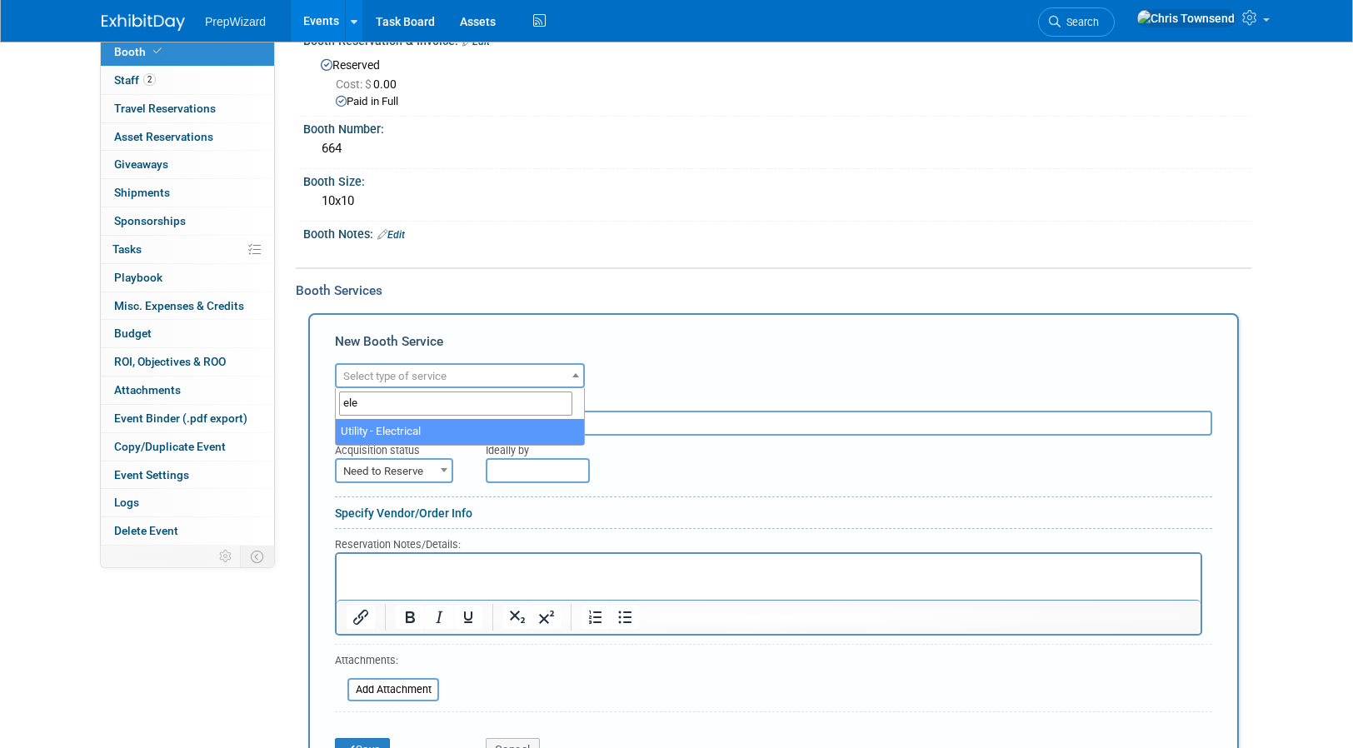
type input "ele"
select select "8"
click at [415, 465] on span "Need to Reserve" at bounding box center [394, 471] width 115 height 23
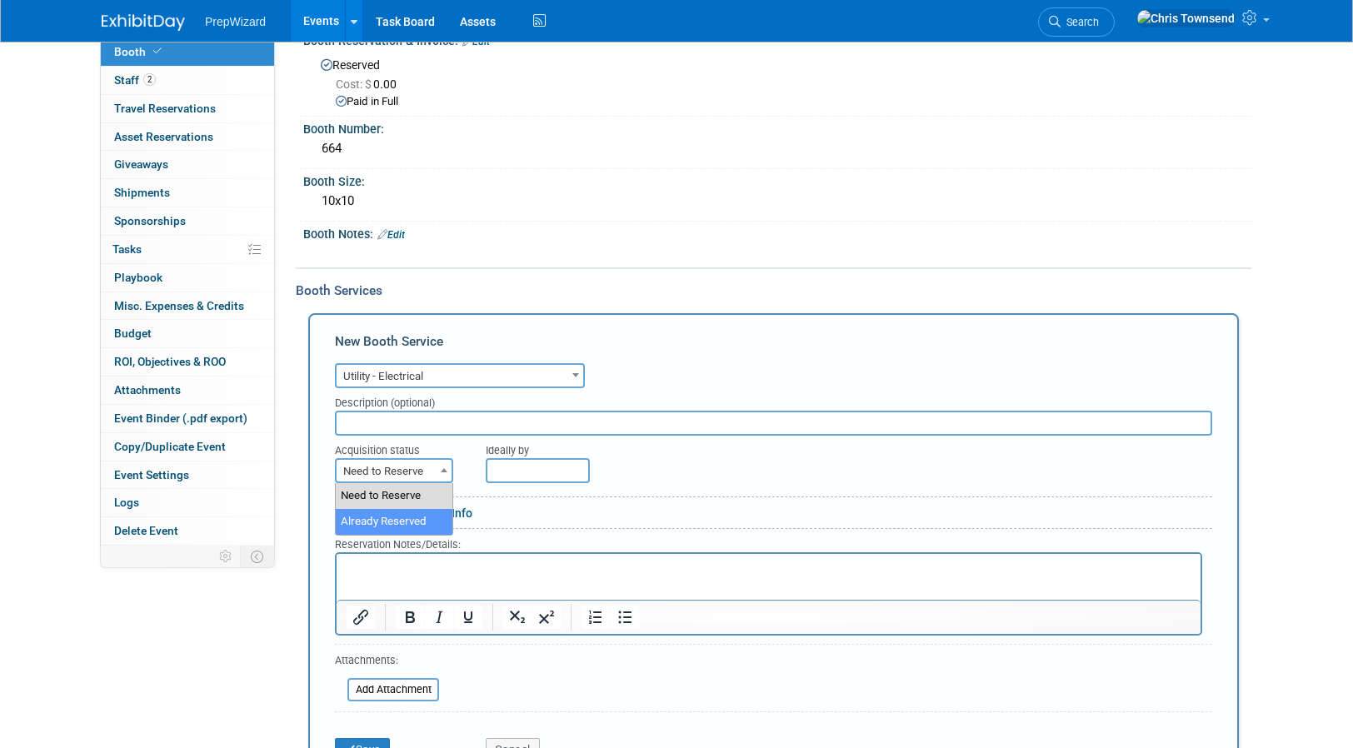
drag, startPoint x: 400, startPoint y: 521, endPoint x: 484, endPoint y: 515, distance: 84.3
select select "2"
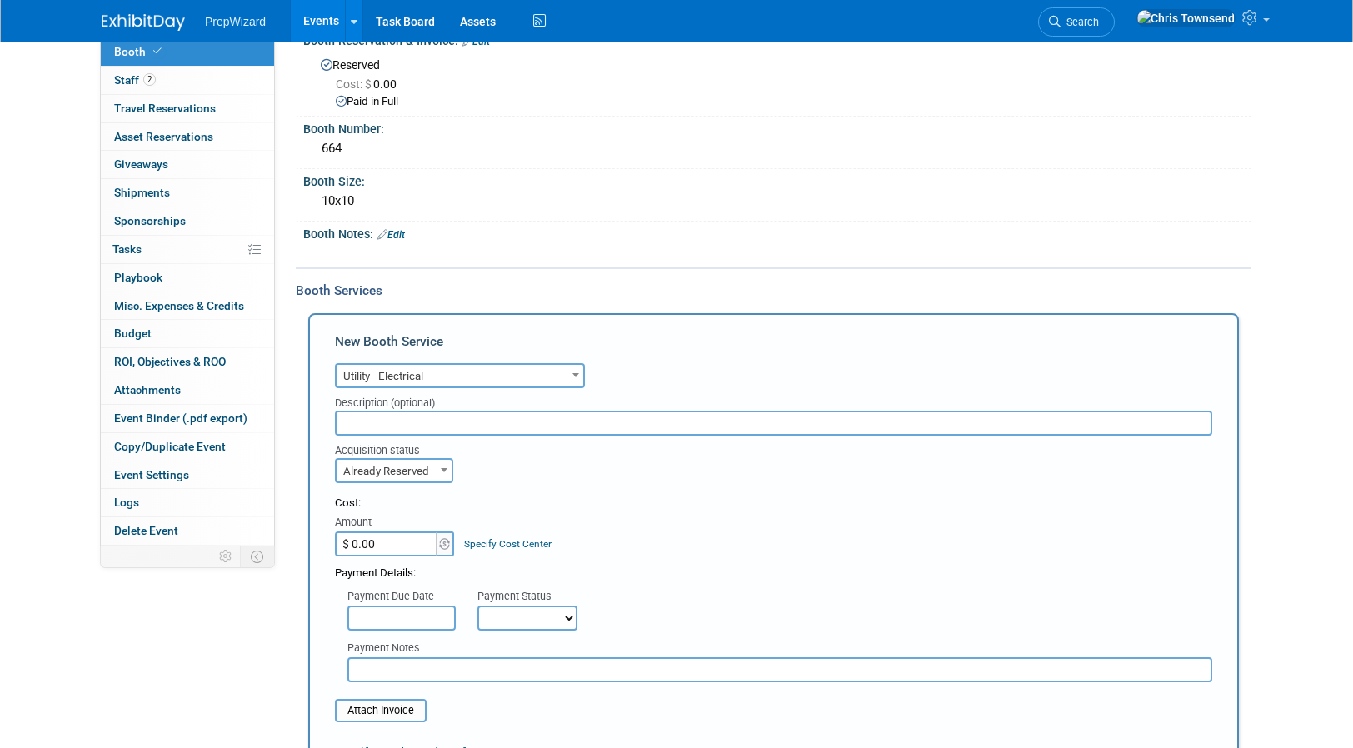
scroll to position [260, 0]
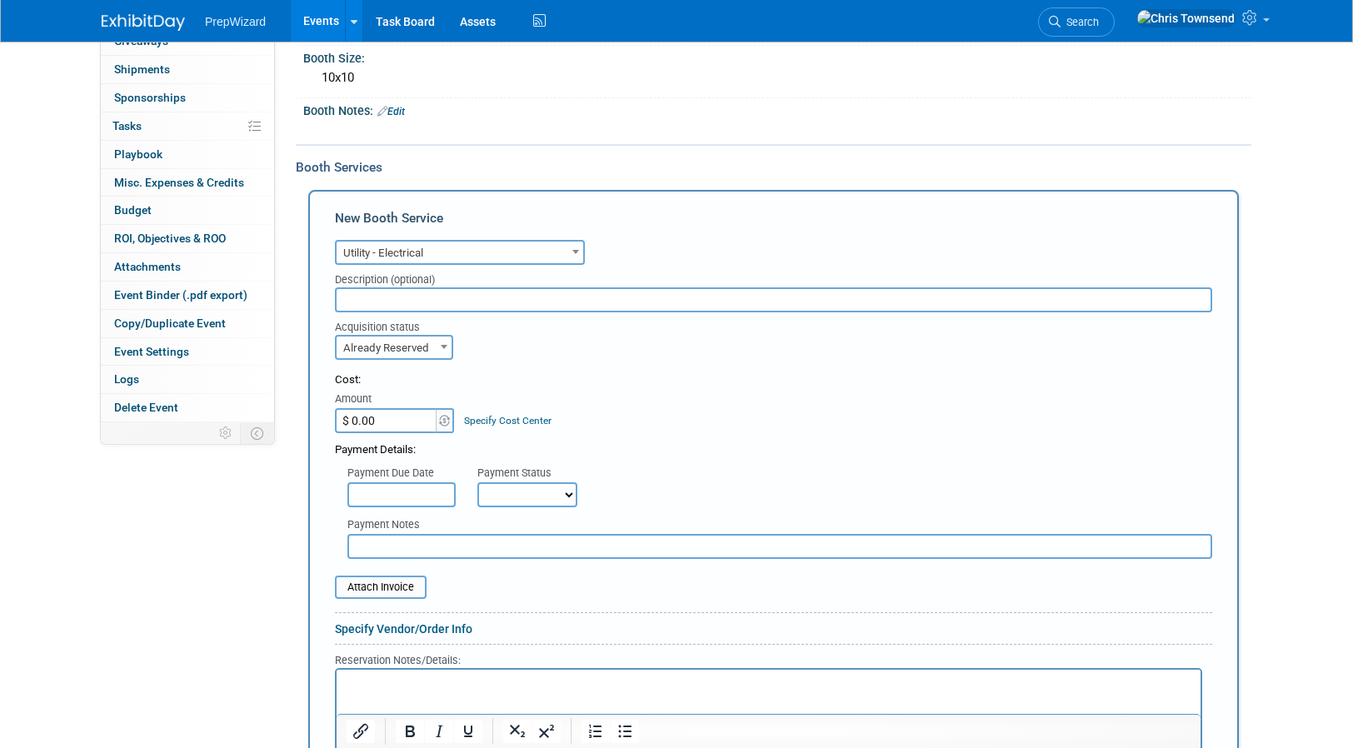
drag, startPoint x: 356, startPoint y: 421, endPoint x: 282, endPoint y: 416, distance: 73.5
click at [285, 415] on div "Event Information Event Info Booth Booth 2 Staff 2 Staff 0 Travel Reservations …" at bounding box center [676, 497] width 1175 height 1220
drag, startPoint x: 385, startPoint y: 421, endPoint x: 230, endPoint y: 412, distance: 155.2
click at [228, 408] on div "Event Information Event Info Booth Booth 2 Staff 2 Staff 0 Travel Reservations …" at bounding box center [676, 497] width 1175 height 1220
paste input "142.27"
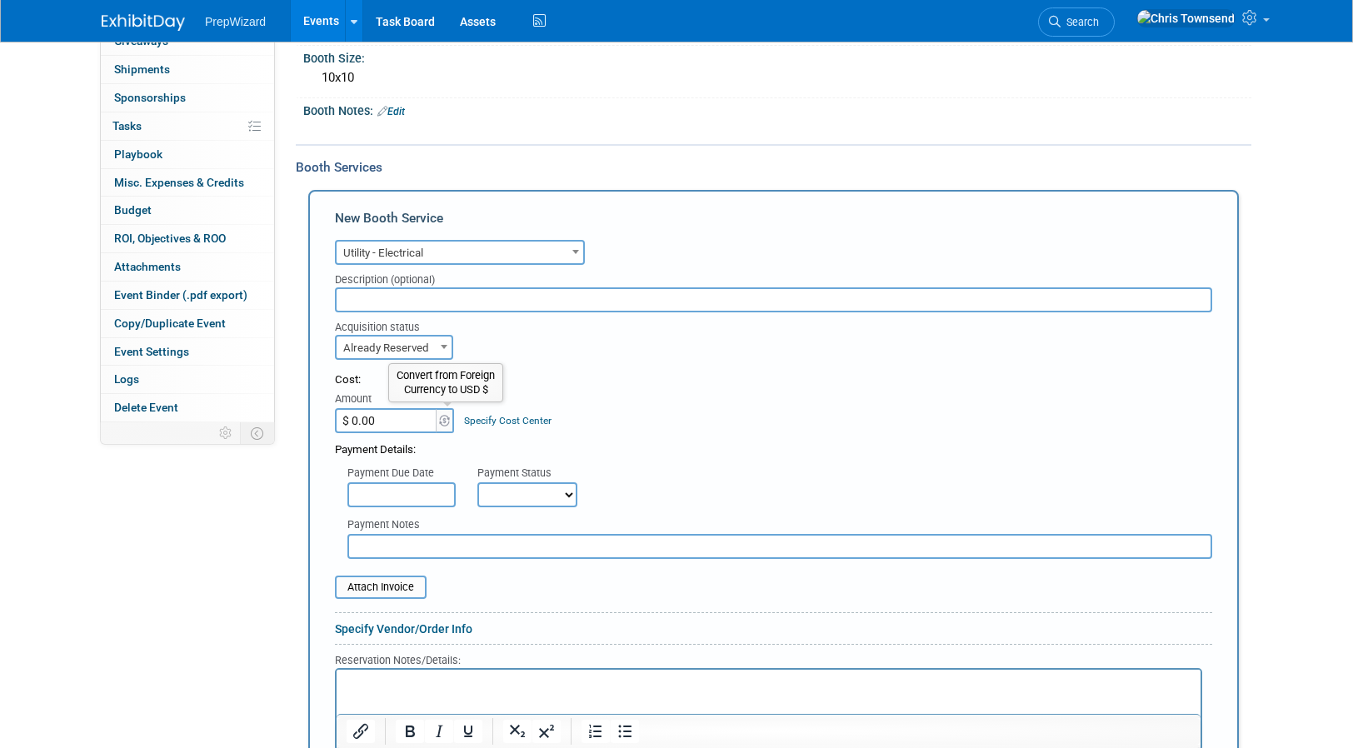
type input "$ 142.27"
click at [546, 488] on select "Not Paid Yet Partially Paid Paid in Full" at bounding box center [527, 494] width 100 height 25
select select "1"
click at [477, 482] on select "Not Paid Yet Partially Paid Paid in Full" at bounding box center [527, 494] width 100 height 25
click at [682, 446] on div "Payment Details:" at bounding box center [773, 445] width 877 height 25
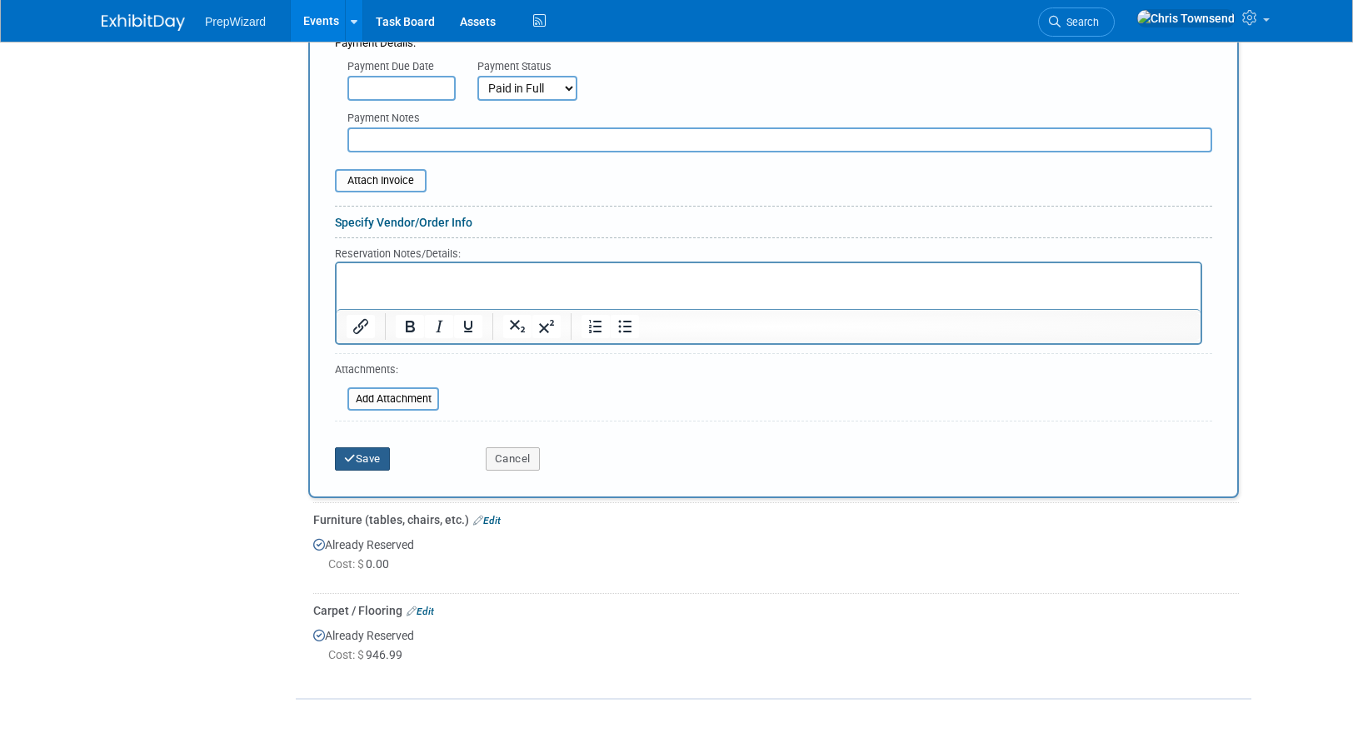
click at [365, 461] on button "Save" at bounding box center [362, 458] width 55 height 23
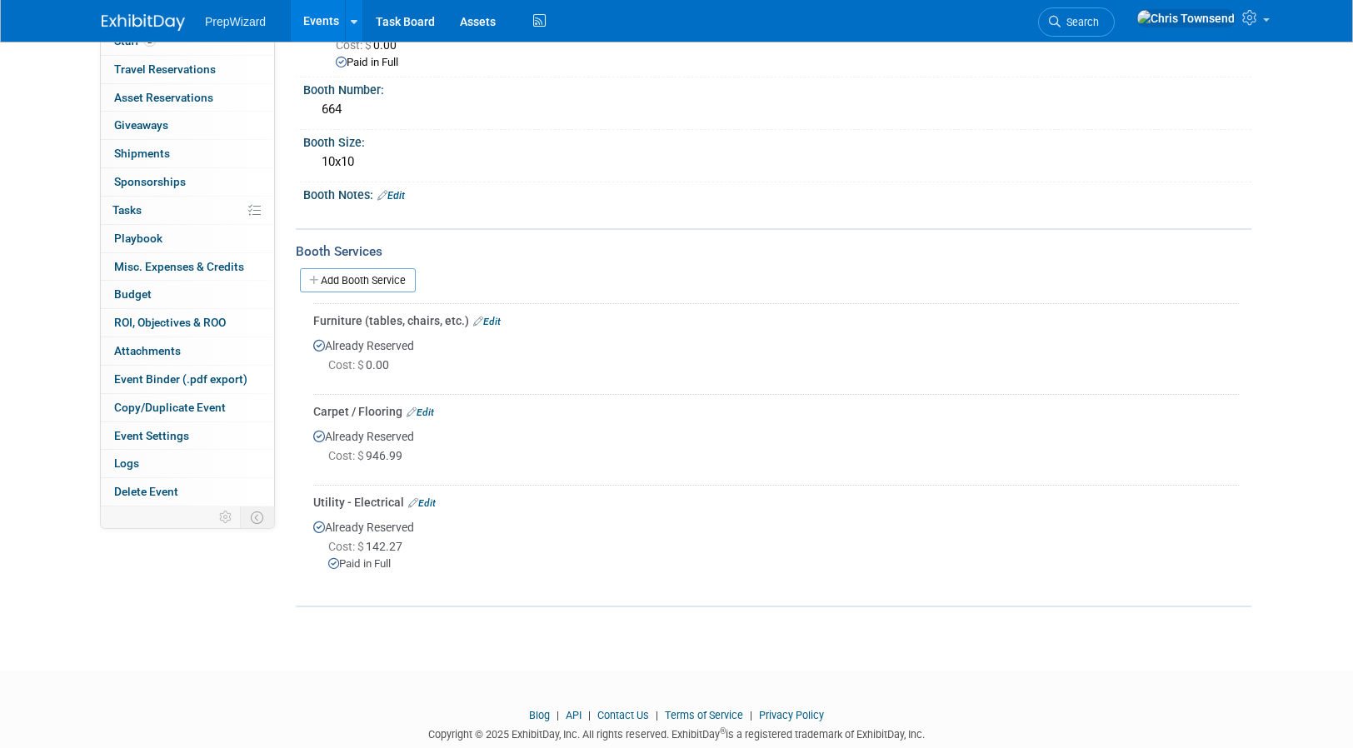
scroll to position [0, 0]
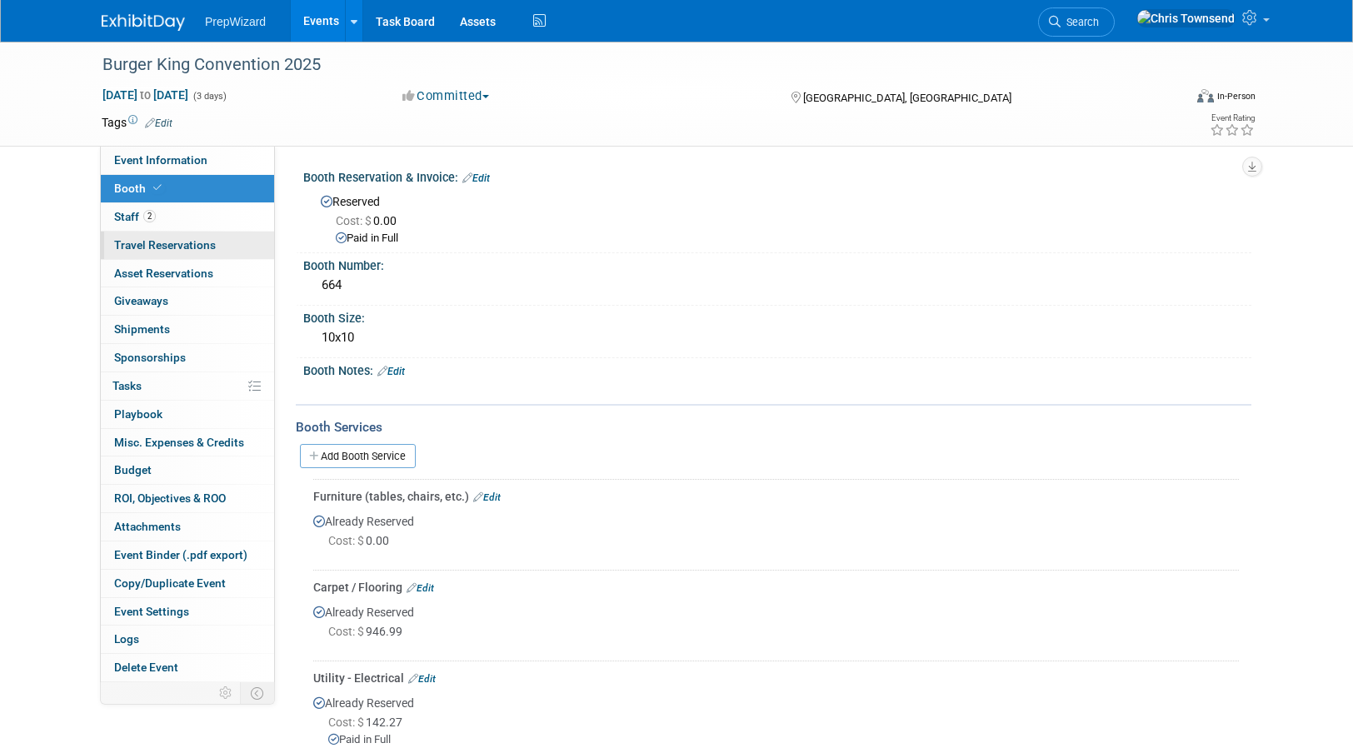
click at [156, 245] on span "Travel Reservations 0" at bounding box center [165, 244] width 102 height 13
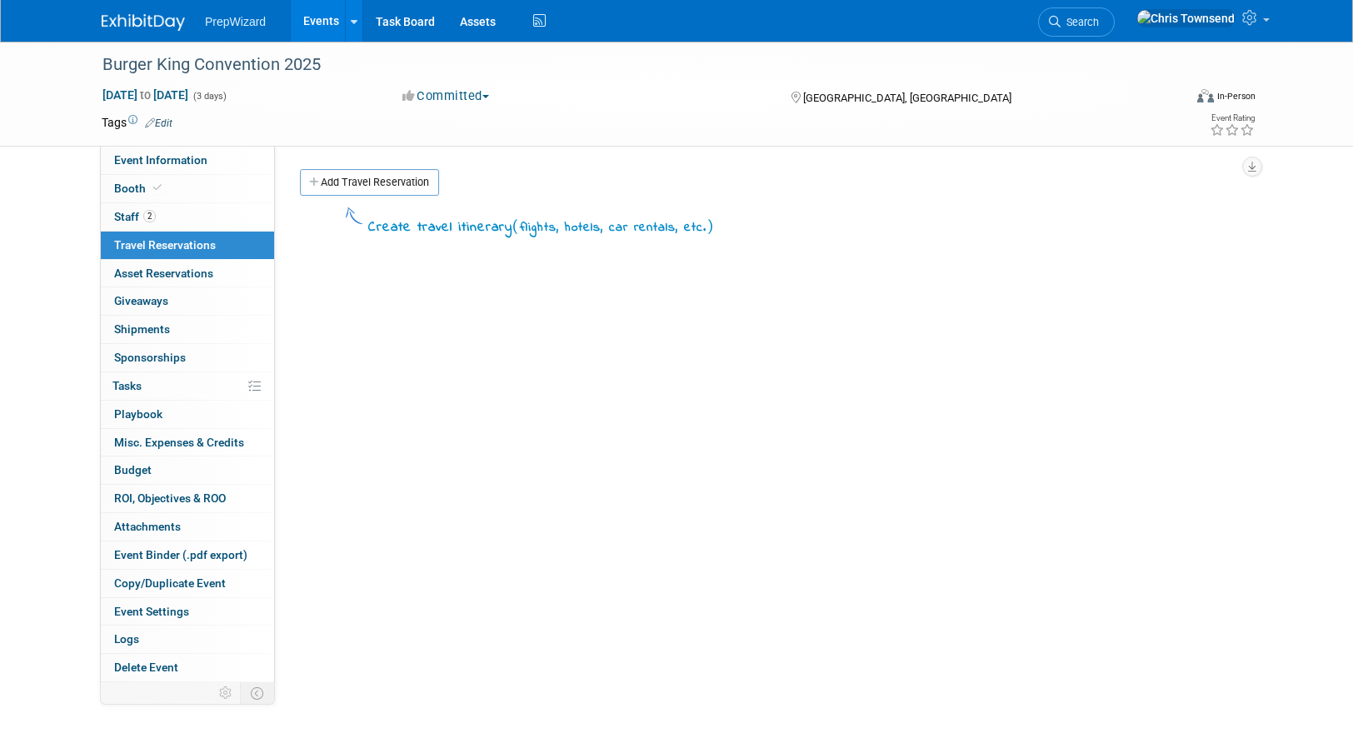
click at [379, 182] on link "Add Travel Reservation" at bounding box center [369, 182] width 139 height 27
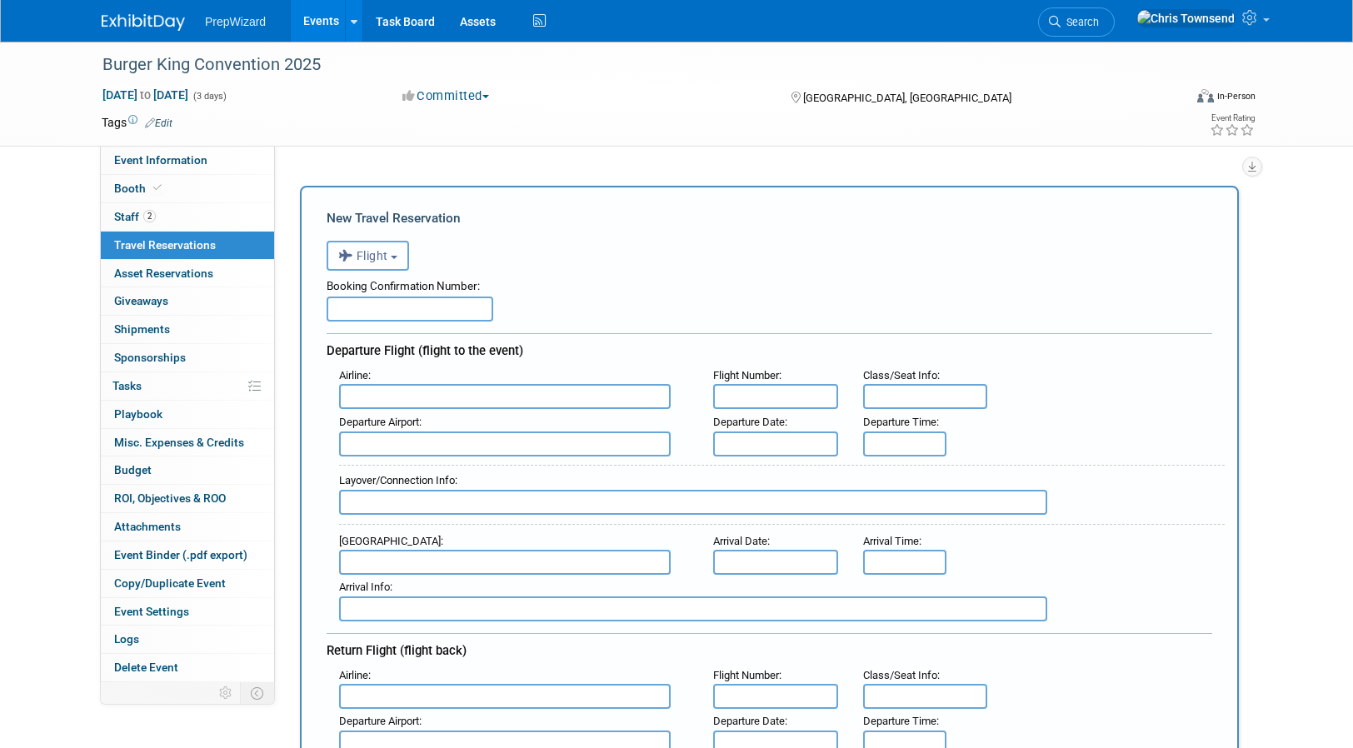
click at [387, 258] on span "Flight" at bounding box center [363, 255] width 50 height 13
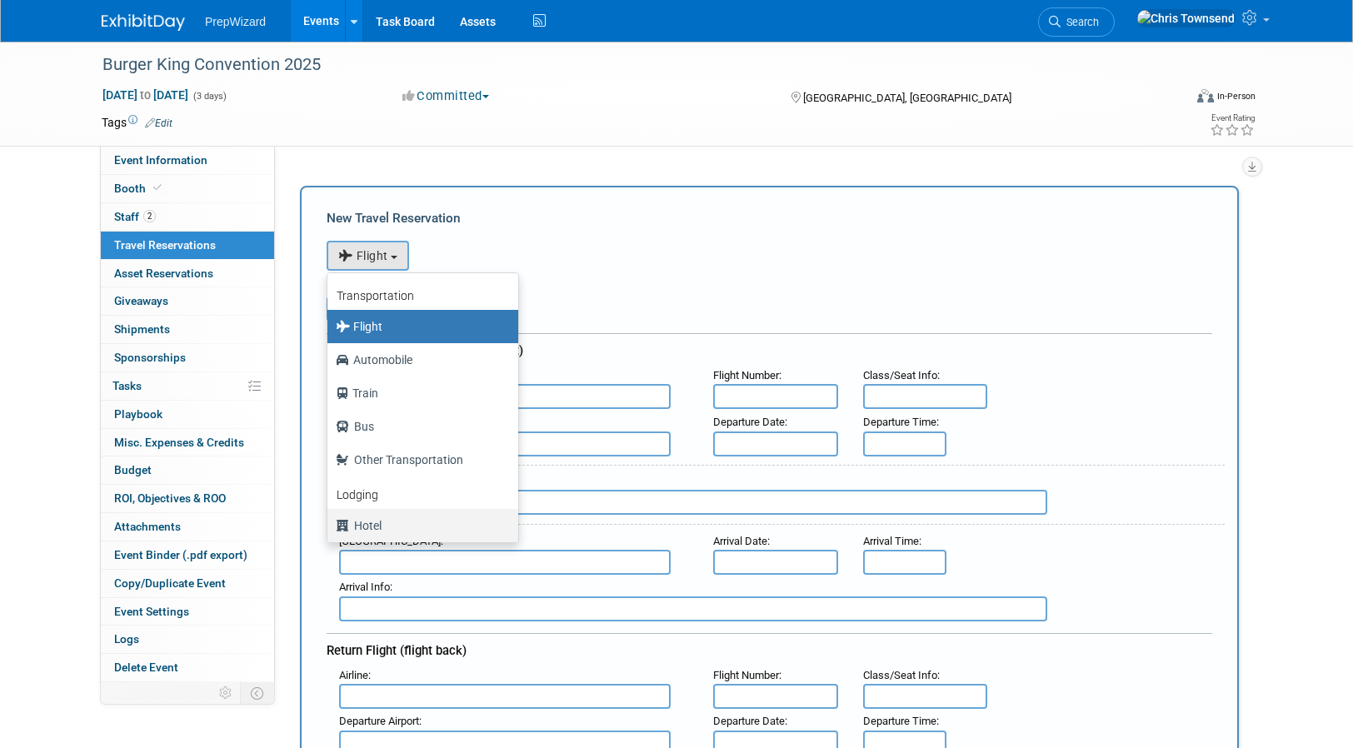
click at [375, 525] on label "Hotel" at bounding box center [419, 525] width 166 height 27
click at [330, 525] on input "Hotel" at bounding box center [324, 523] width 11 height 11
select select "6"
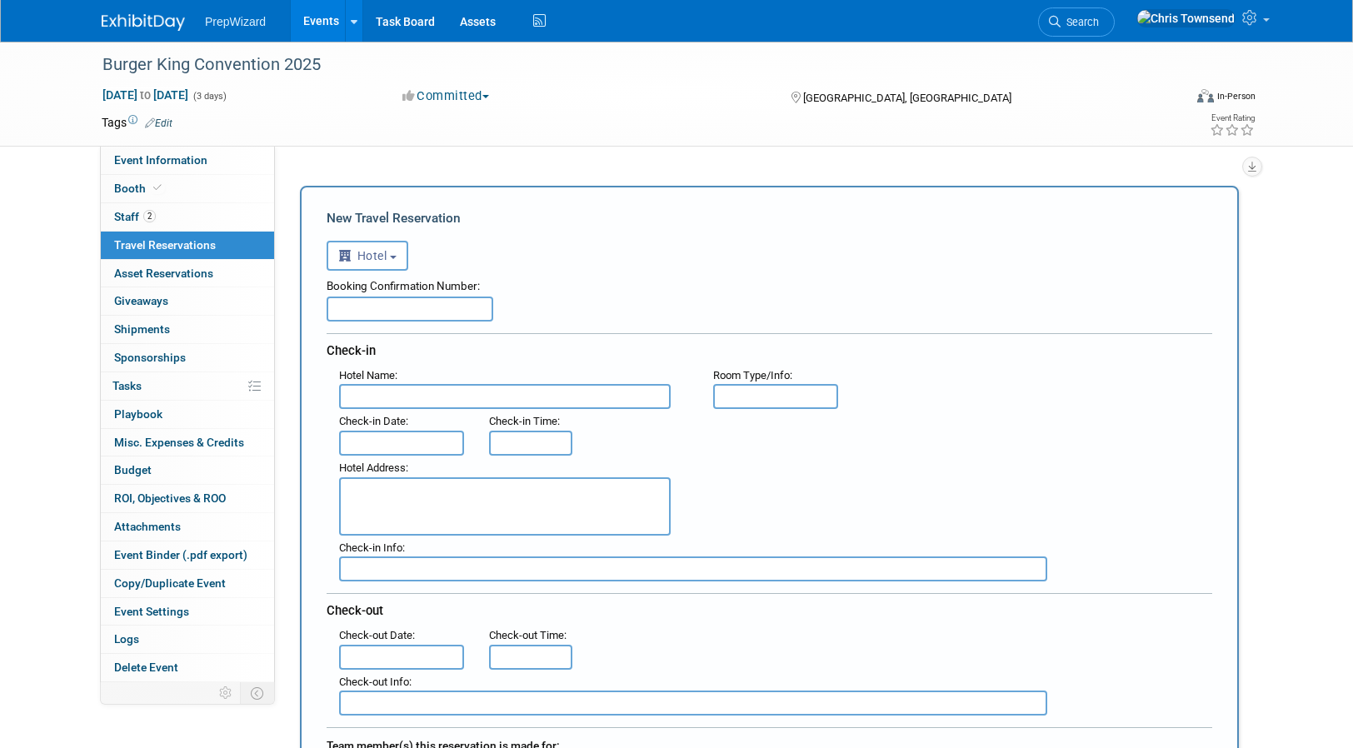
click at [361, 312] on input "text" at bounding box center [410, 309] width 167 height 25
paste input "26932764"
type input "26932764"
click at [389, 392] on input "text" at bounding box center [505, 396] width 332 height 25
paste input "[GEOGRAPHIC_DATA] / [GEOGRAPHIC_DATA]"
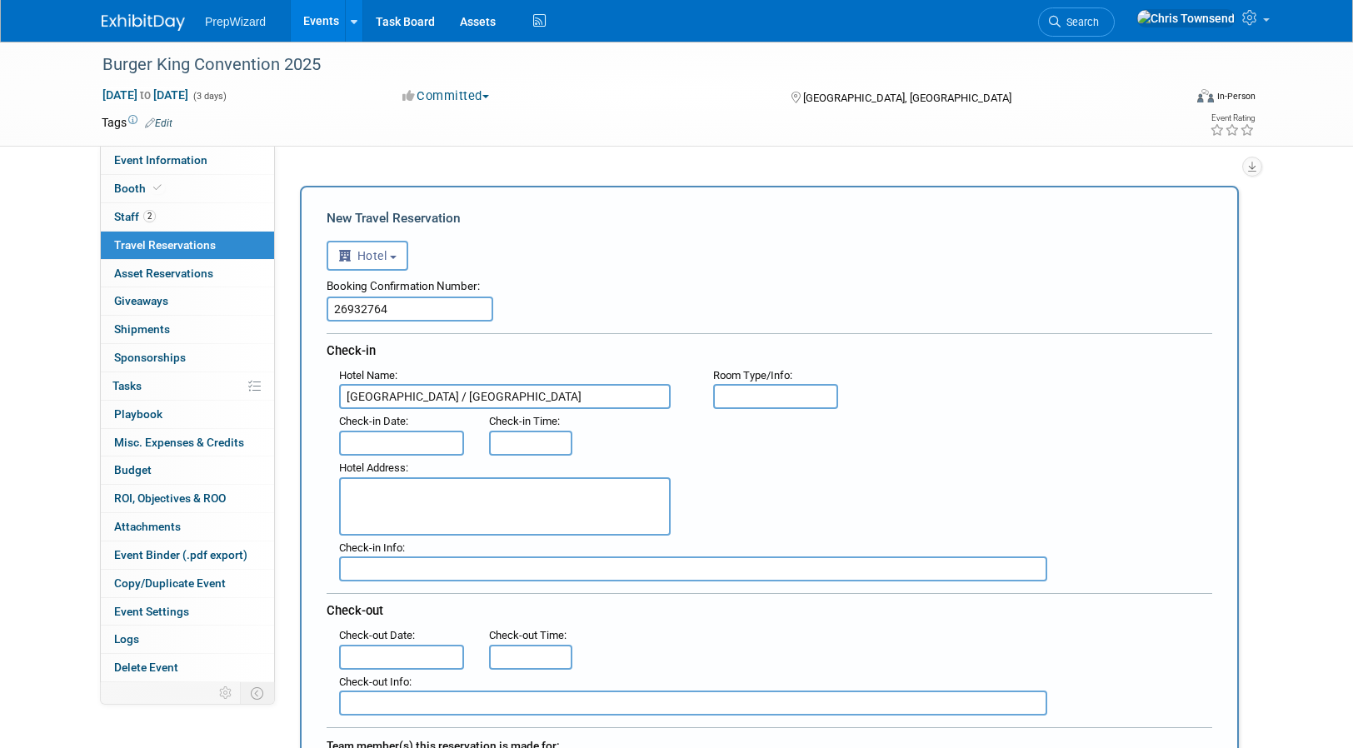
type input "[GEOGRAPHIC_DATA] / [GEOGRAPHIC_DATA]"
click at [407, 441] on input "text" at bounding box center [401, 443] width 125 height 25
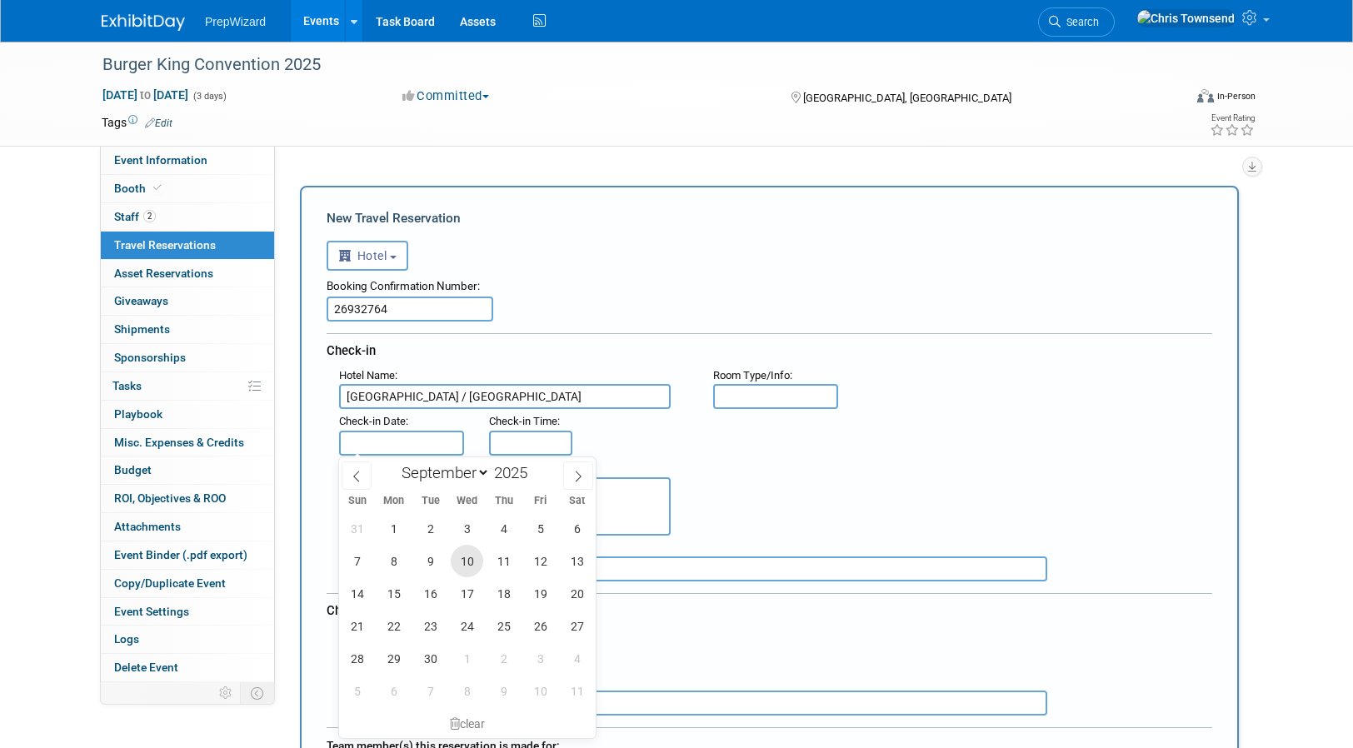
click at [469, 561] on span "10" at bounding box center [467, 561] width 32 height 32
type input "[DATE]"
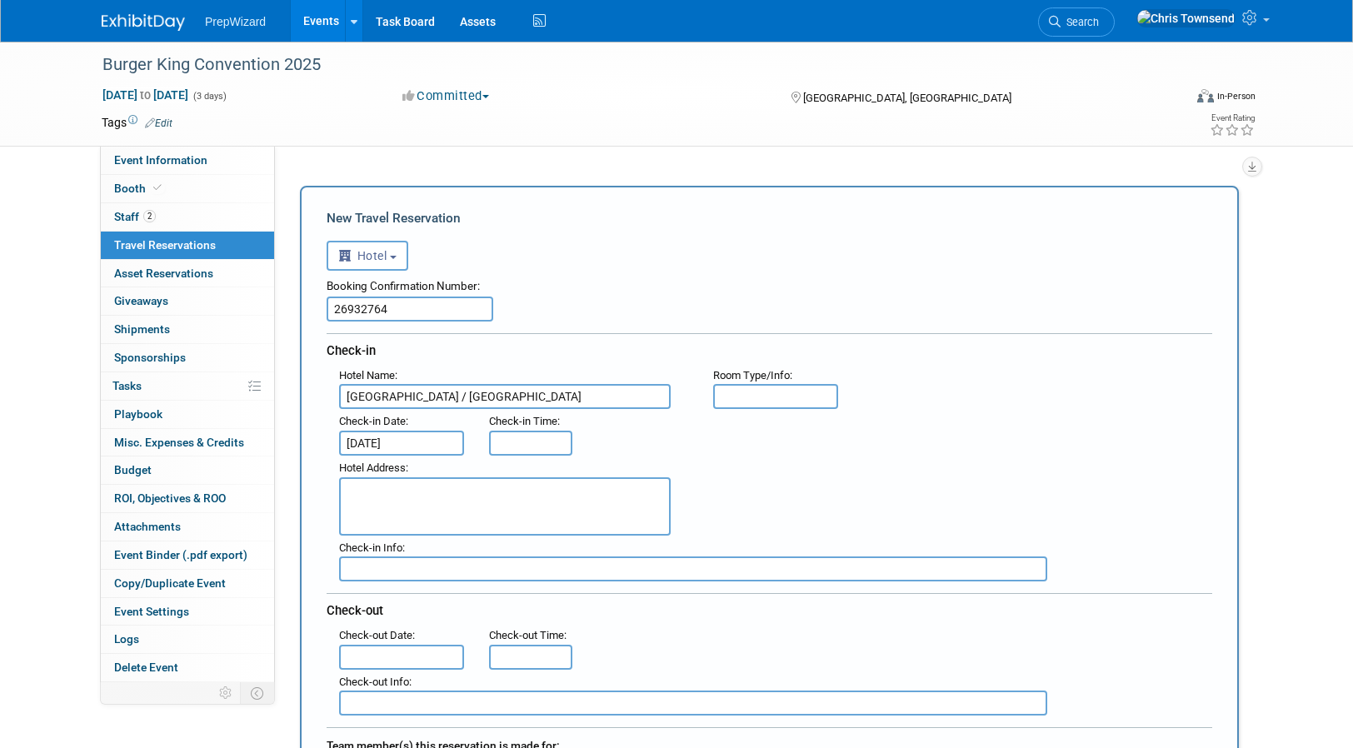
type input "3:00 PM"
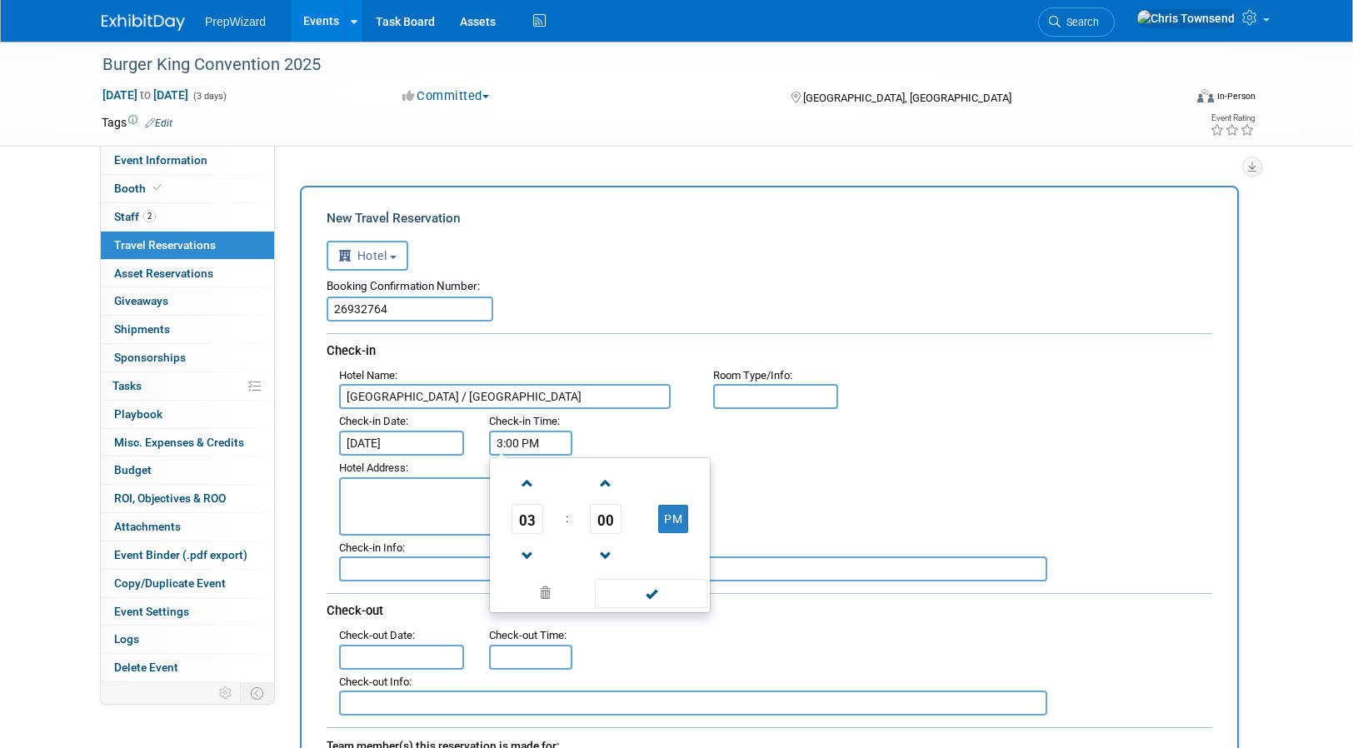
click at [533, 447] on input "3:00 PM" at bounding box center [530, 443] width 83 height 25
click at [655, 595] on span at bounding box center [651, 593] width 112 height 29
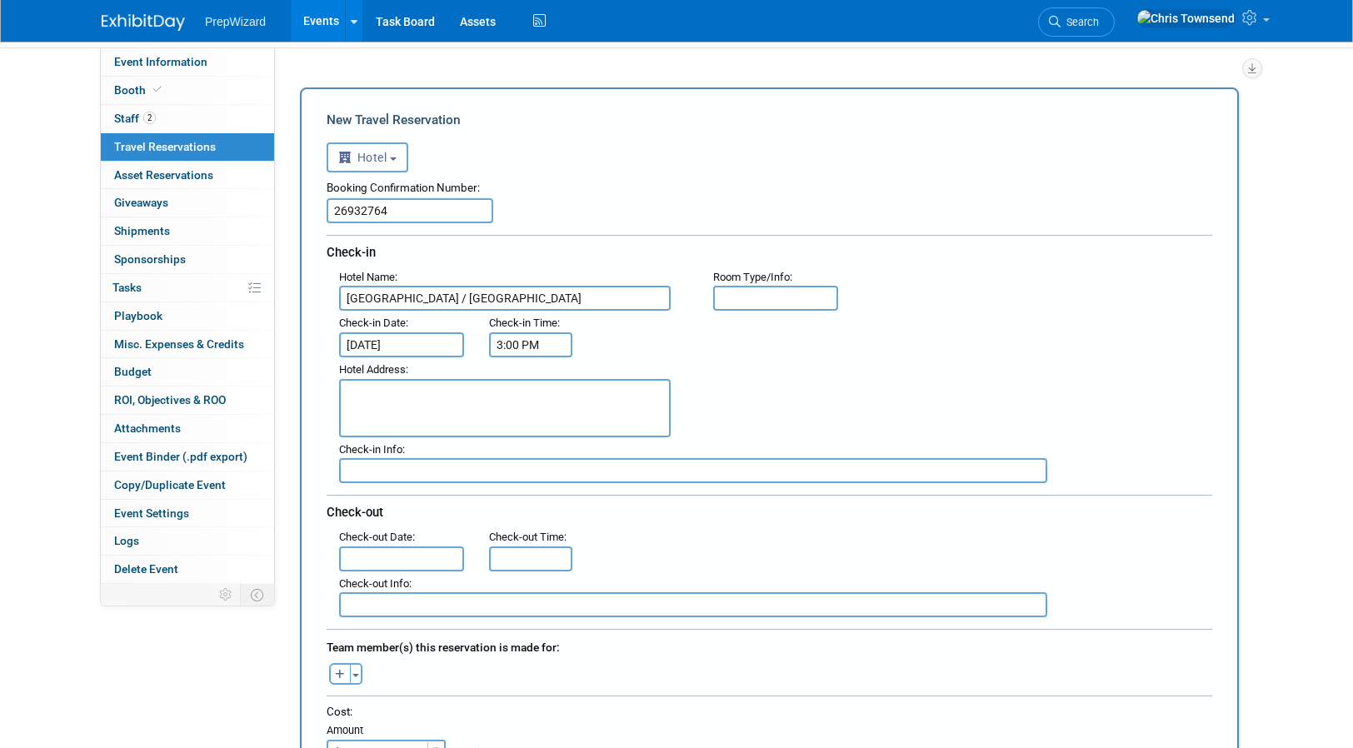
scroll to position [101, 0]
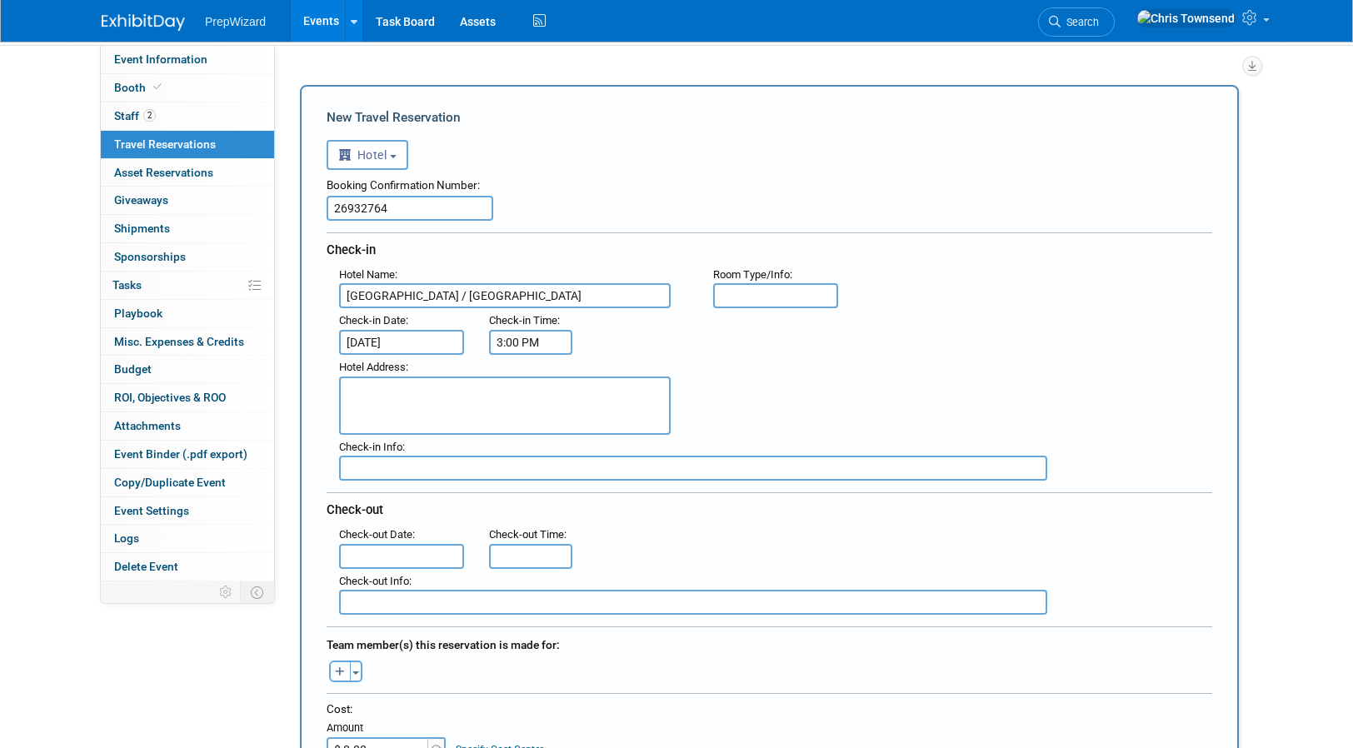
click at [382, 412] on textarea at bounding box center [505, 406] width 332 height 58
paste textarea "[STREET_ADDRESS][PERSON_NAME][US_STATE]"
type textarea "[STREET_ADDRESS][PERSON_NAME][US_STATE]"
click at [407, 544] on input "text" at bounding box center [401, 556] width 125 height 25
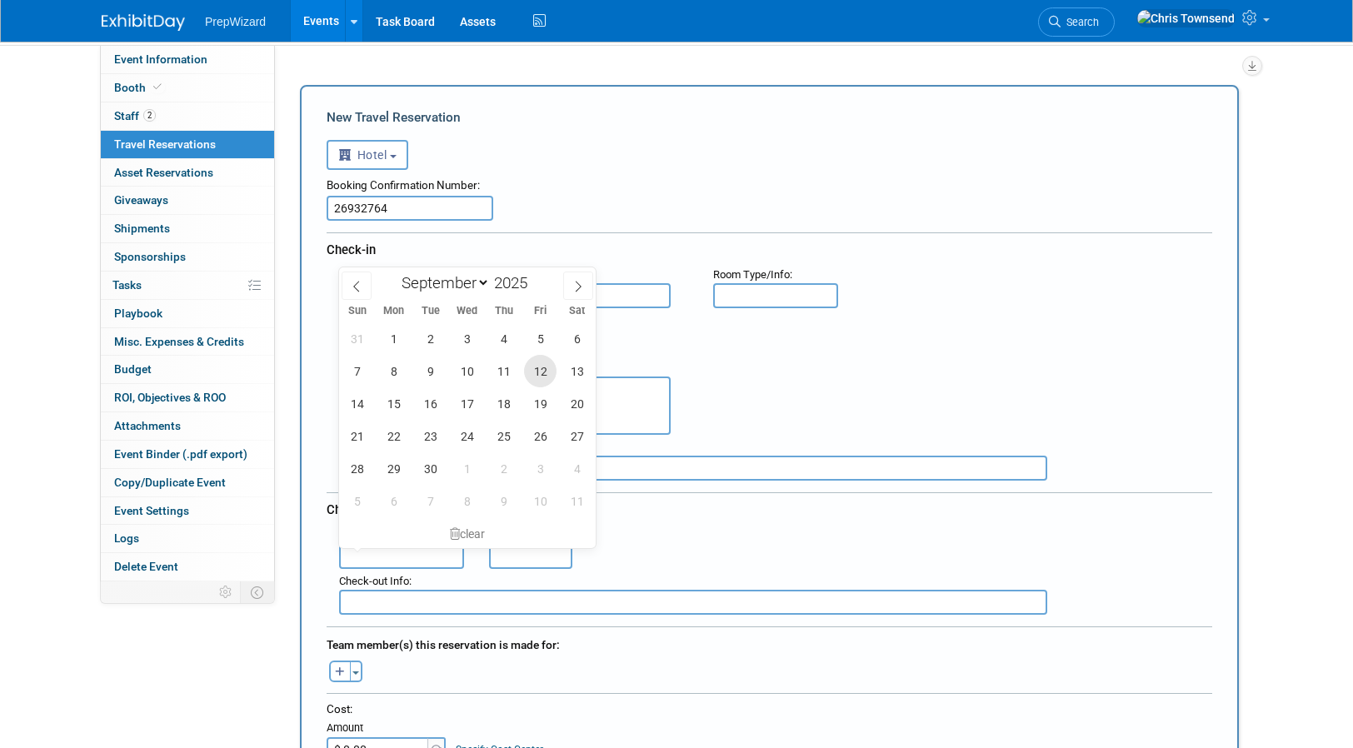
click at [534, 372] on span "12" at bounding box center [540, 371] width 32 height 32
type input "[DATE]"
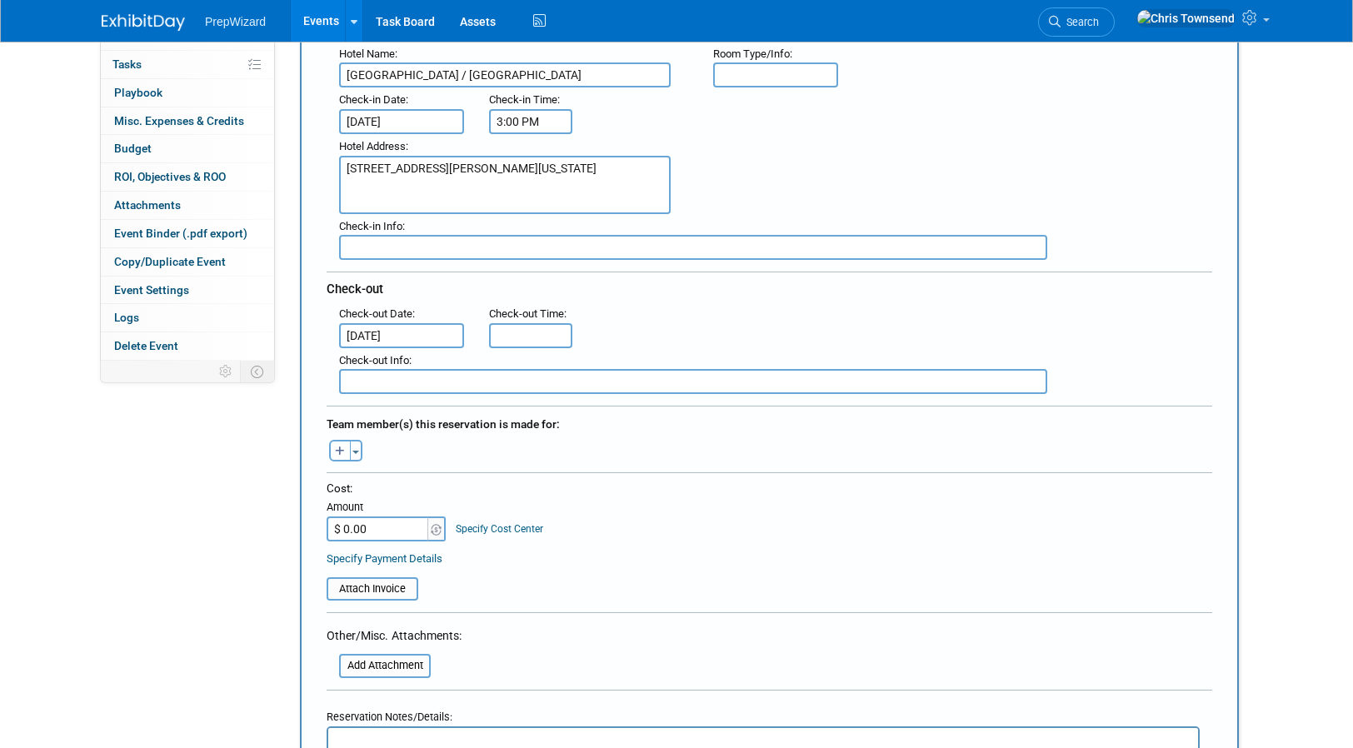
scroll to position [334, 0]
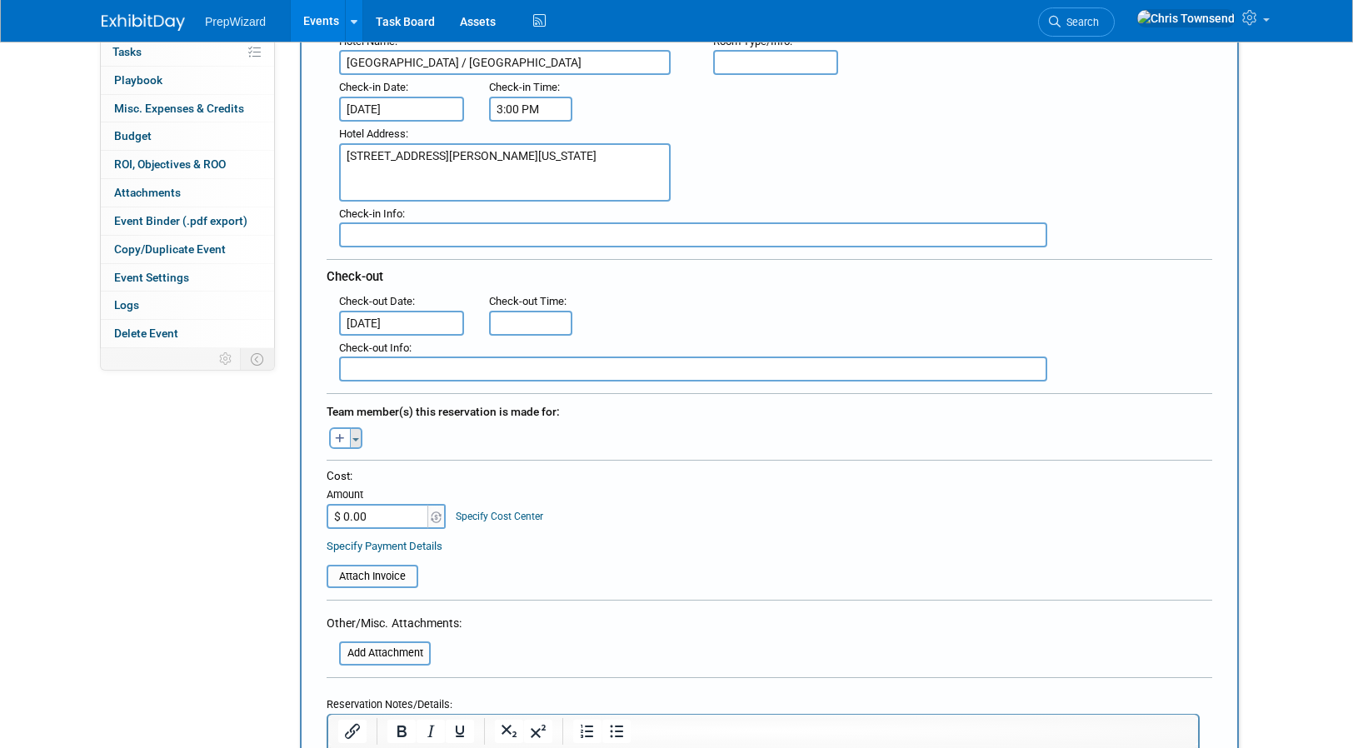
click at [359, 439] on button "Toggle Dropdown" at bounding box center [356, 438] width 12 height 22
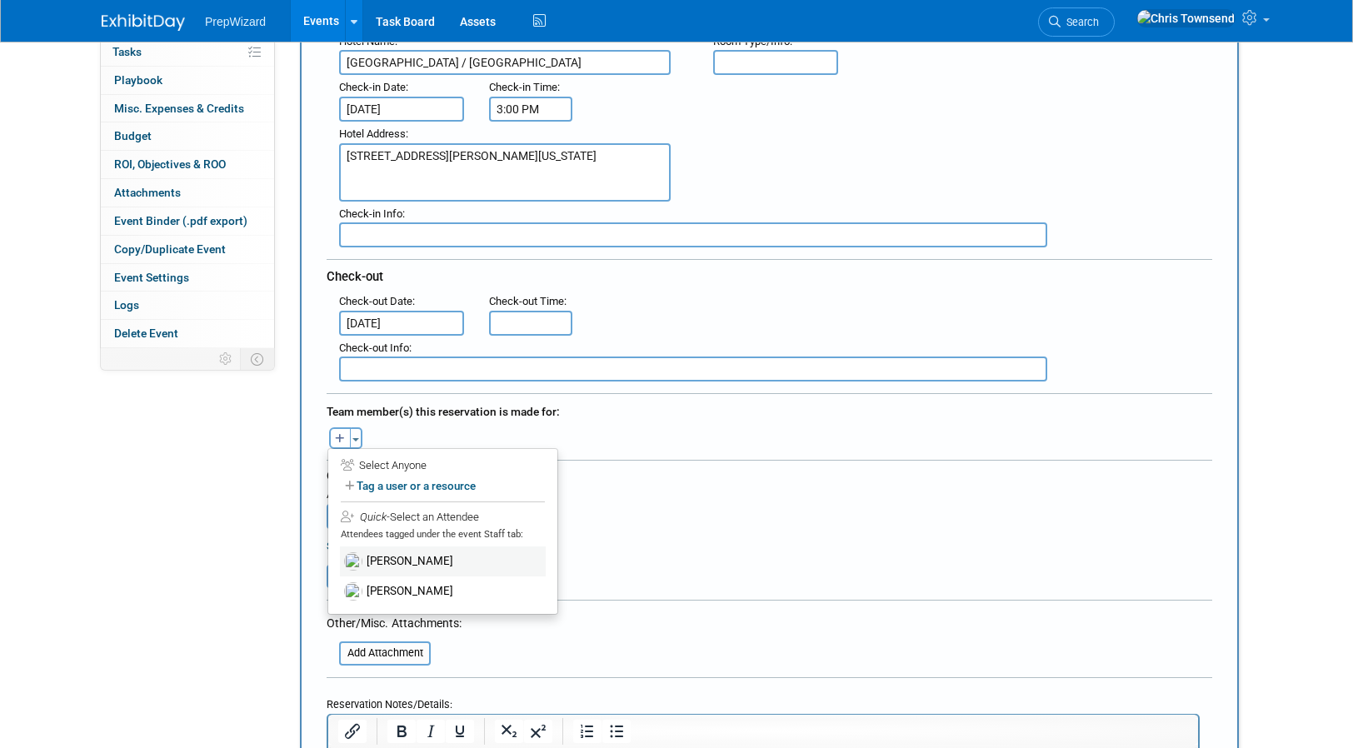
click at [433, 567] on label "[PERSON_NAME]" at bounding box center [443, 561] width 206 height 30
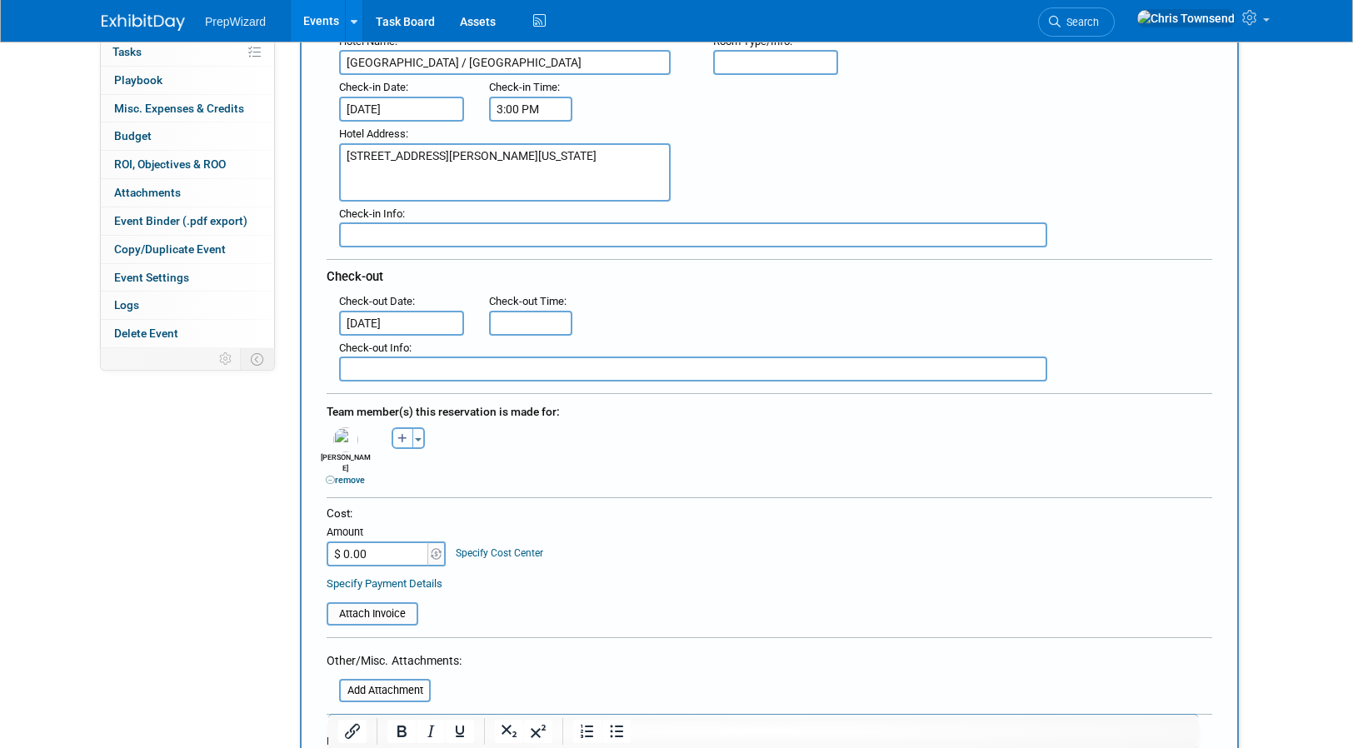
click at [399, 444] on icon "button" at bounding box center [402, 439] width 10 height 11
select select
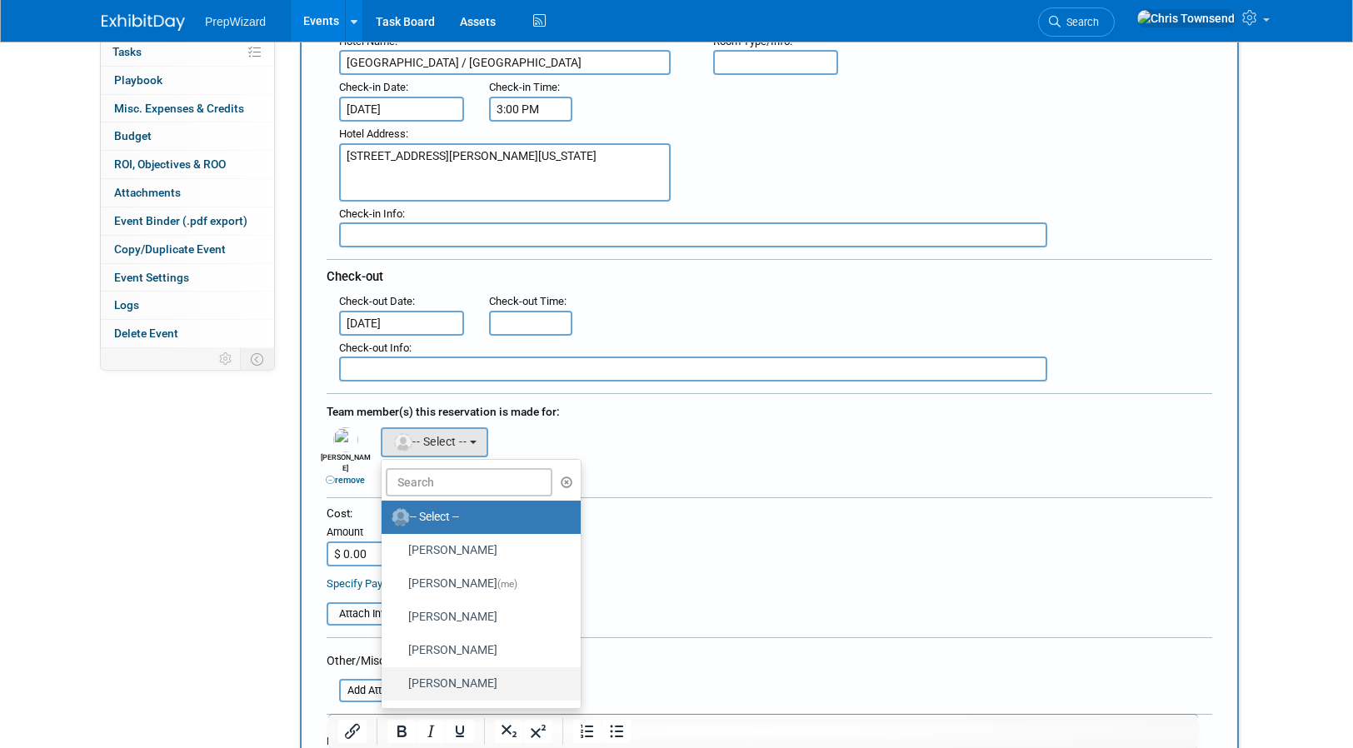
drag, startPoint x: 431, startPoint y: 686, endPoint x: 438, endPoint y: 679, distance: 10.0
click at [431, 686] on label "[PERSON_NAME]" at bounding box center [477, 684] width 174 height 27
click at [384, 686] on input "[PERSON_NAME]" at bounding box center [378, 681] width 11 height 11
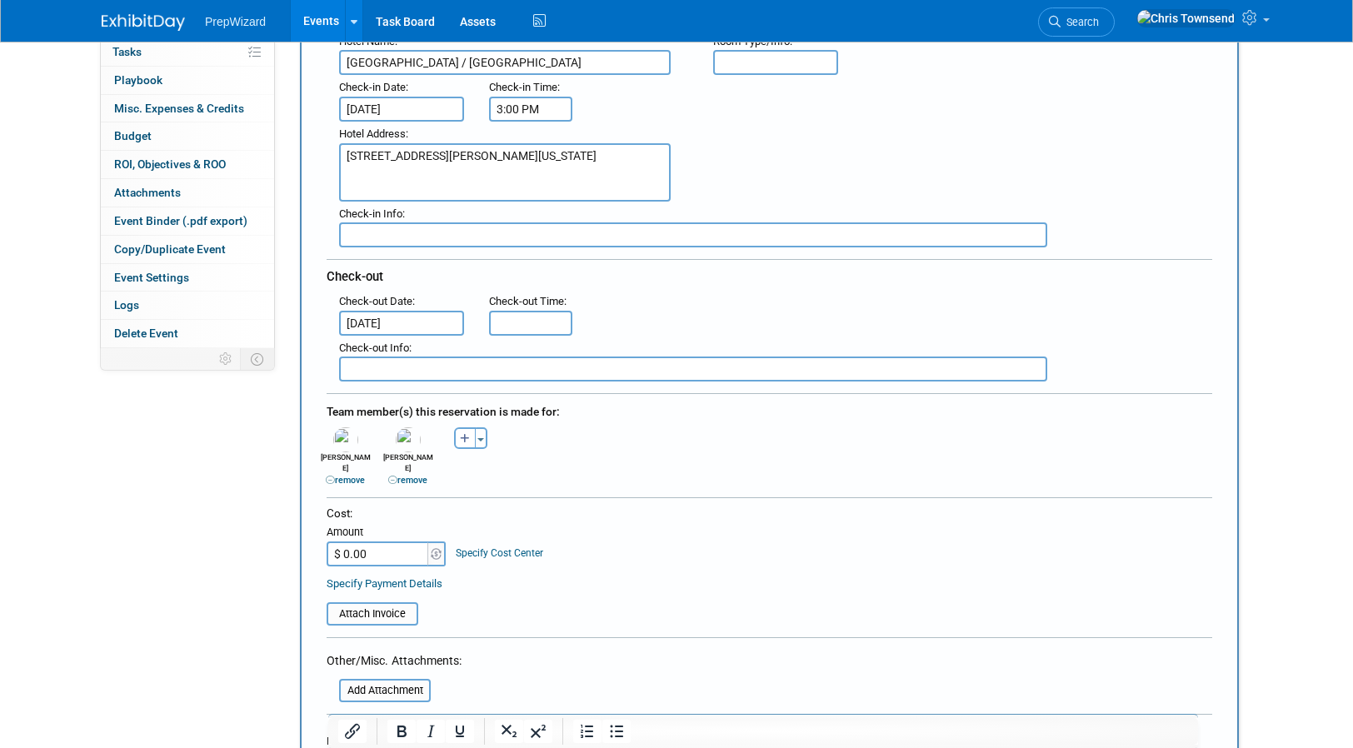
click at [657, 470] on div "[PERSON_NAME] remove [PERSON_NAME] (me) remove [PERSON_NAME] remove" at bounding box center [769, 454] width 910 height 63
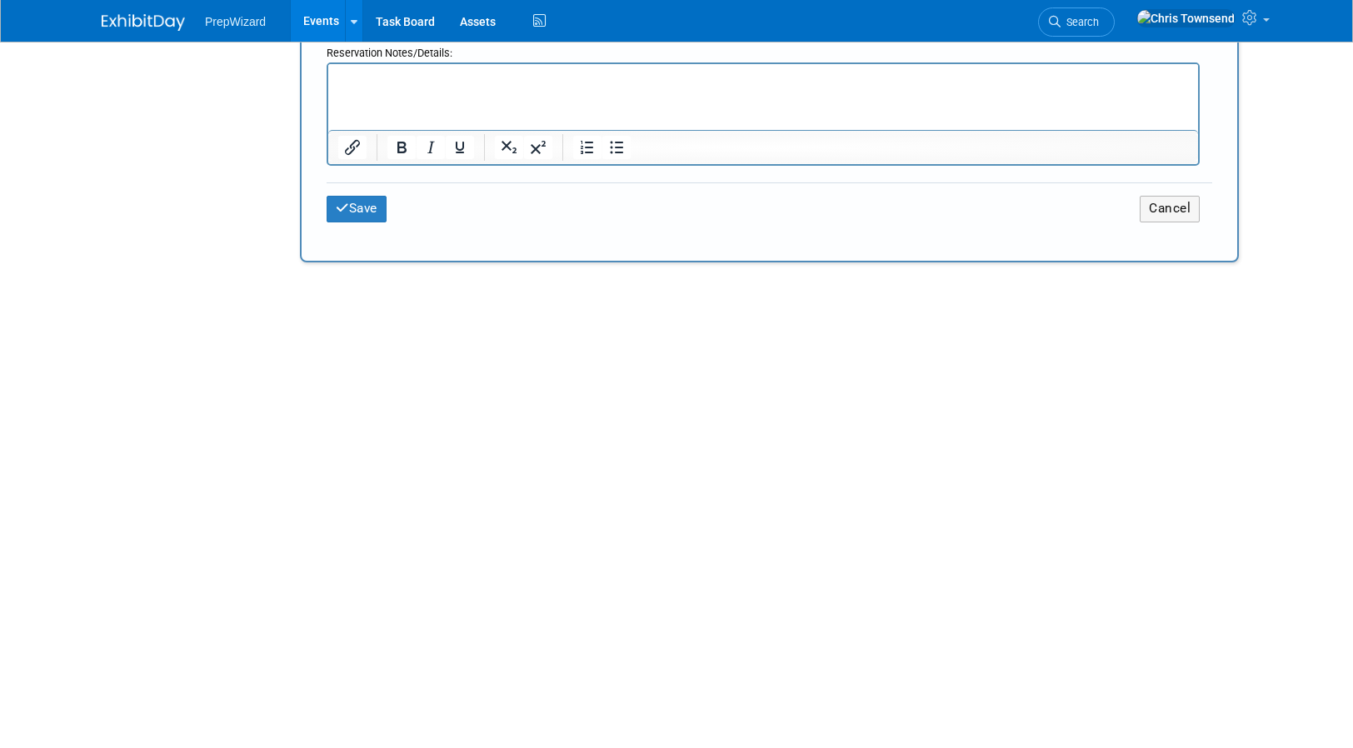
scroll to position [1040, 0]
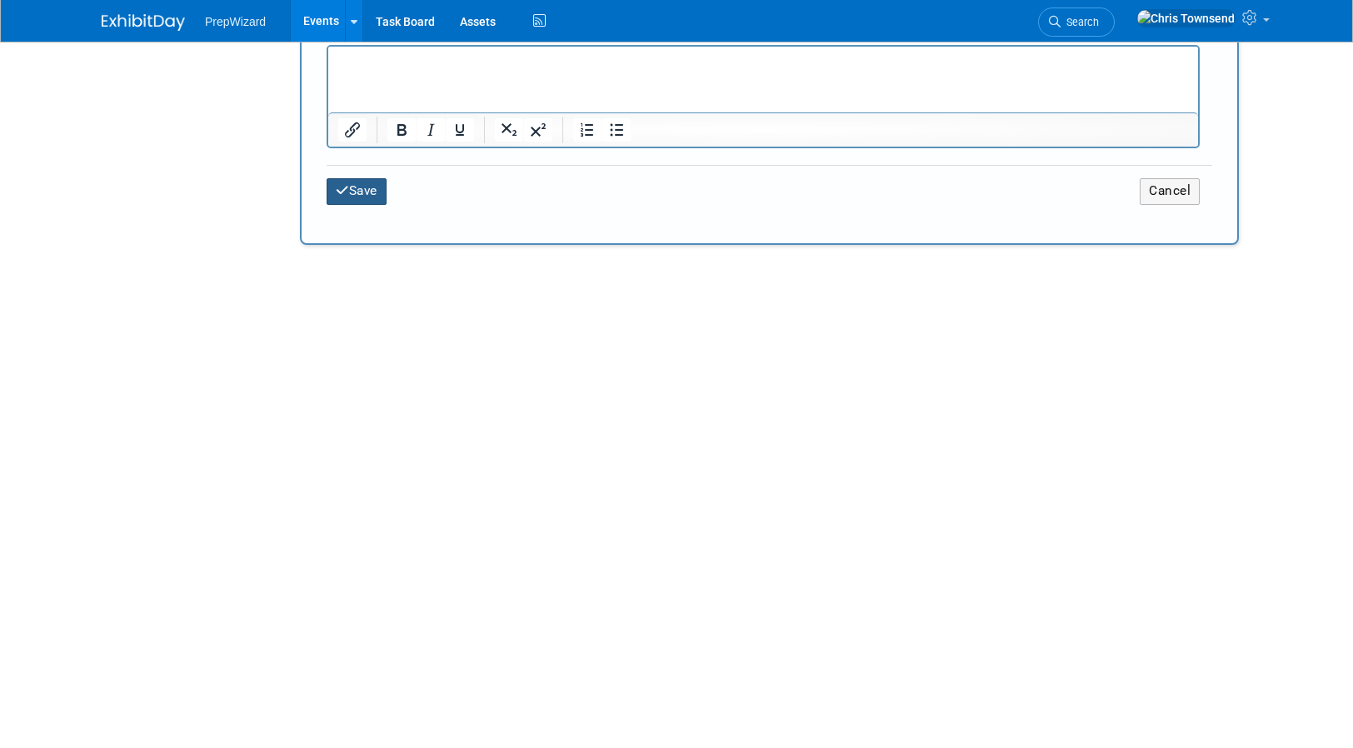
click at [377, 185] on button "Save" at bounding box center [357, 191] width 60 height 26
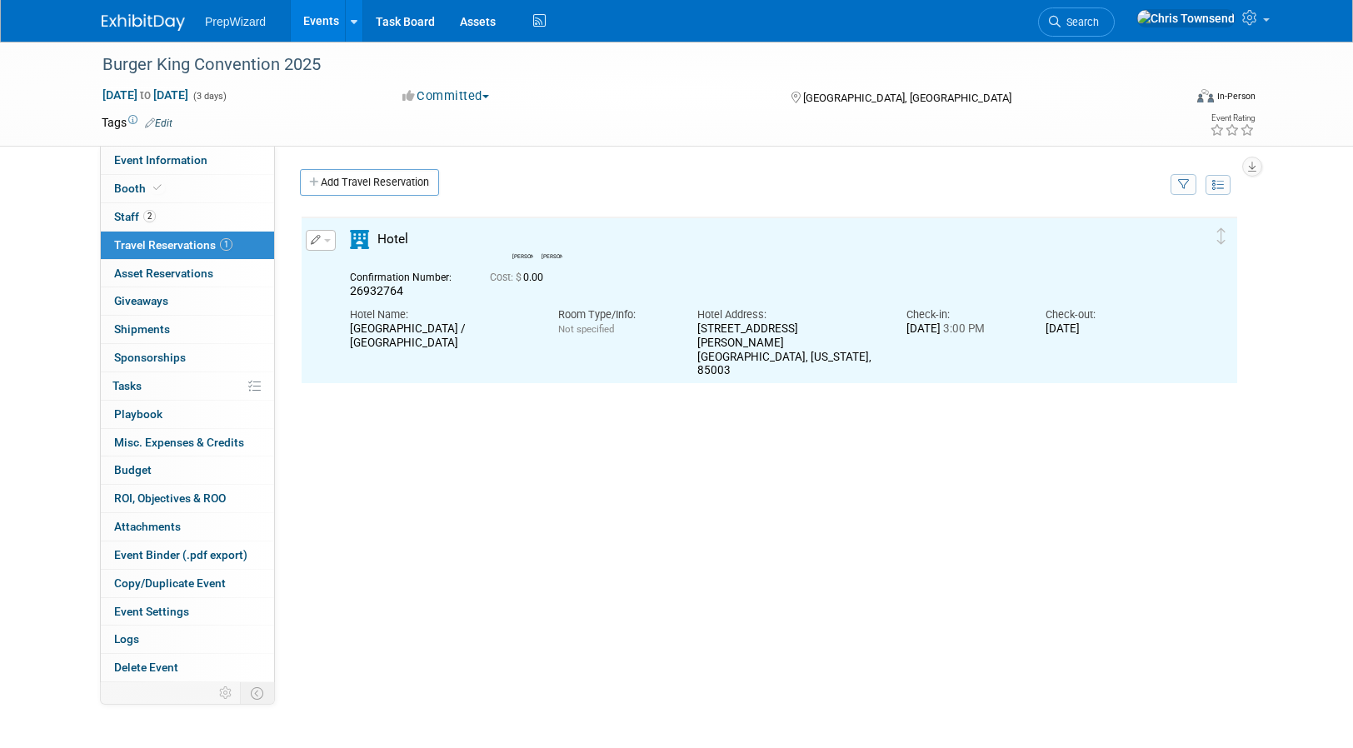
scroll to position [0, 0]
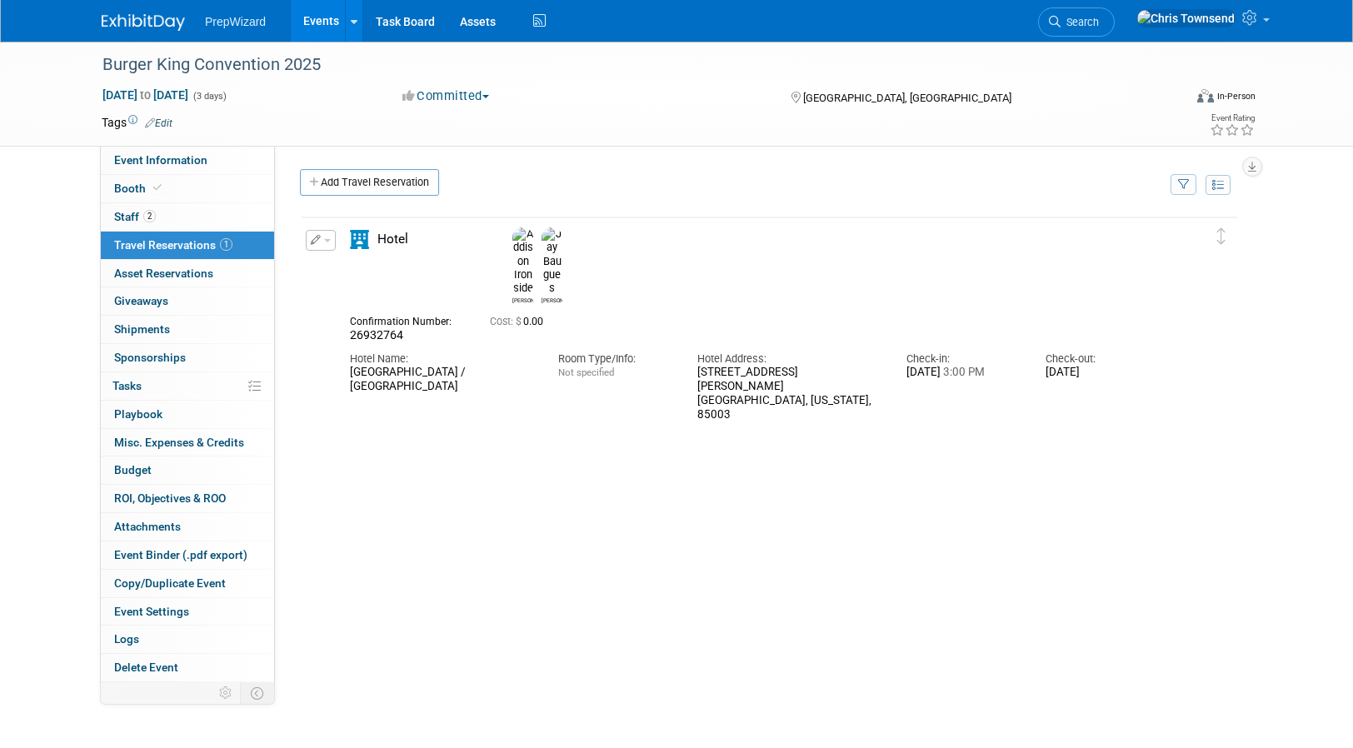
click at [163, 244] on span "Travel Reservations 1" at bounding box center [173, 244] width 118 height 13
click at [402, 182] on link "Add Travel Reservation" at bounding box center [369, 182] width 139 height 27
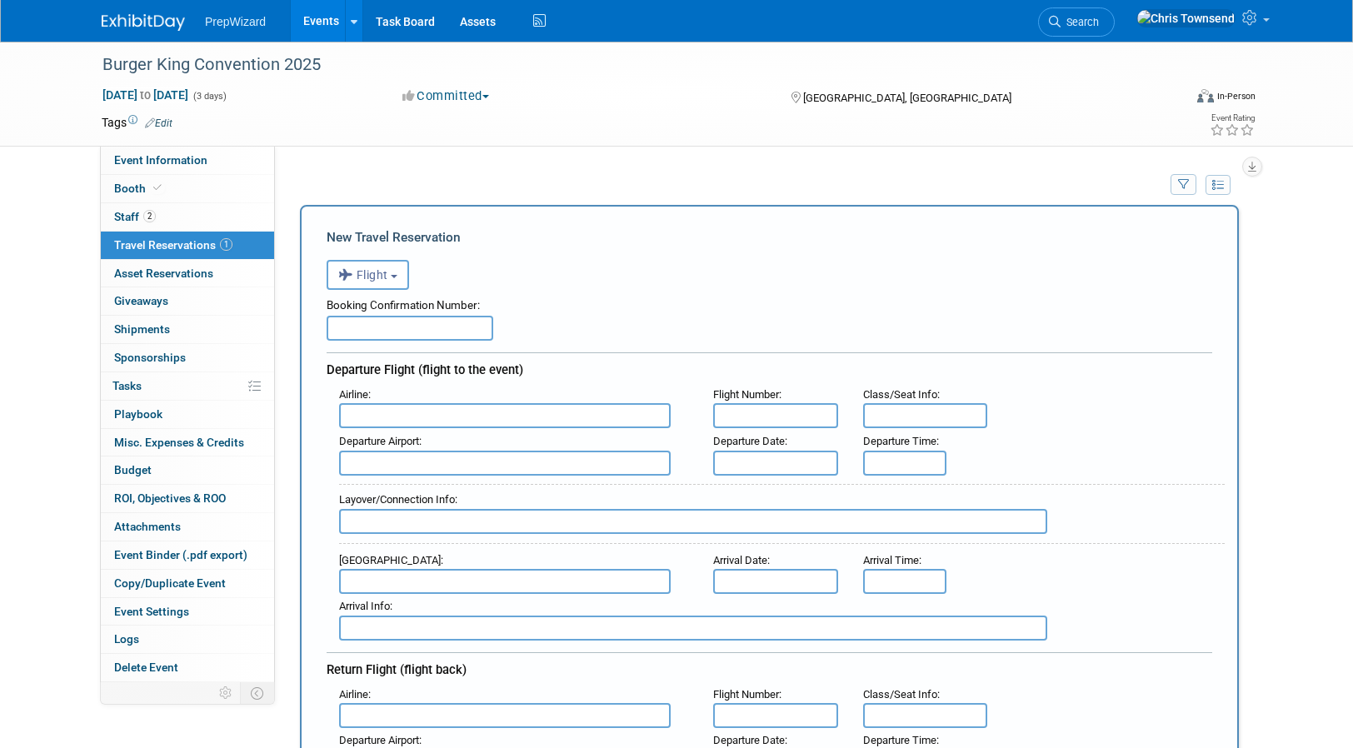
click at [375, 326] on input "text" at bounding box center [410, 328] width 167 height 25
paste input "AQCKAN"
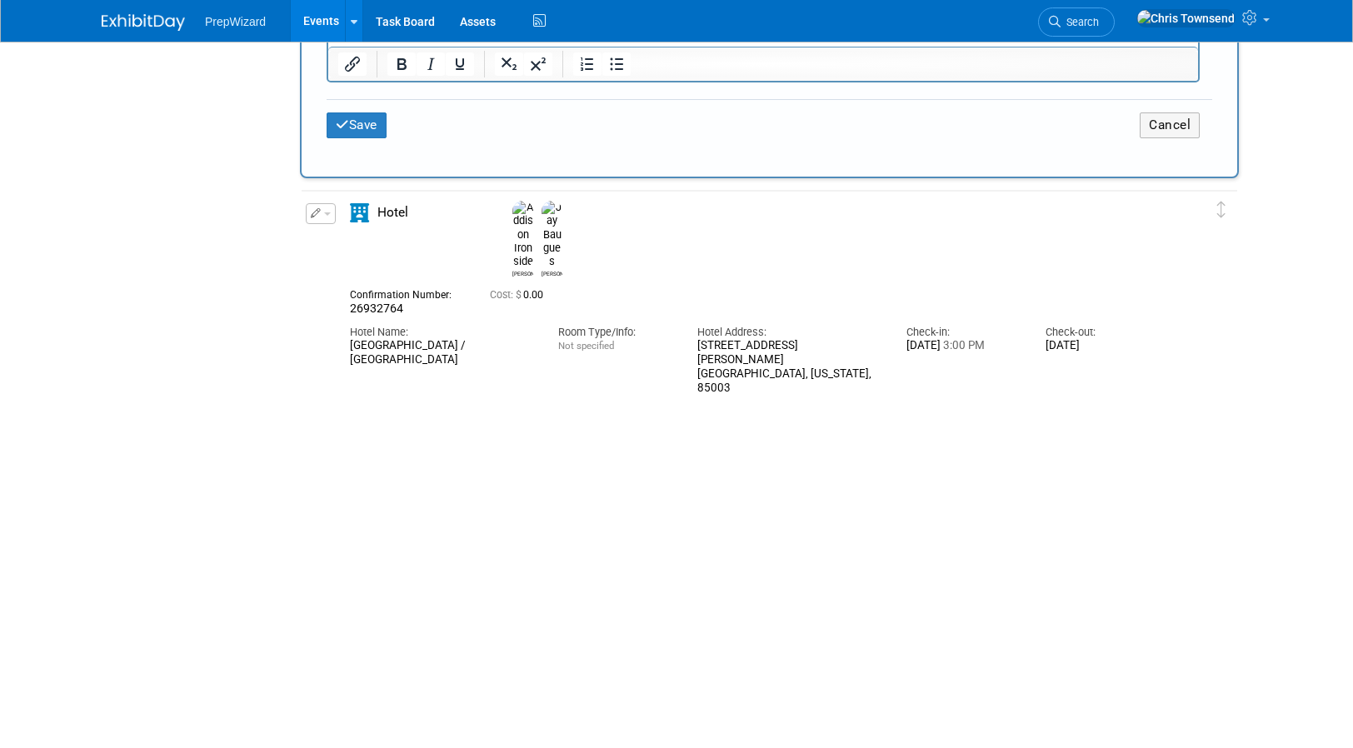
scroll to position [1290, 0]
type input "AQCKAN"
click at [358, 127] on button "Save" at bounding box center [357, 127] width 60 height 26
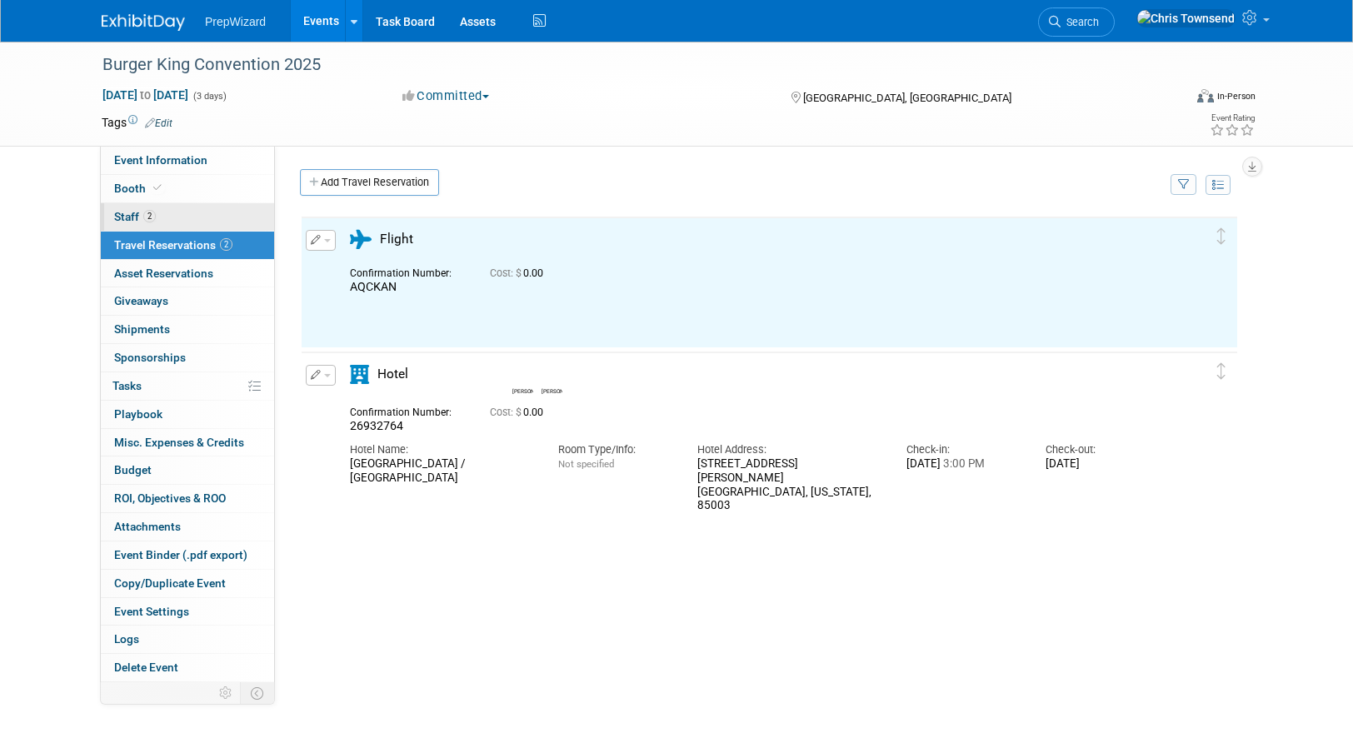
scroll to position [0, 0]
